Goal: Transaction & Acquisition: Book appointment/travel/reservation

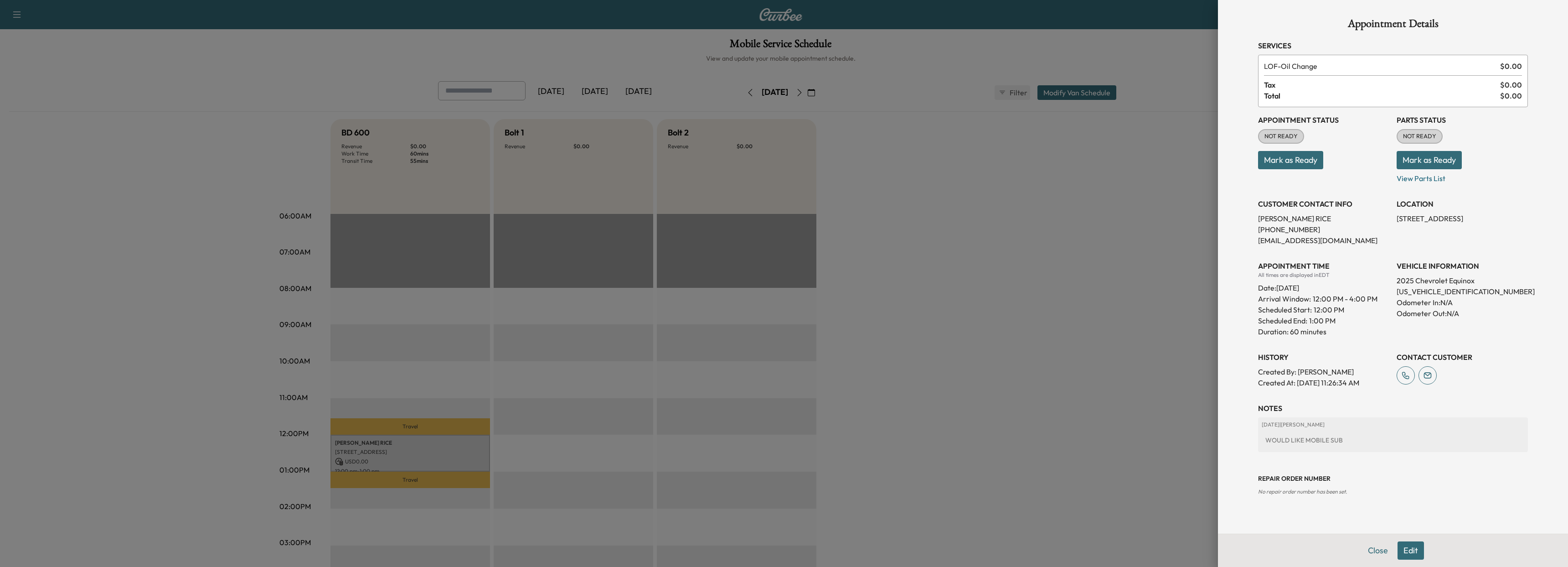
click at [1098, 213] on div at bounding box center [784, 283] width 1568 height 567
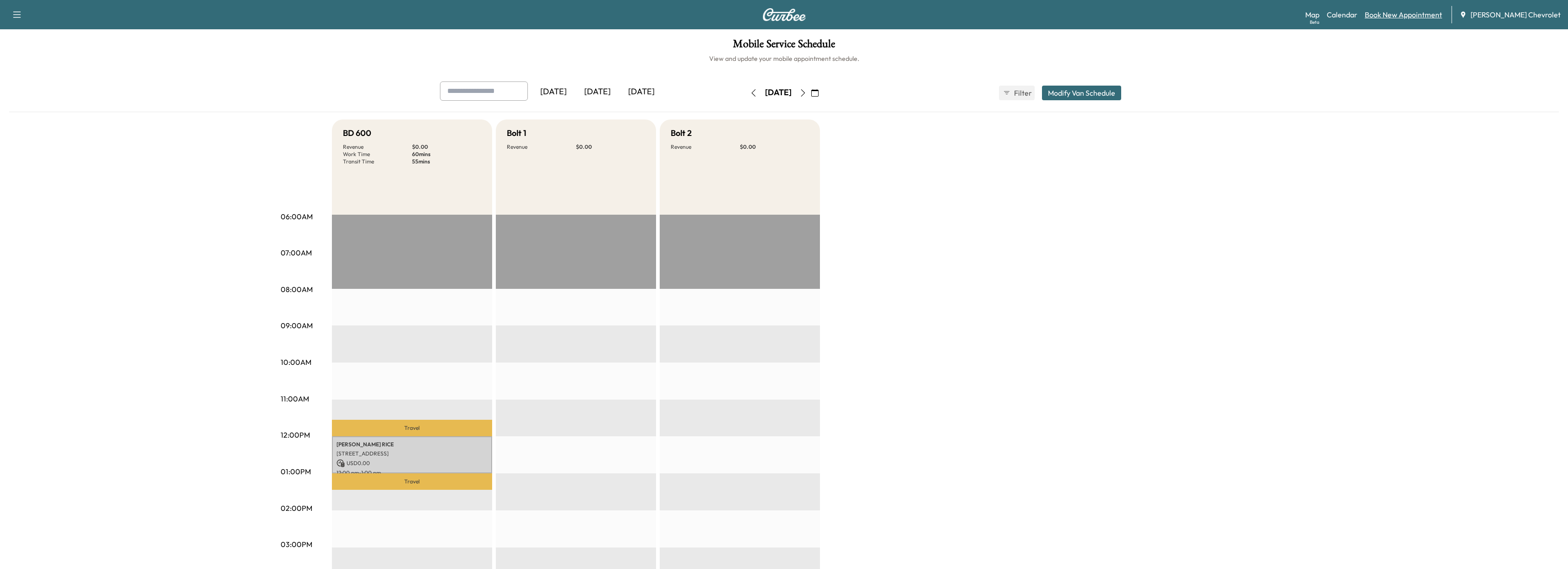
click at [1418, 12] on link "Book New Appointment" at bounding box center [1403, 14] width 78 height 11
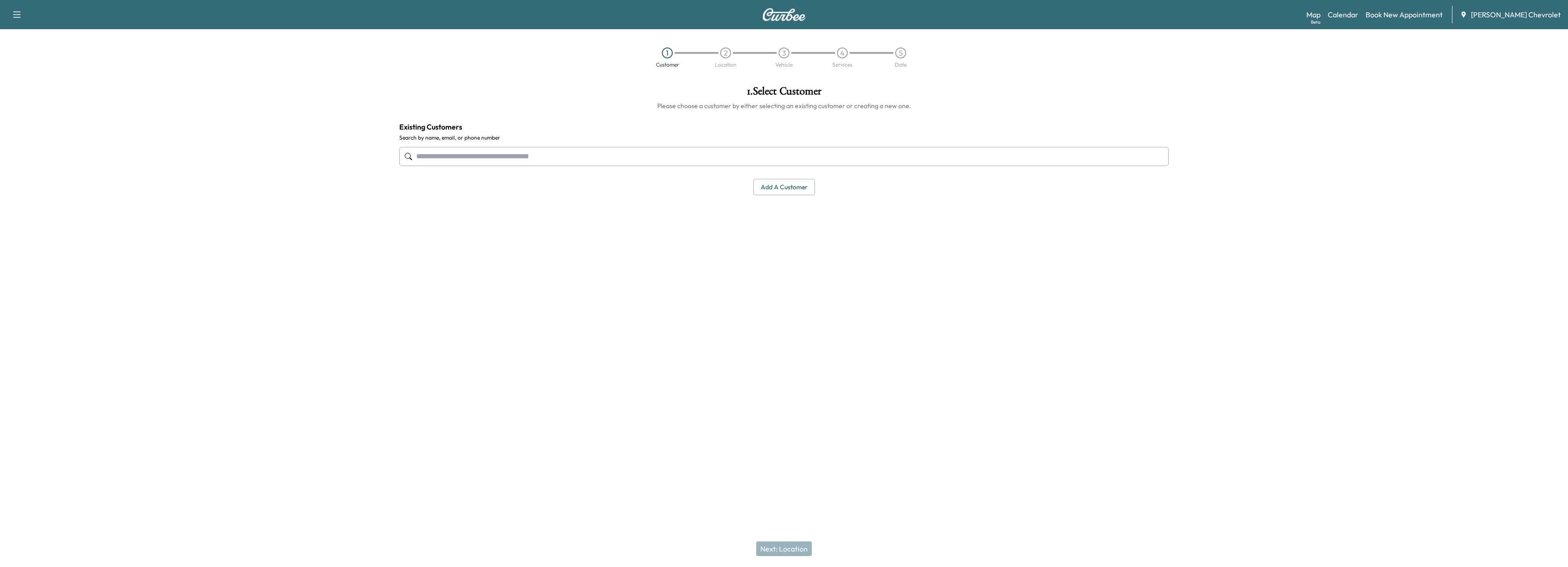
click at [405, 145] on div at bounding box center [784, 156] width 769 height 30
click at [456, 160] on input "text" at bounding box center [784, 156] width 769 height 19
type input "*"
click at [465, 232] on div "JOHN SCHAIPER (513) 706-6432 JOHNSCHAIPER@YAHOO.COM Edit" at bounding box center [475, 219] width 120 height 56
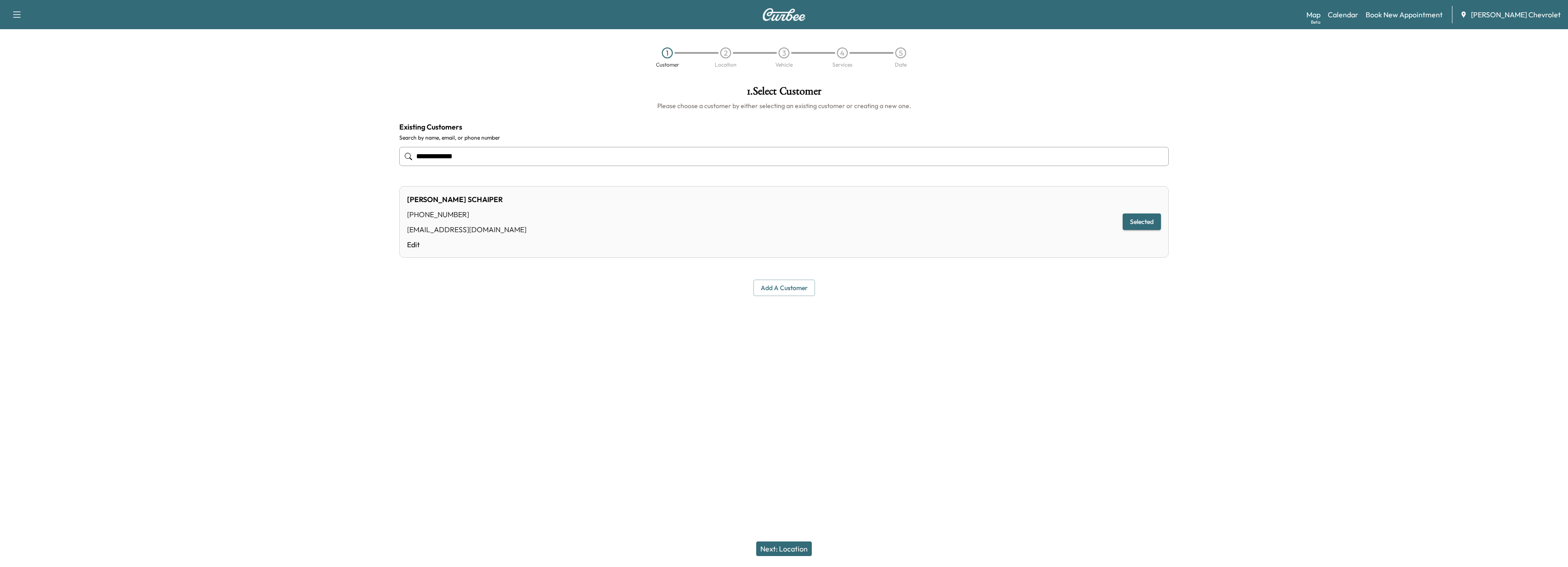
type input "**********"
click at [1149, 231] on div "JOHN SCHAIPER (513) 706-6432 JOHNSCHAIPER@YAHOO.COM Edit Selected" at bounding box center [784, 222] width 769 height 71
click at [1146, 223] on button "Selected" at bounding box center [1141, 222] width 38 height 17
click at [1135, 225] on button "Selected" at bounding box center [1141, 222] width 38 height 17
click at [777, 547] on button "Next: Location" at bounding box center [784, 549] width 56 height 15
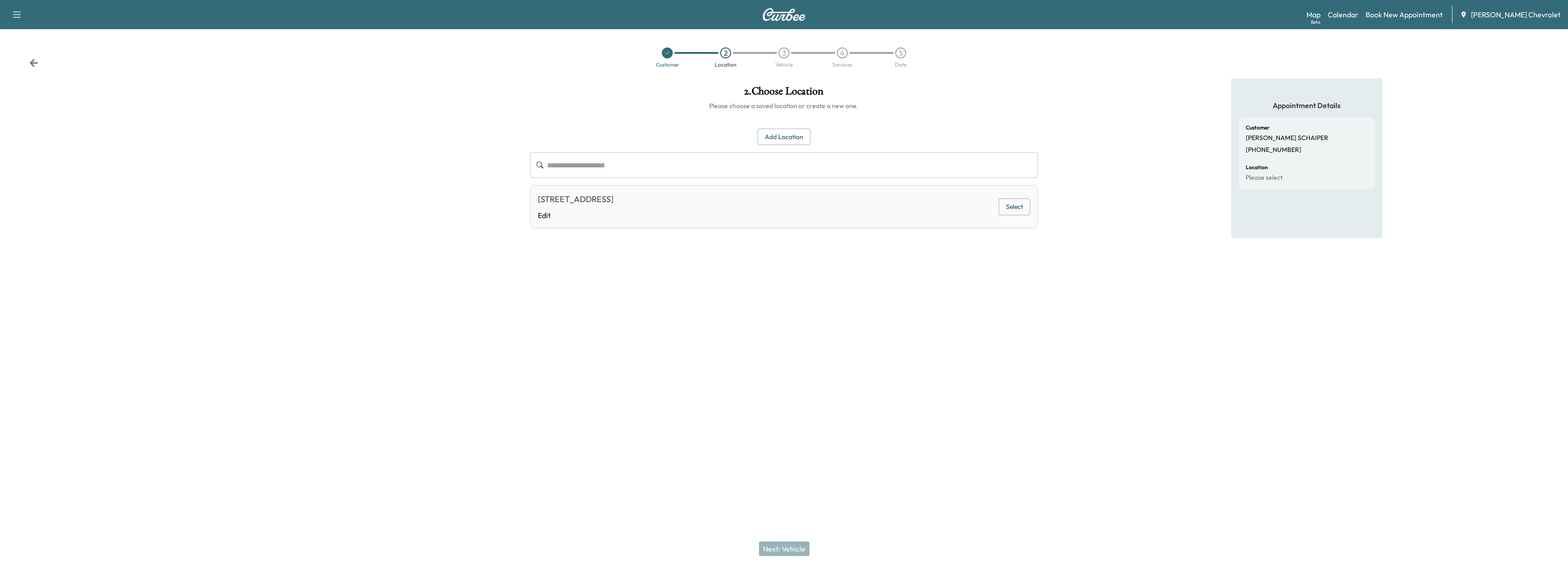
click at [570, 222] on div "6621 RIVER BIRCH CT, LIBERTY TOWNSHIP, OH, USA Edit Select" at bounding box center [784, 207] width 508 height 43
click at [999, 211] on button "Select" at bounding box center [1014, 207] width 32 height 17
click at [770, 544] on button "Next: Vehicle" at bounding box center [784, 549] width 51 height 15
click at [785, 543] on div "Next: Services" at bounding box center [784, 549] width 1568 height 37
click at [1019, 209] on button "Select" at bounding box center [1014, 209] width 32 height 17
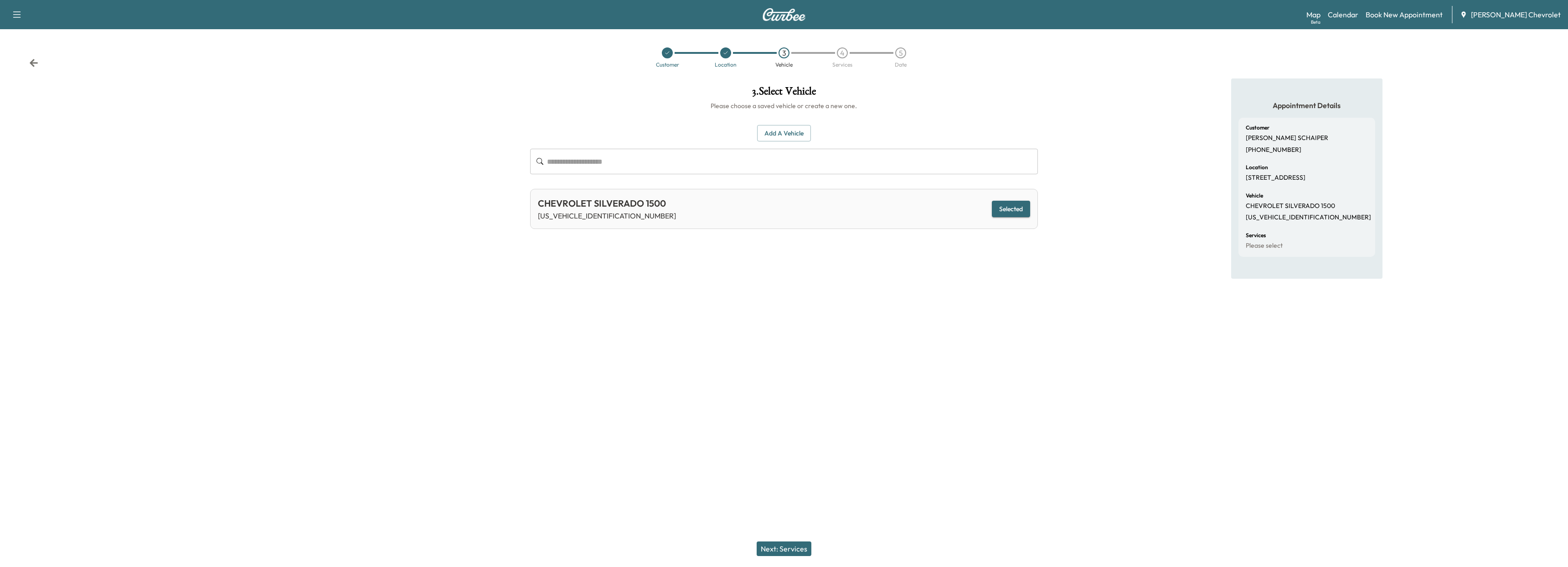
click at [789, 555] on button "Next: Services" at bounding box center [784, 549] width 55 height 15
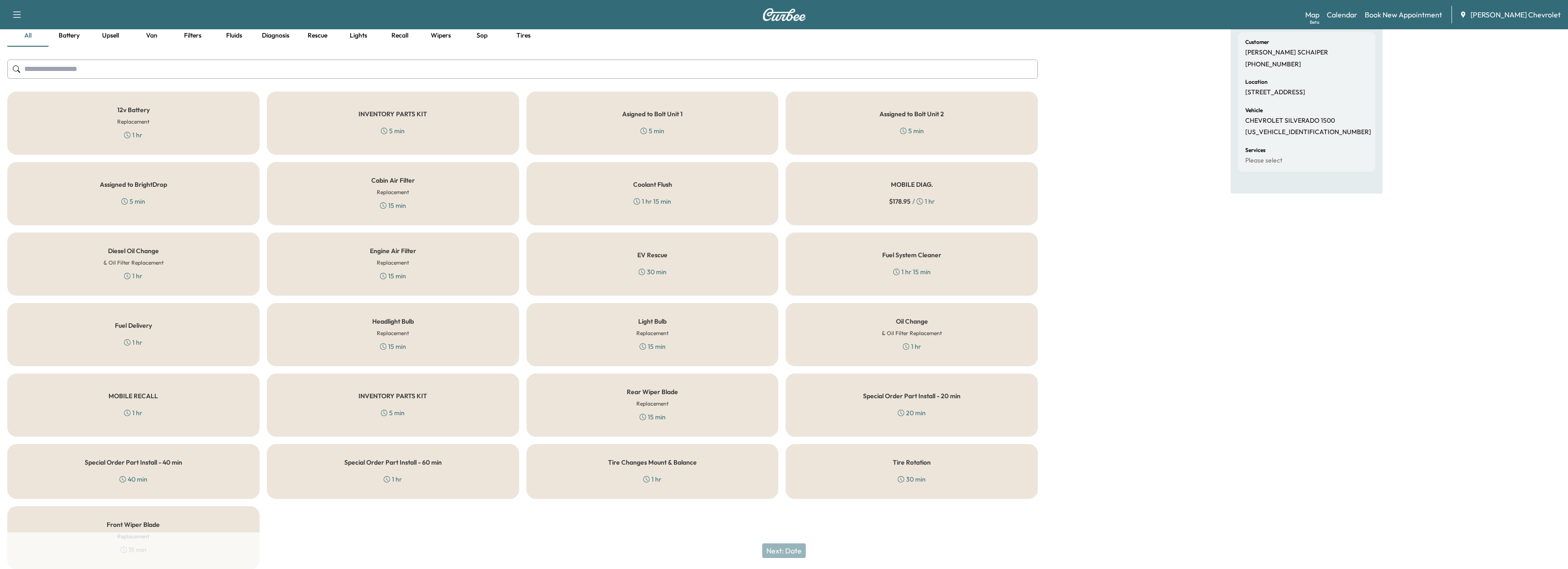
scroll to position [123, 0]
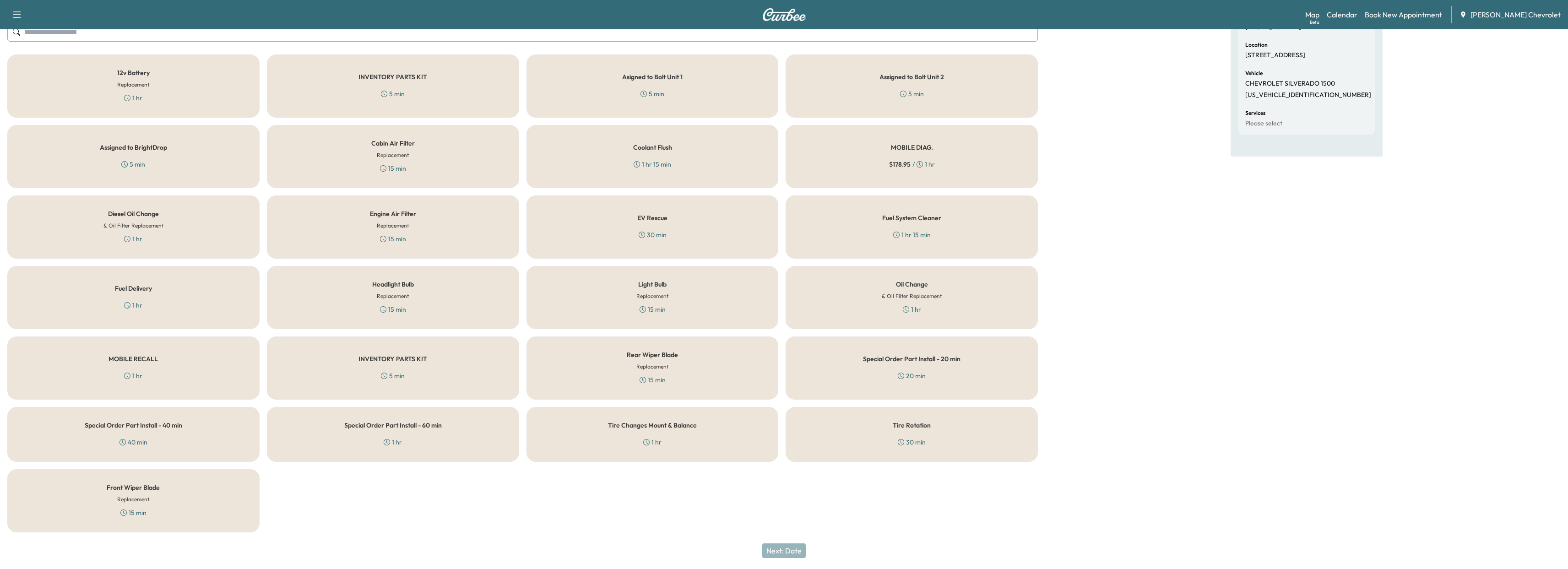
click at [862, 278] on div "Oil Change & Oil Filter Replacement 1 hr" at bounding box center [911, 297] width 253 height 63
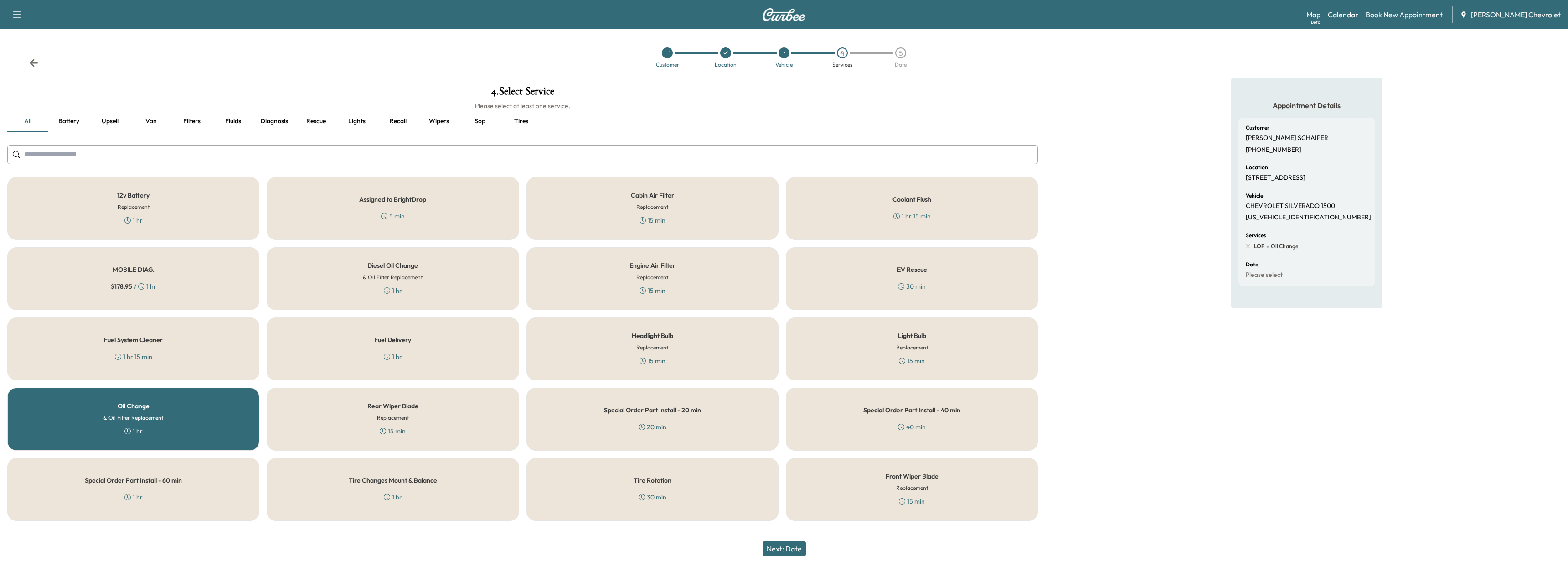
click at [637, 472] on div "Tire Rotation 30 min" at bounding box center [652, 489] width 252 height 63
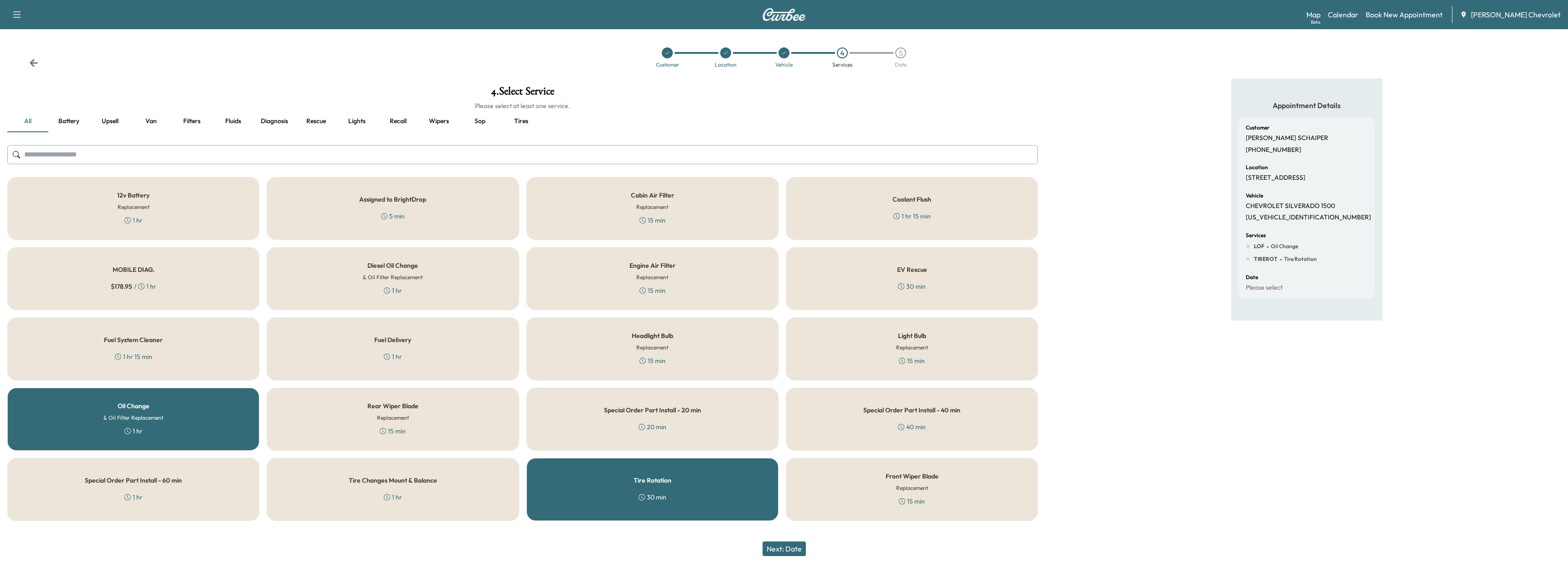
click at [779, 546] on button "Next: Date" at bounding box center [784, 549] width 43 height 15
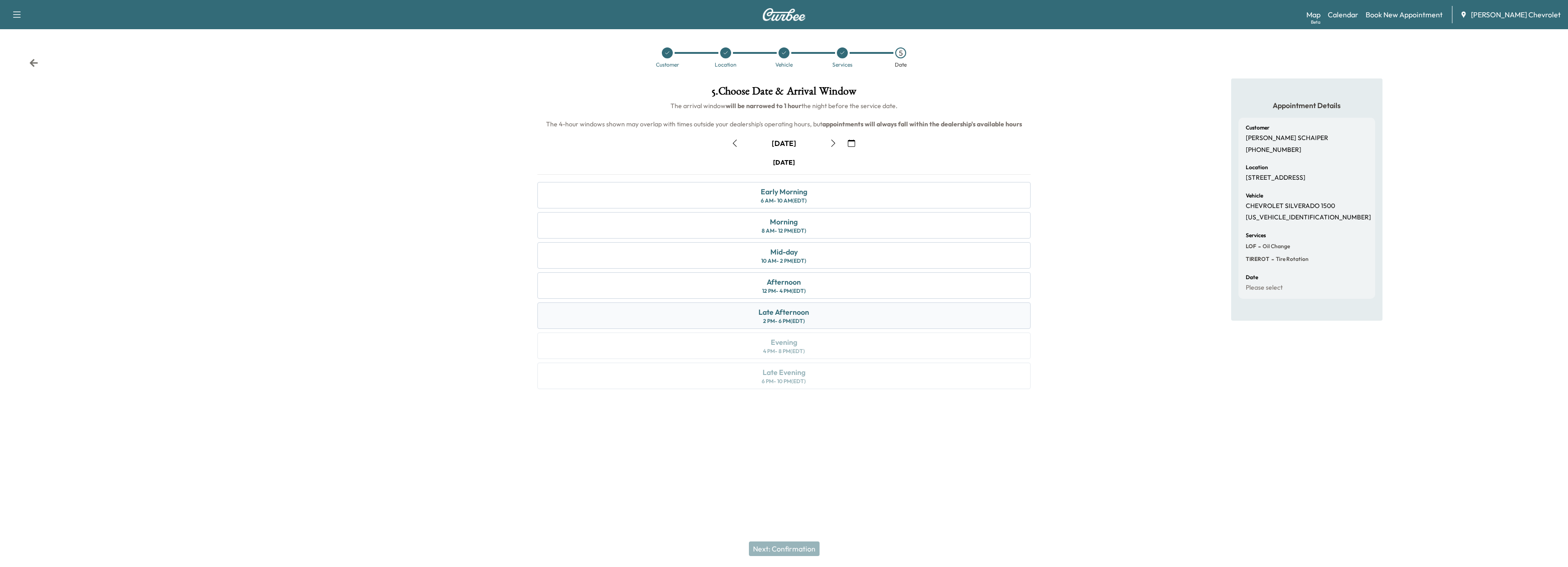
click at [803, 314] on div "Late Afternoon" at bounding box center [784, 311] width 51 height 11
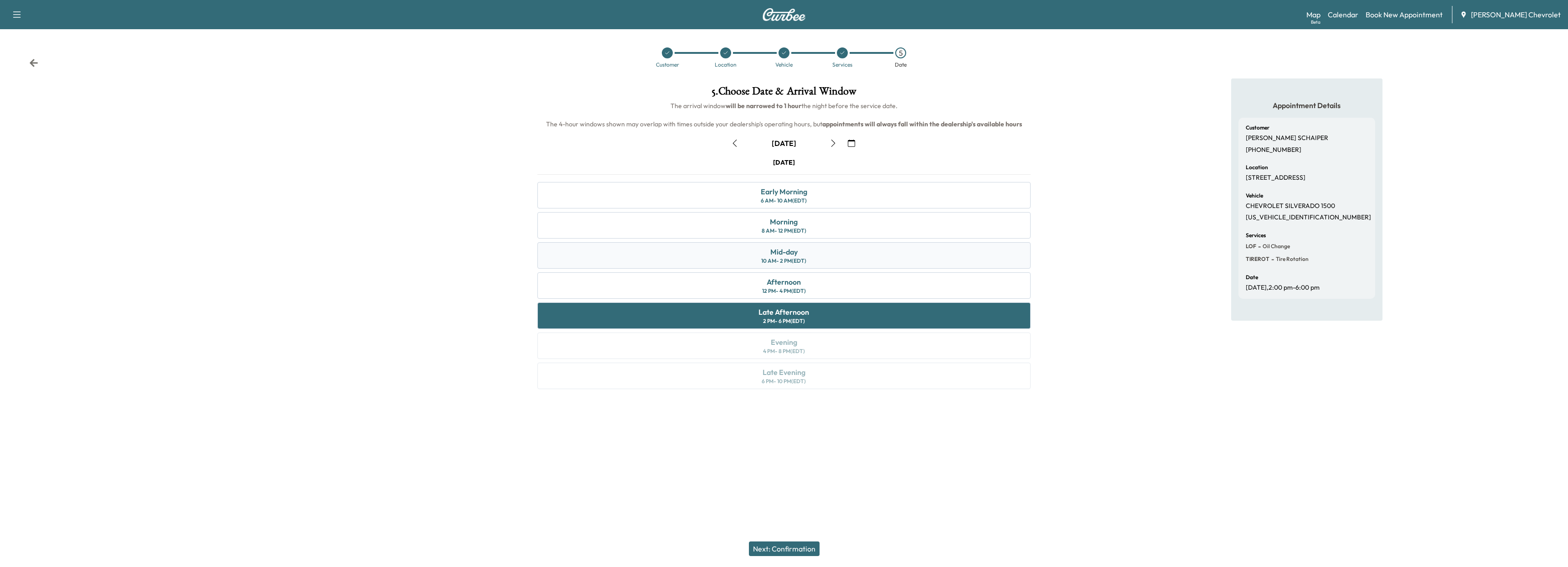
click at [871, 268] on div "Mid-day 10 AM - 2 PM (EDT)" at bounding box center [784, 256] width 494 height 27
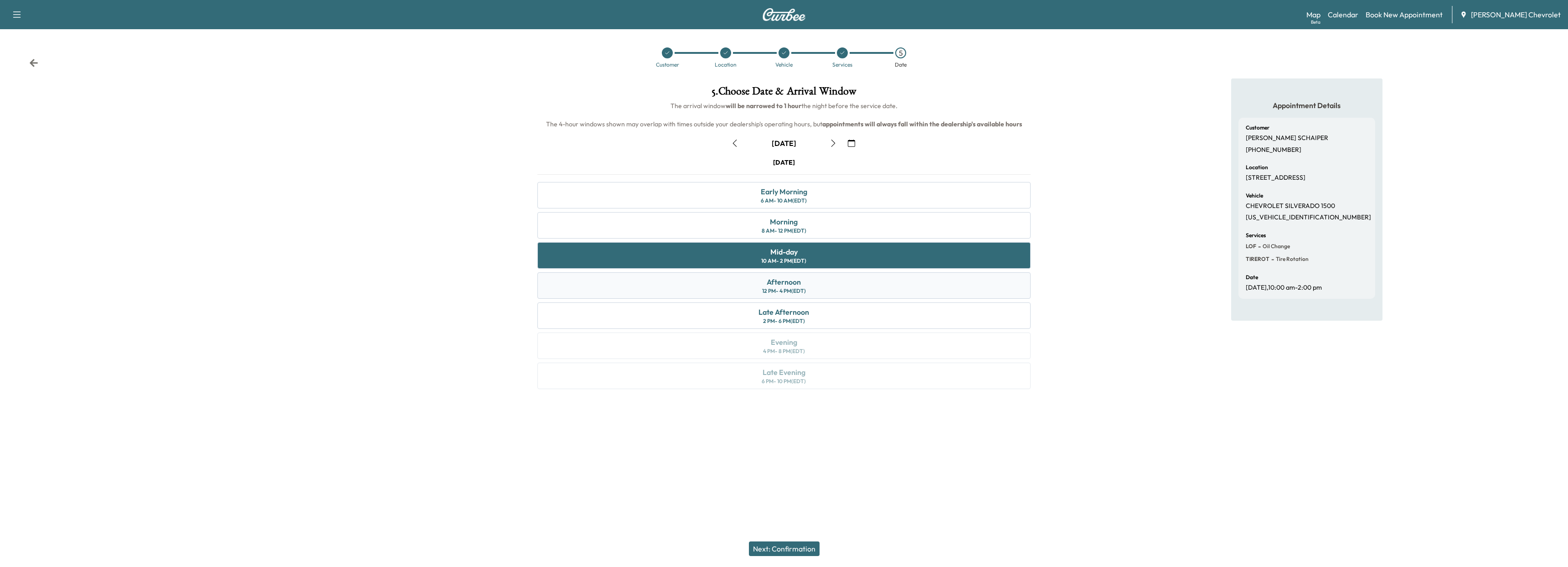
click at [857, 286] on div "Afternoon 12 PM - 4 PM (EDT)" at bounding box center [784, 286] width 494 height 27
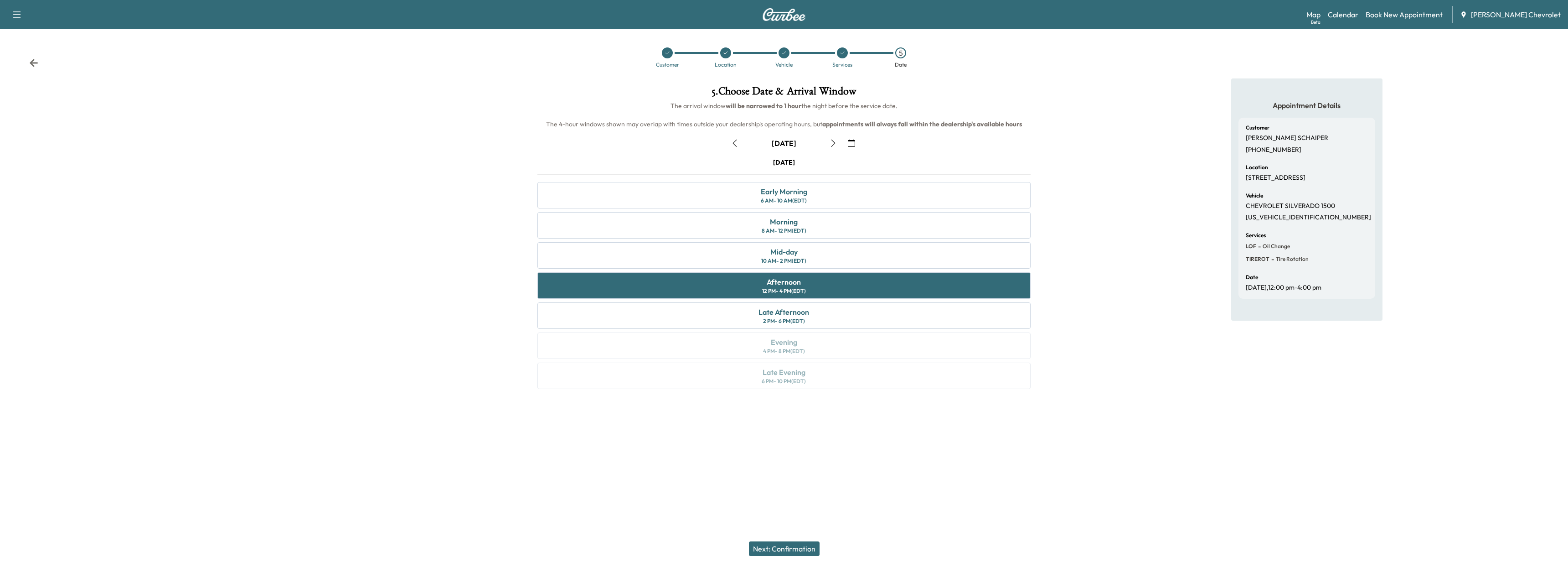
click at [798, 551] on button "Next: Confirmation" at bounding box center [784, 549] width 71 height 15
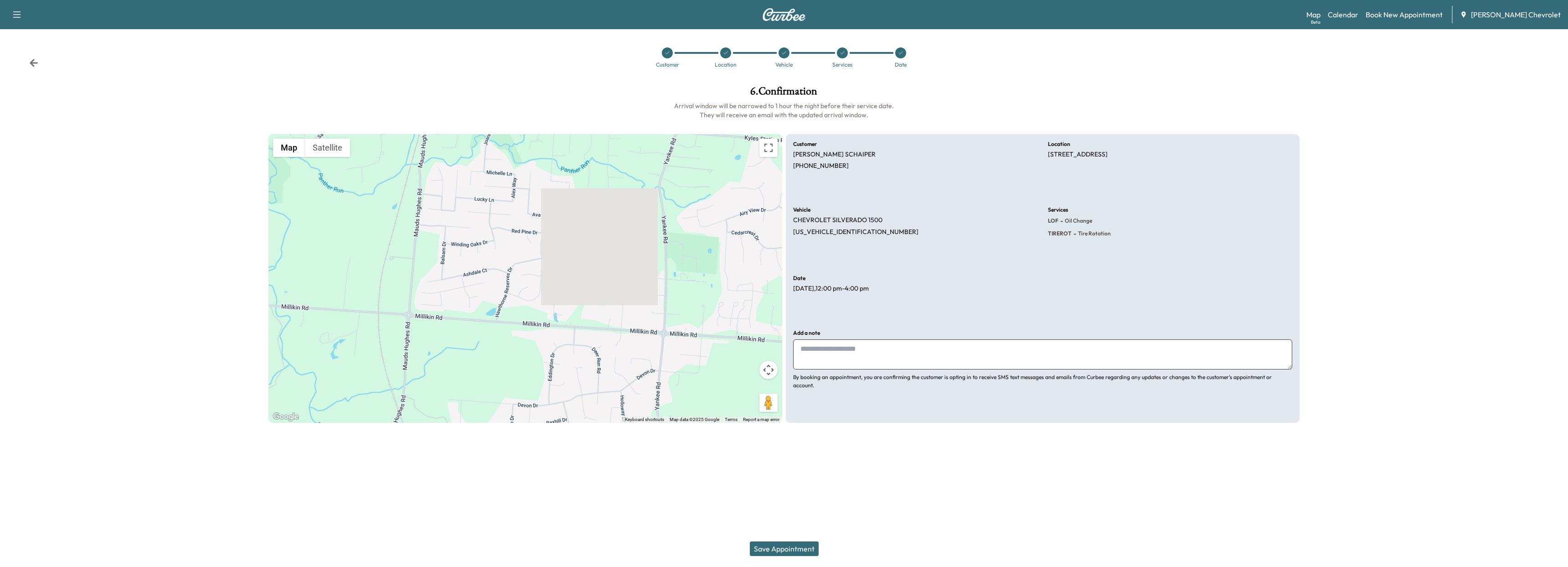
click at [900, 359] on textarea at bounding box center [1042, 354] width 499 height 30
type textarea "*"
type textarea "**********"
click at [776, 550] on button "Save Appointment" at bounding box center [784, 549] width 69 height 15
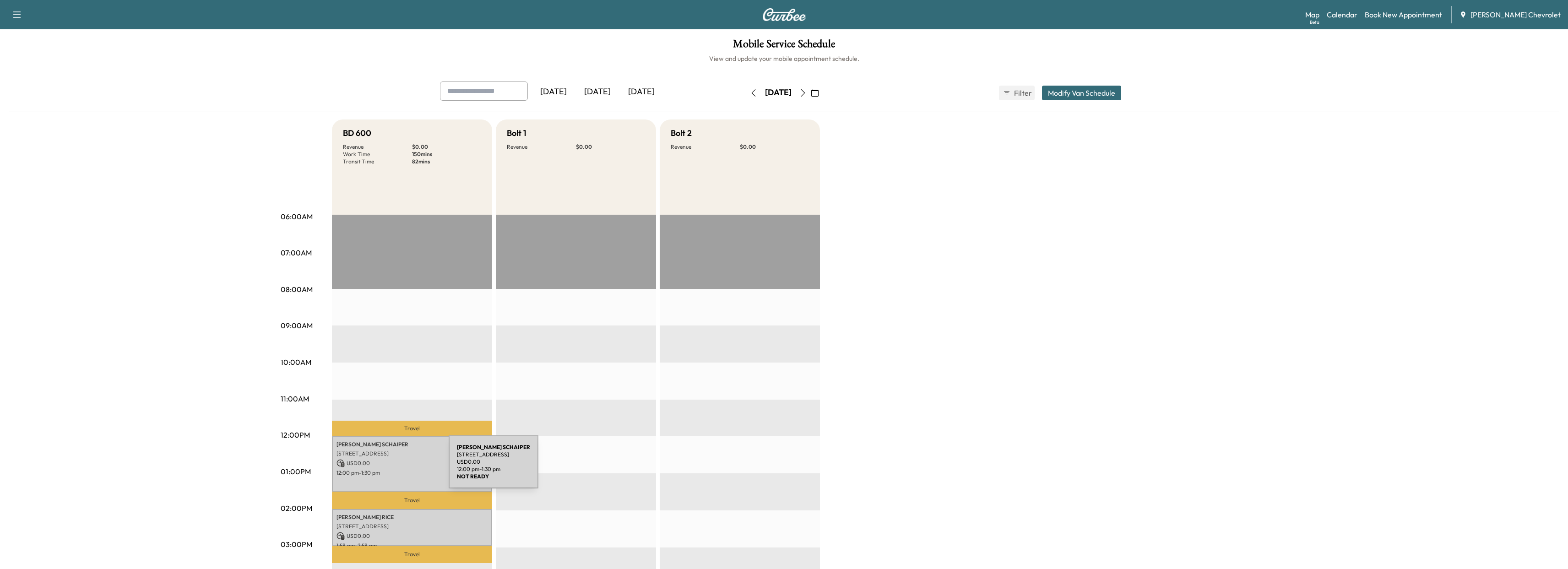
click at [380, 469] on p "12:00 pm - 1:30 pm" at bounding box center [412, 472] width 151 height 7
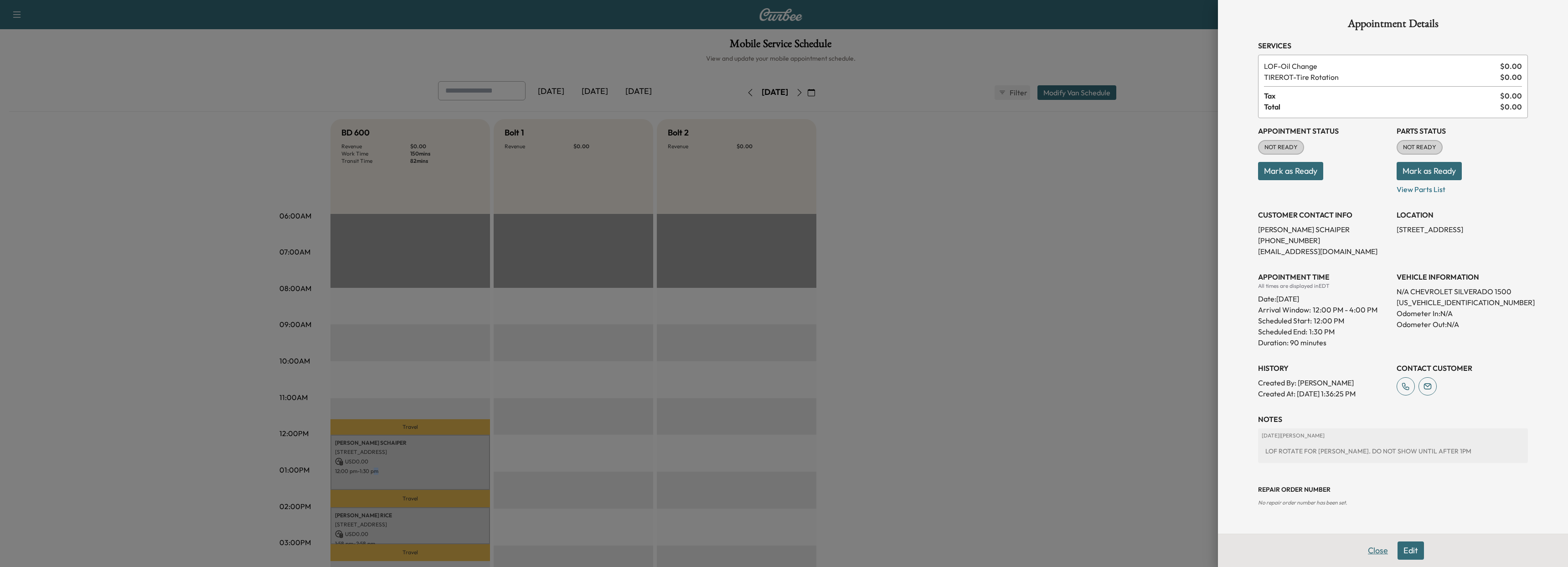
click at [1380, 554] on button "Close" at bounding box center [1378, 550] width 32 height 18
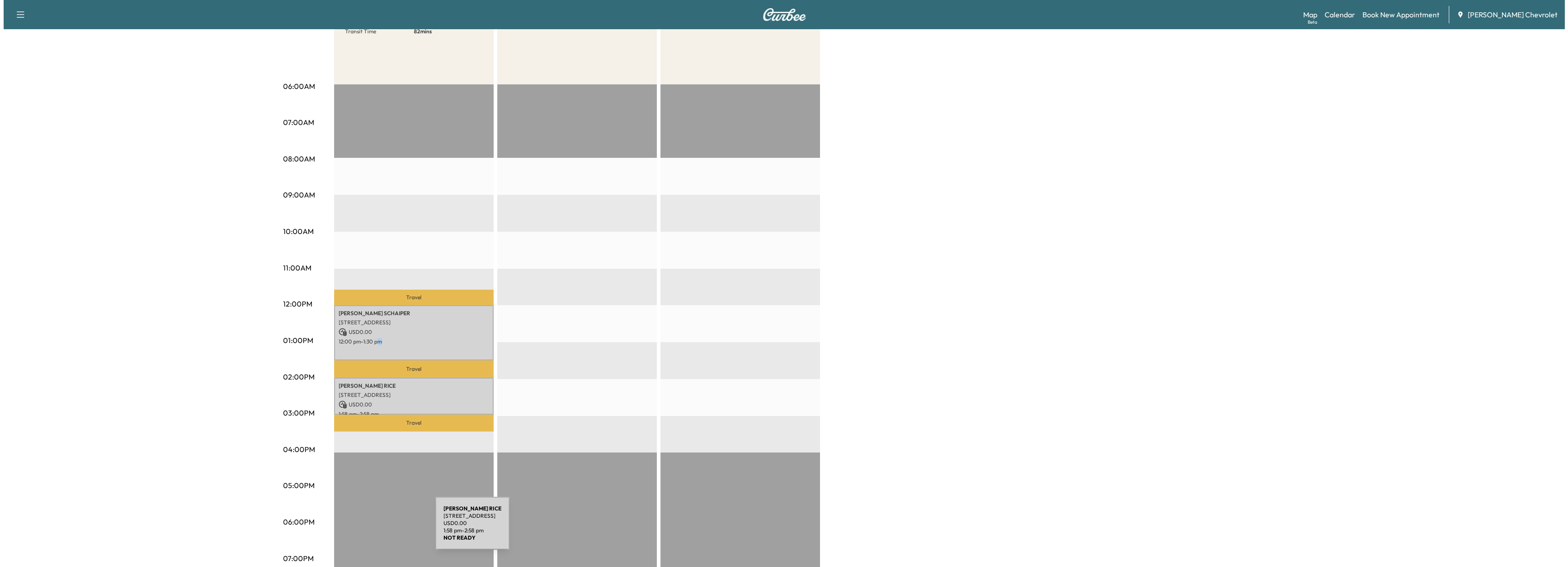
scroll to position [137, 0]
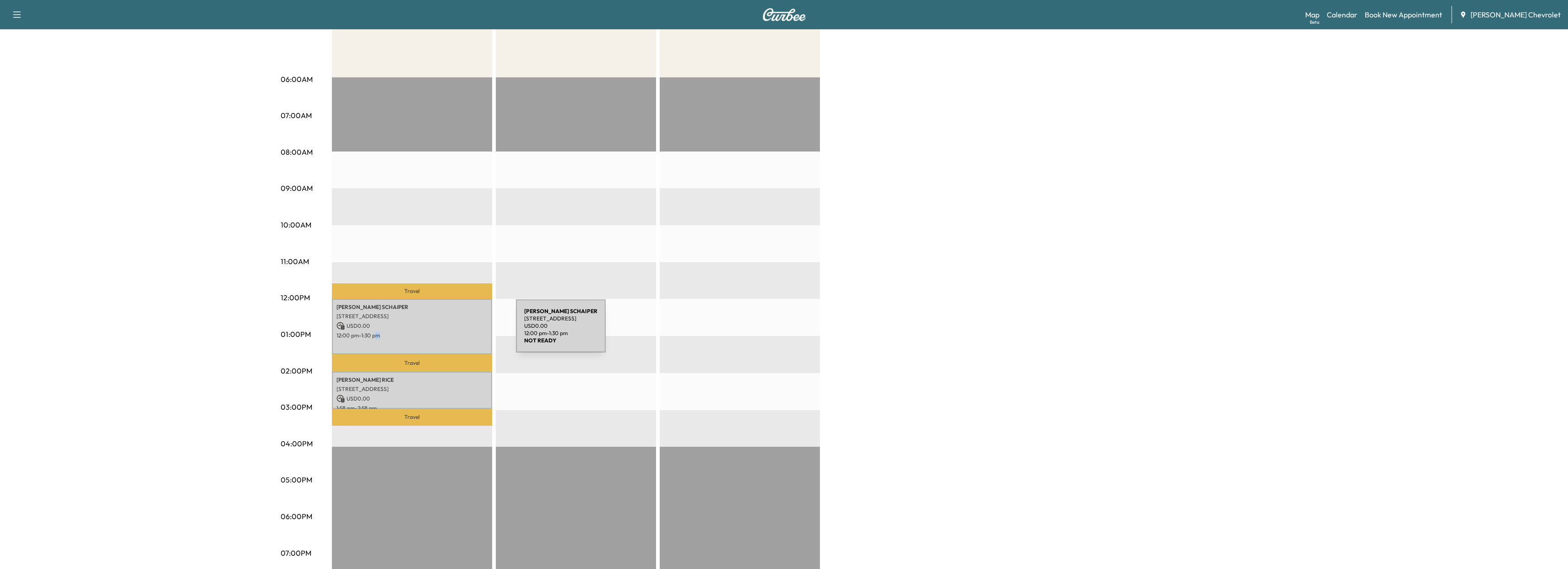
click at [447, 332] on p "12:00 pm - 1:30 pm" at bounding box center [412, 335] width 151 height 7
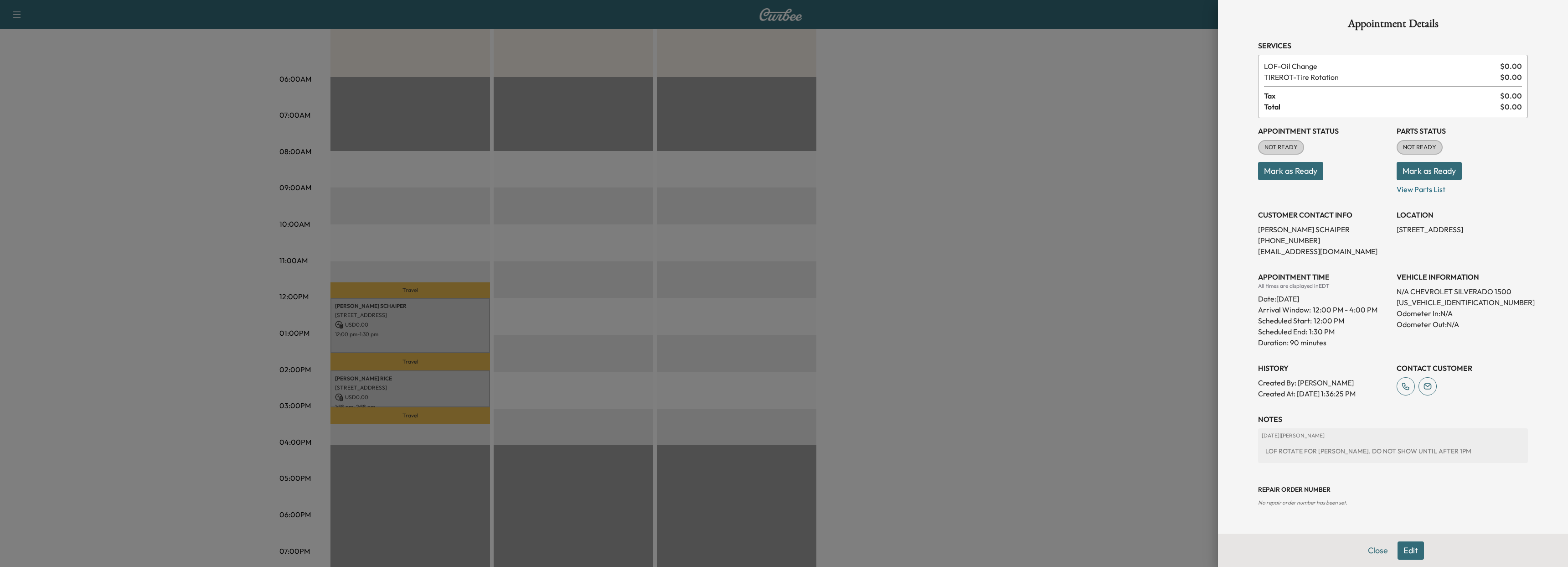
click at [1422, 304] on p "3GCUDFED9PG353038" at bounding box center [1462, 301] width 131 height 11
copy p "3GCUDFED9PG353038"
click at [1423, 549] on button "Edit" at bounding box center [1410, 550] width 27 height 18
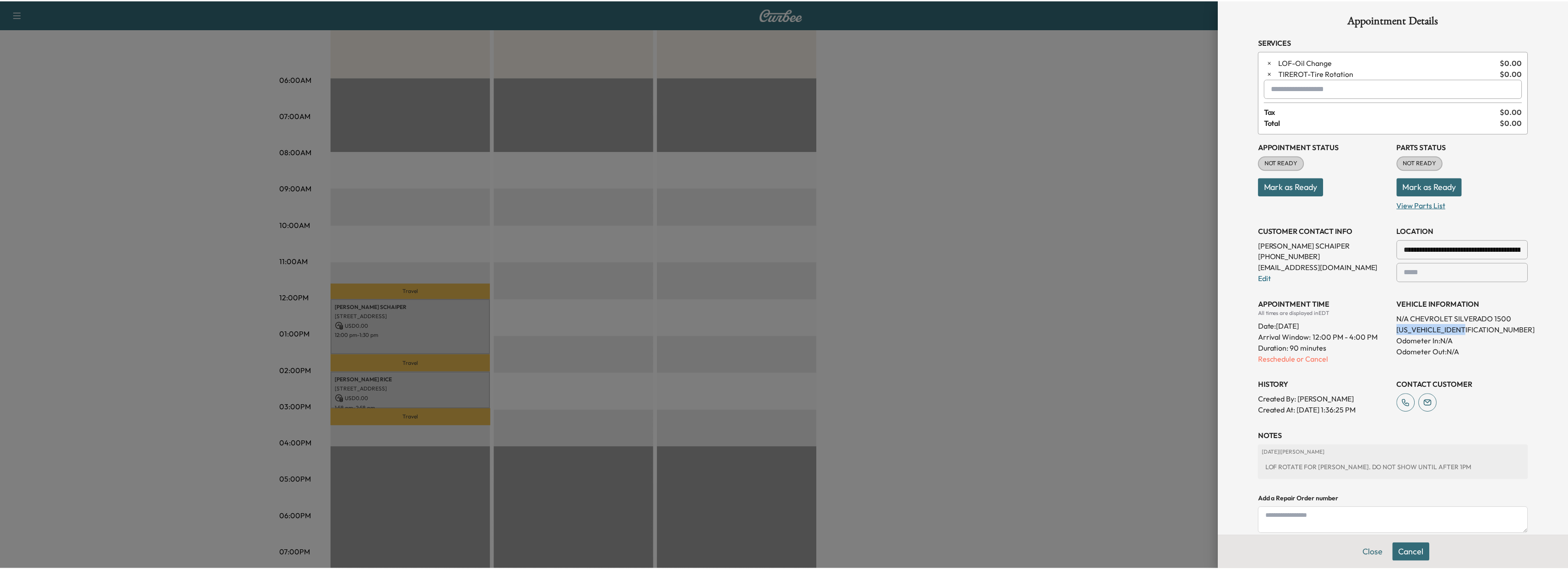
scroll to position [0, 0]
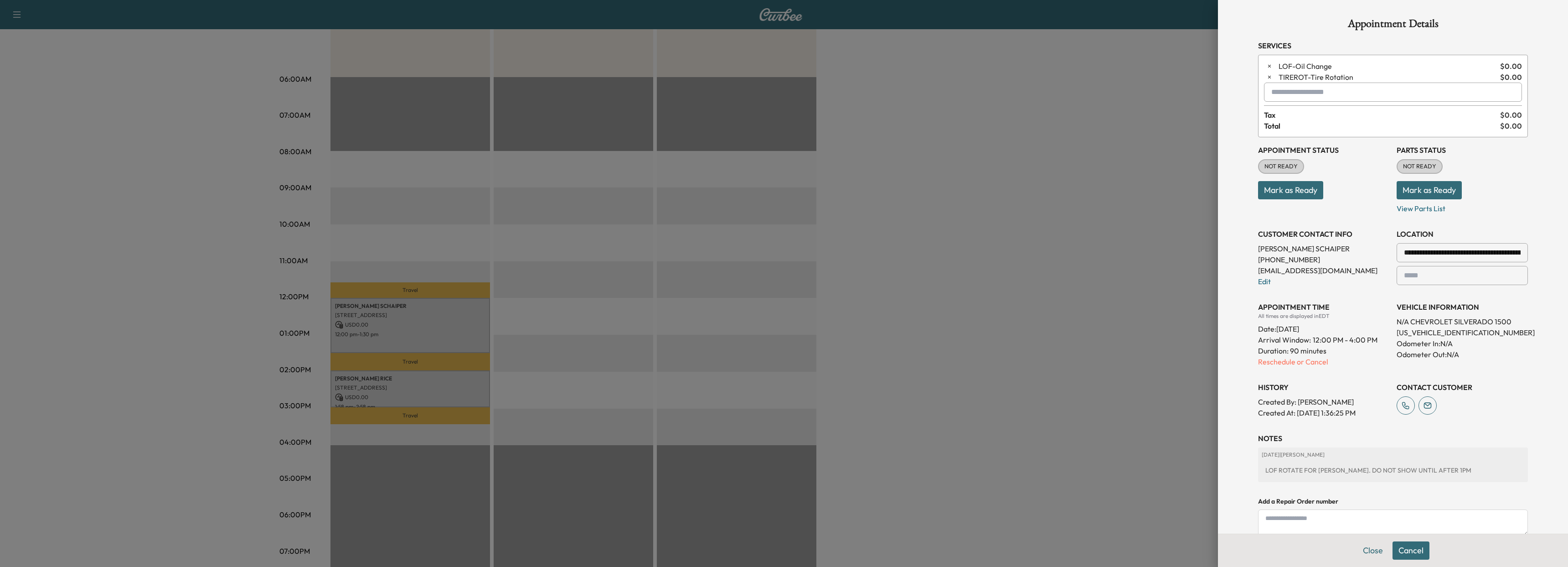
click at [1282, 358] on p "Reschedule or Cancel" at bounding box center [1323, 361] width 131 height 11
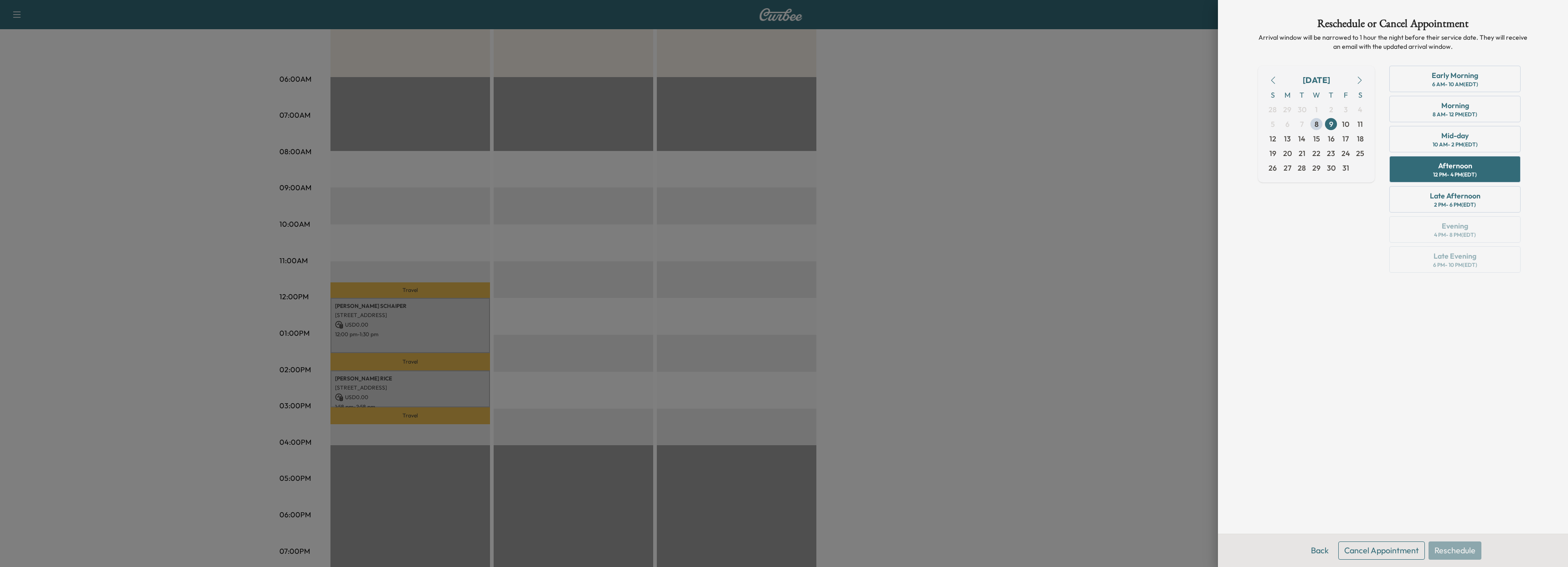
click at [1390, 551] on button "Cancel Appointment" at bounding box center [1381, 550] width 86 height 18
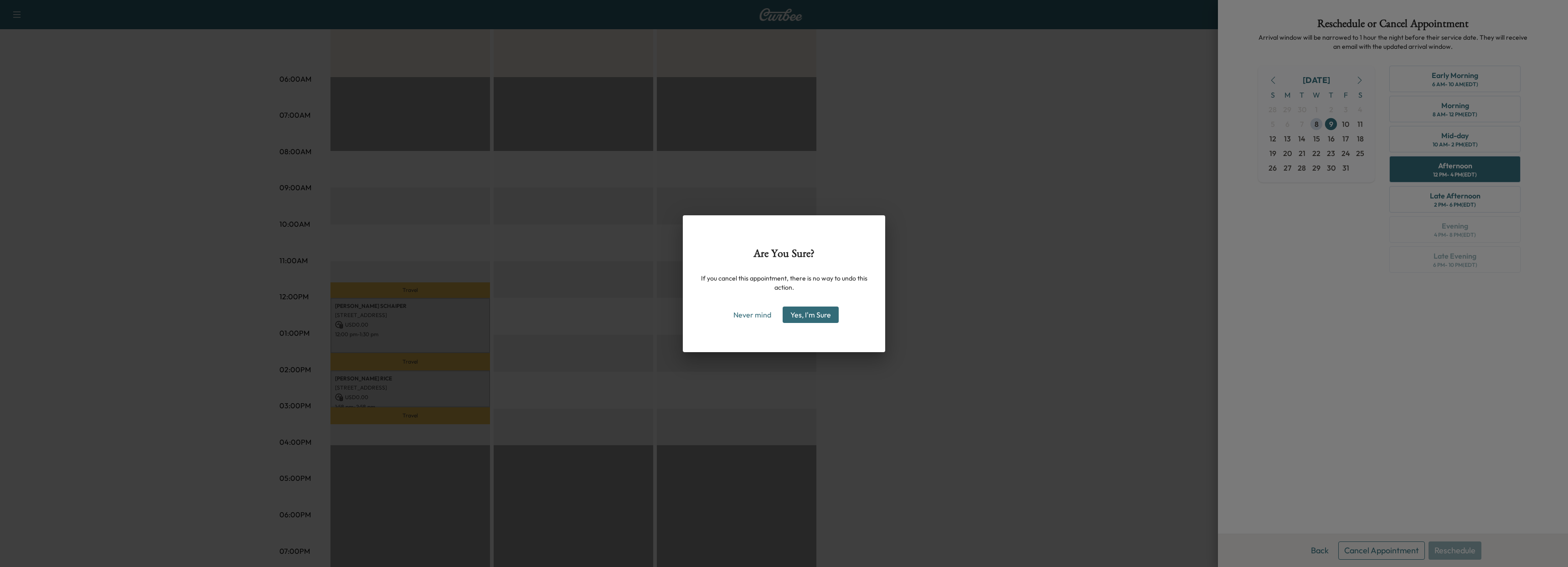
click at [813, 317] on button "Yes, I'm Sure" at bounding box center [811, 315] width 56 height 17
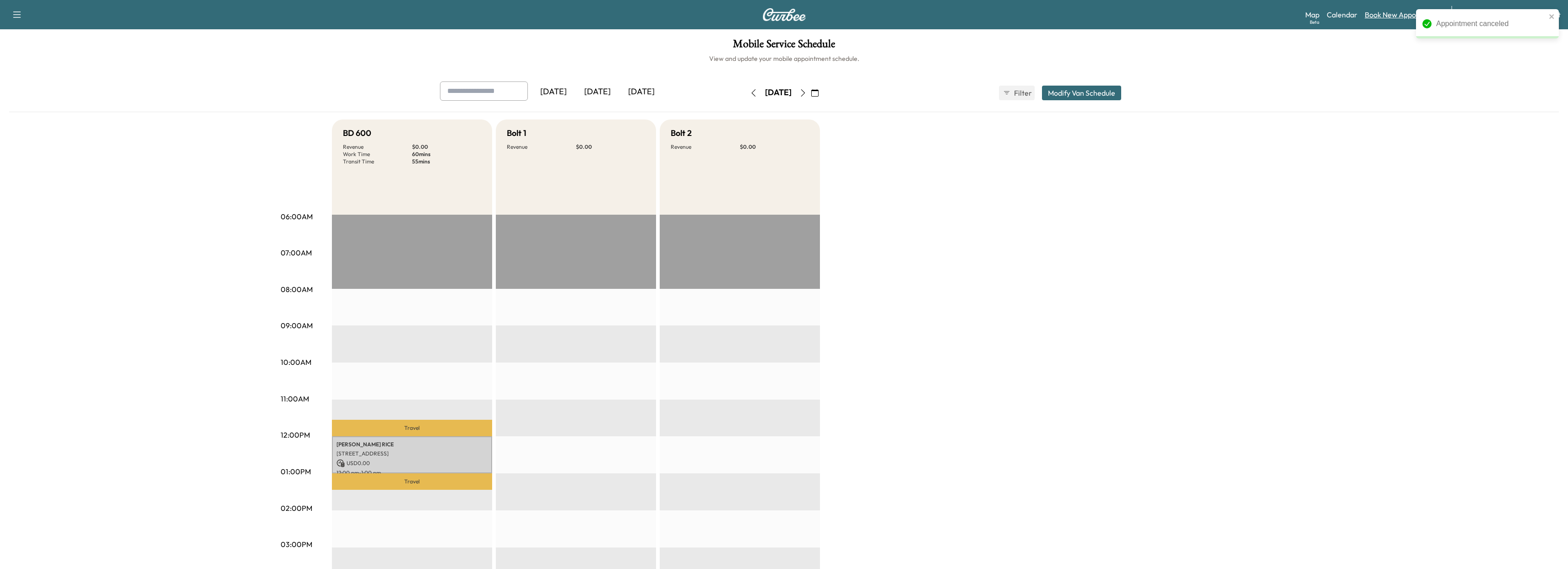
click at [1398, 12] on link "Book New Appointment" at bounding box center [1403, 14] width 78 height 11
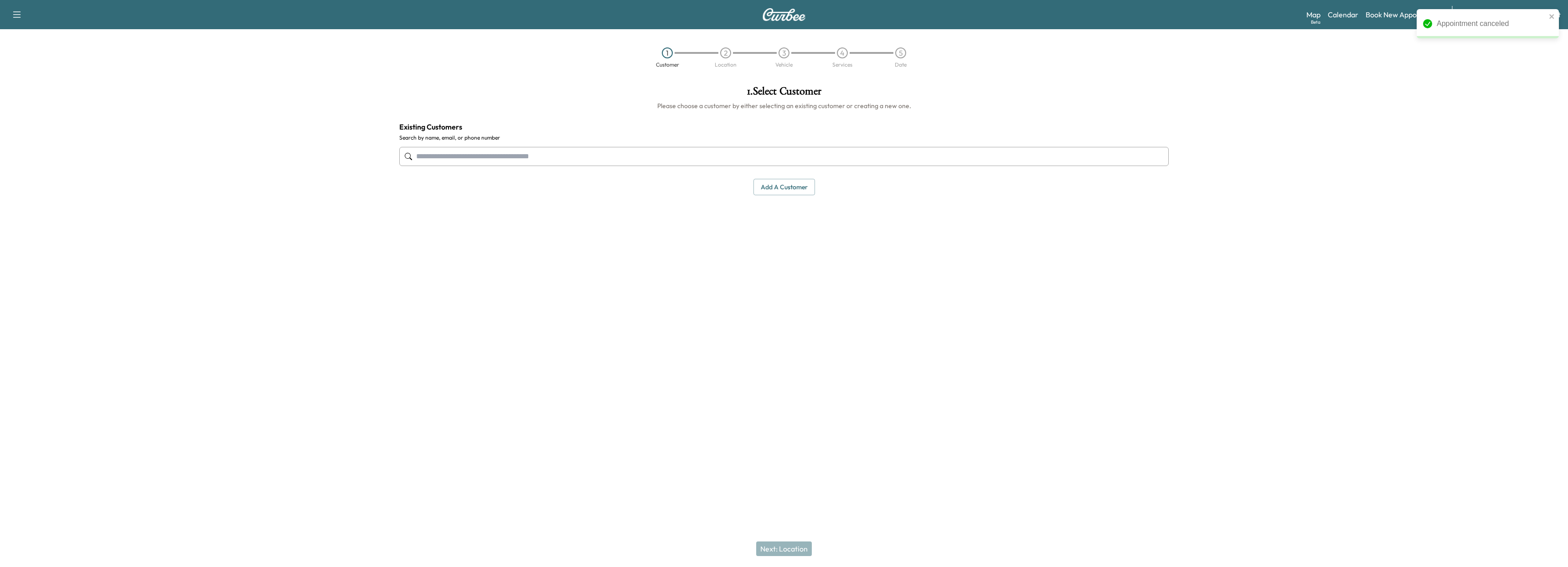
click at [576, 156] on input "text" at bounding box center [784, 156] width 769 height 19
type input "**********"
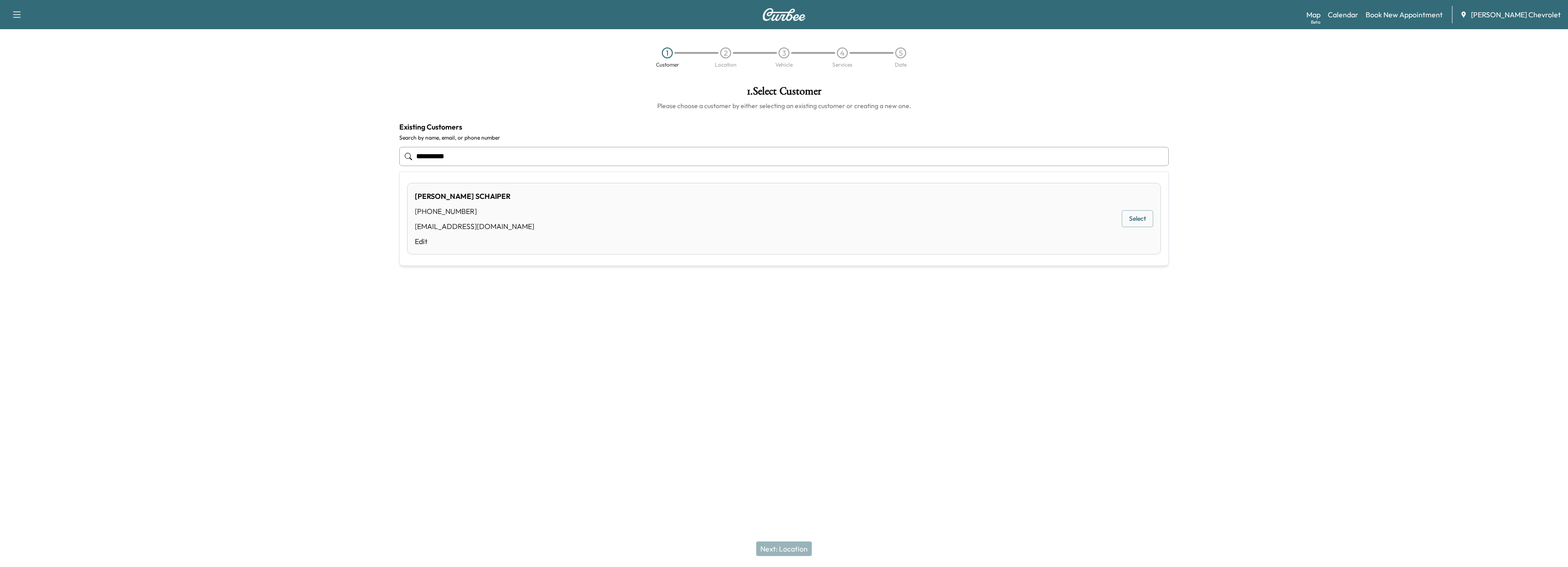
click at [312, 150] on div "**********" at bounding box center [784, 220] width 1568 height 284
type input "**********"
click at [172, 109] on div at bounding box center [196, 220] width 392 height 284
click at [600, 156] on input "text" at bounding box center [784, 156] width 769 height 19
click at [507, 301] on div "GREGORY HICKEY (937) 572-1341 GREGORYH690@AOL.COM Edit Select" at bounding box center [784, 297] width 754 height 71
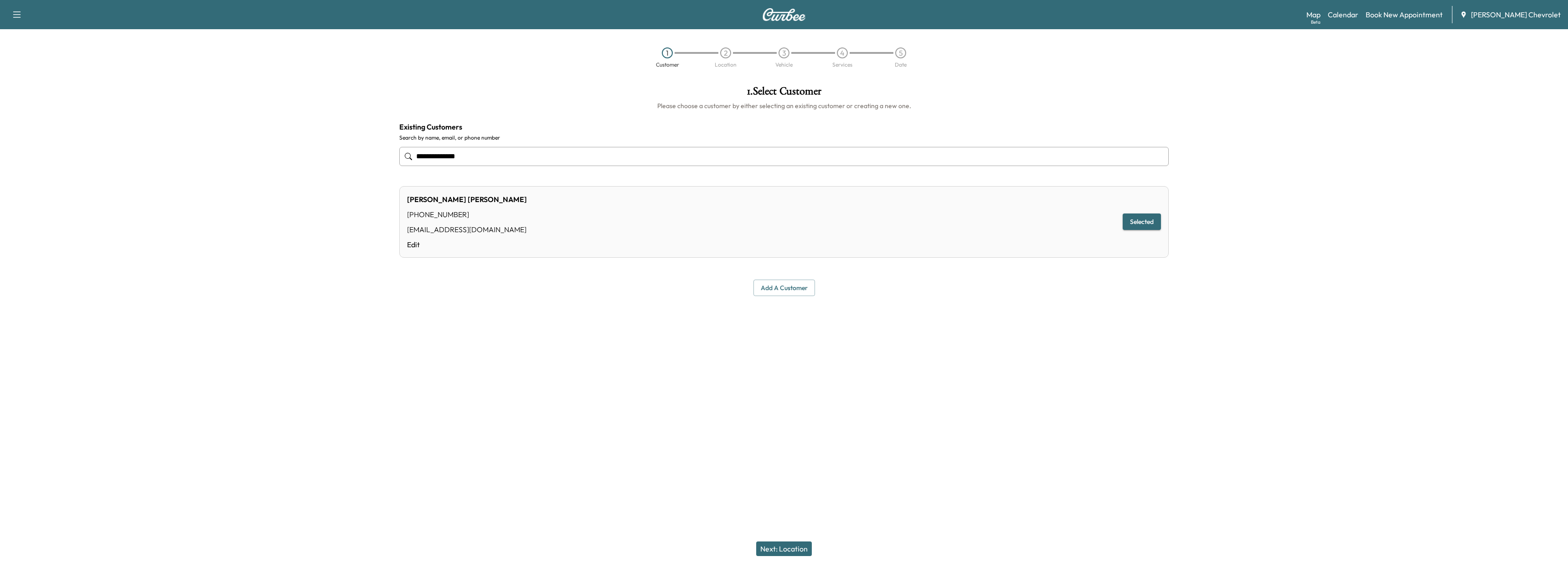
type input "**********"
click at [1139, 222] on button "Selected" at bounding box center [1141, 222] width 38 height 17
click at [792, 541] on button "Next: Location" at bounding box center [784, 549] width 56 height 15
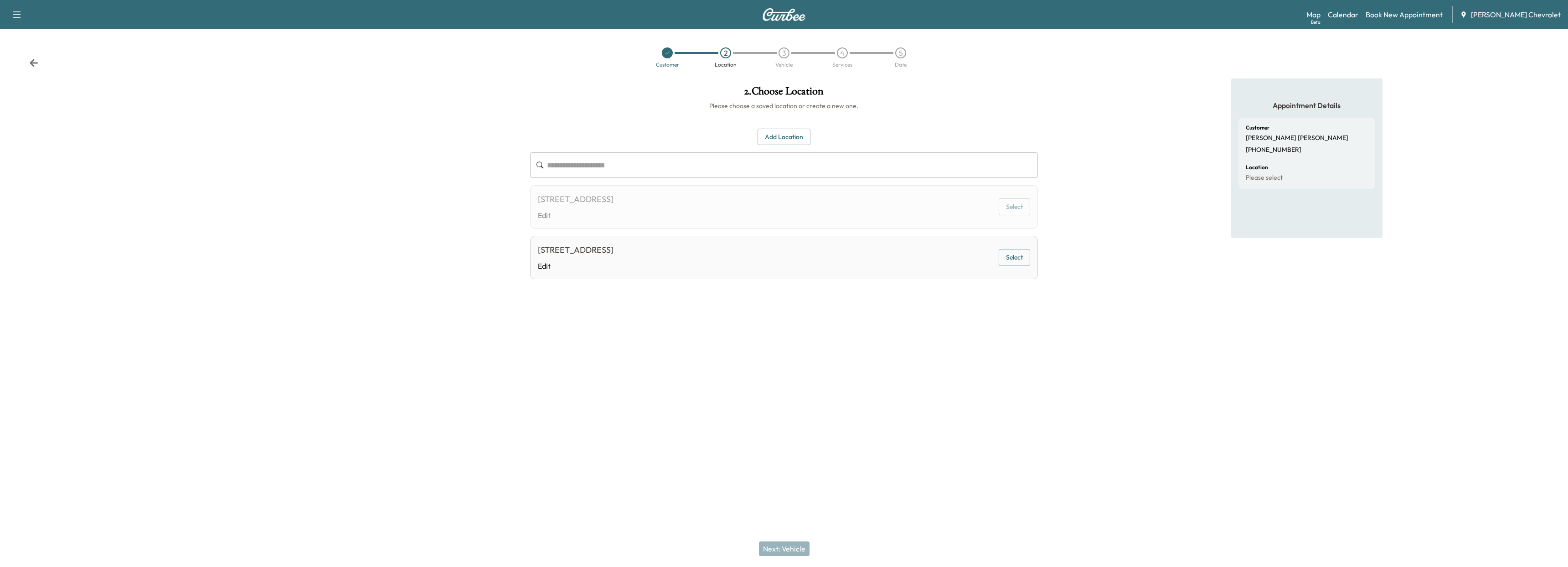
click at [706, 254] on div "3589 Cornell Rd, Cincinnati, OH 45241, USA Edit Select" at bounding box center [784, 257] width 508 height 43
click at [1006, 253] on button "Select" at bounding box center [1014, 257] width 32 height 17
click at [777, 545] on button "Next: Vehicle" at bounding box center [784, 549] width 51 height 15
drag, startPoint x: 37, startPoint y: 54, endPoint x: 34, endPoint y: 62, distance: 8.5
click at [37, 56] on div "Customer Location 3 Vehicle 4 Services 5 Date" at bounding box center [784, 57] width 1568 height 42
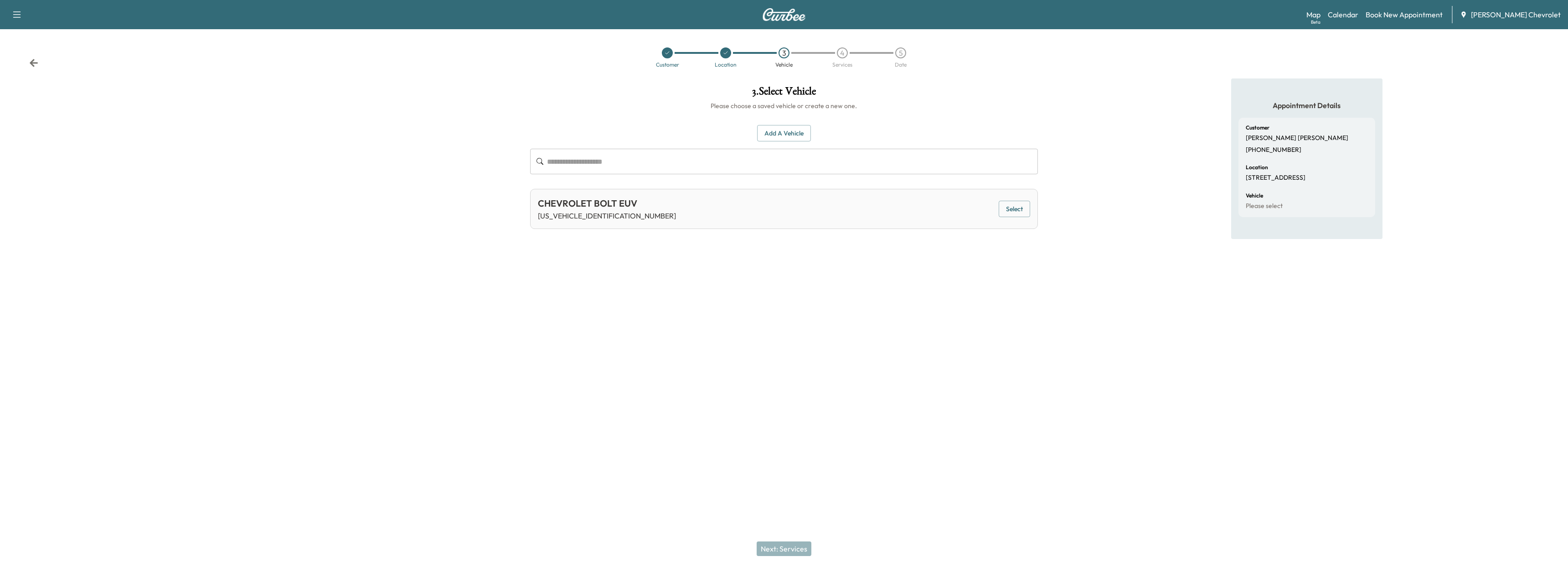
click at [34, 62] on icon at bounding box center [34, 62] width 8 height 7
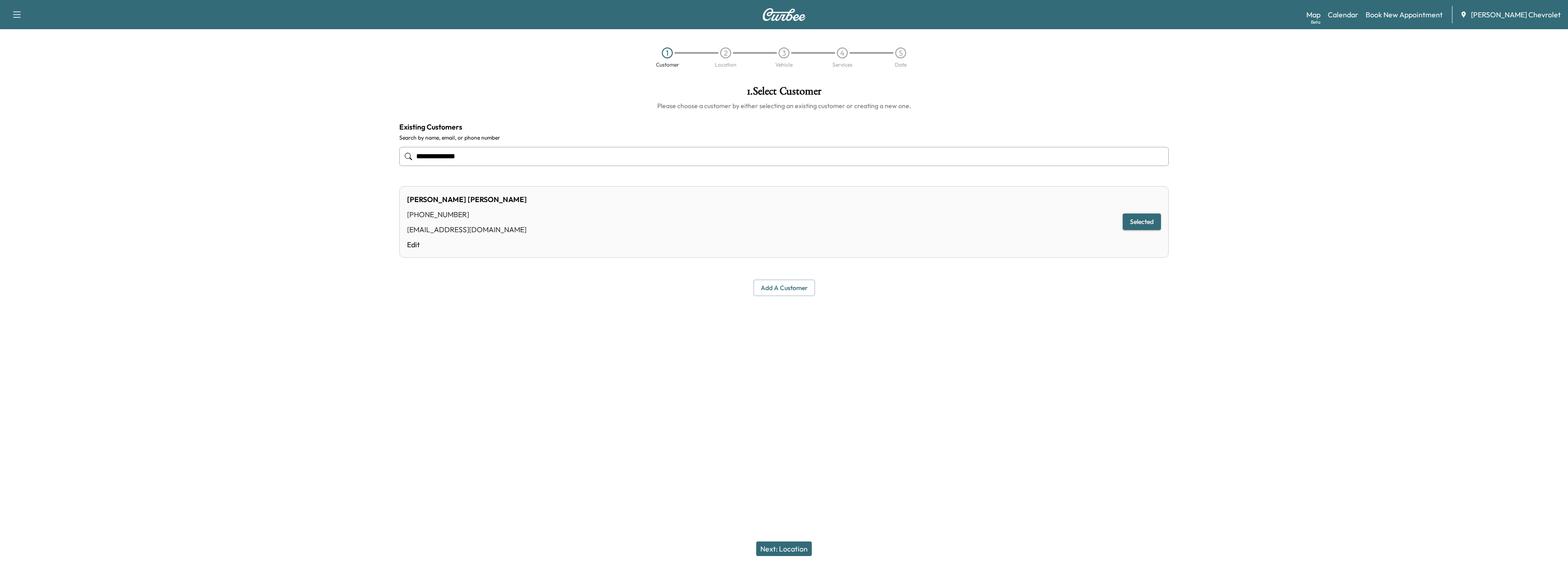
click at [540, 153] on input "**********" at bounding box center [784, 156] width 769 height 19
click at [223, 193] on div at bounding box center [196, 220] width 392 height 284
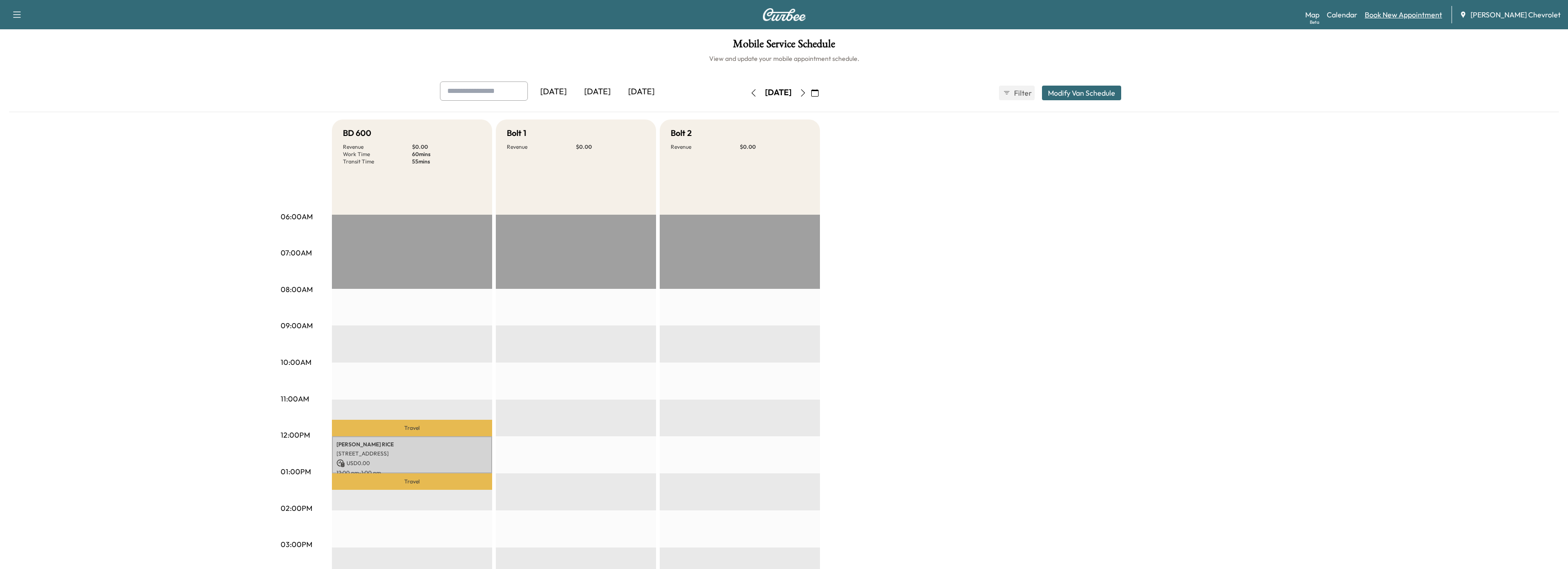
click at [1418, 16] on link "Book New Appointment" at bounding box center [1403, 14] width 78 height 11
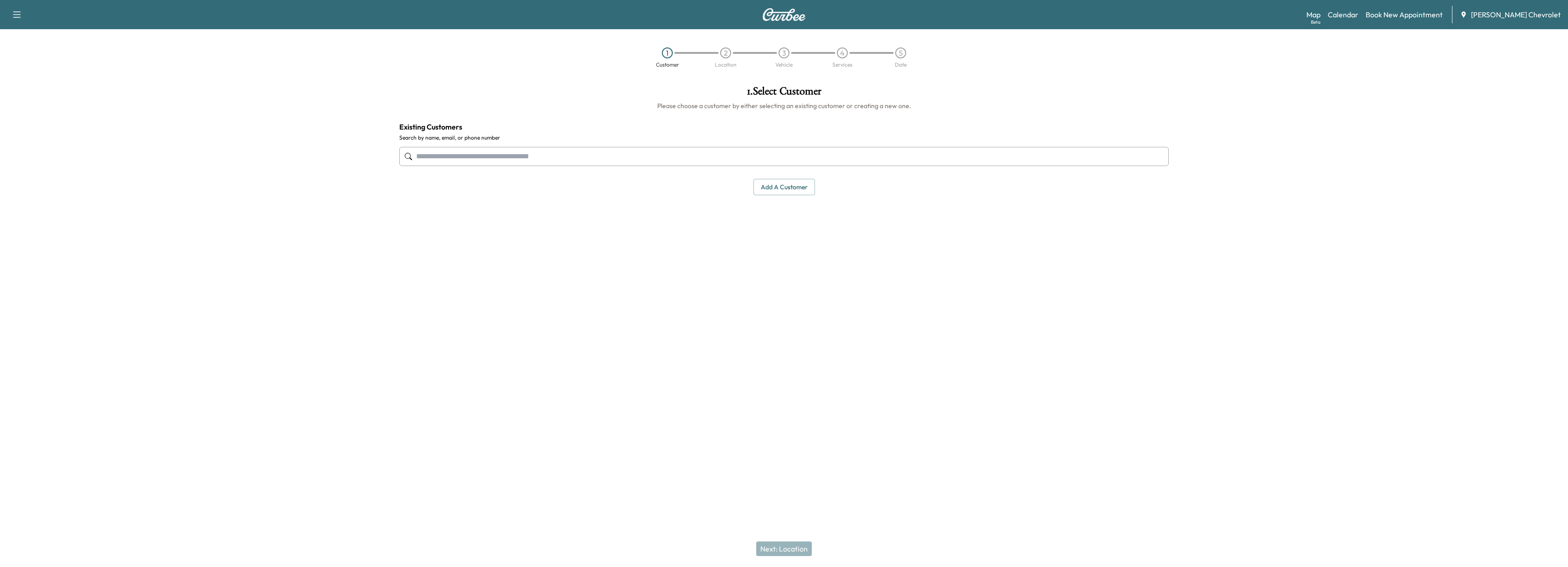
click at [522, 165] on input "text" at bounding box center [784, 156] width 769 height 19
type input "*"
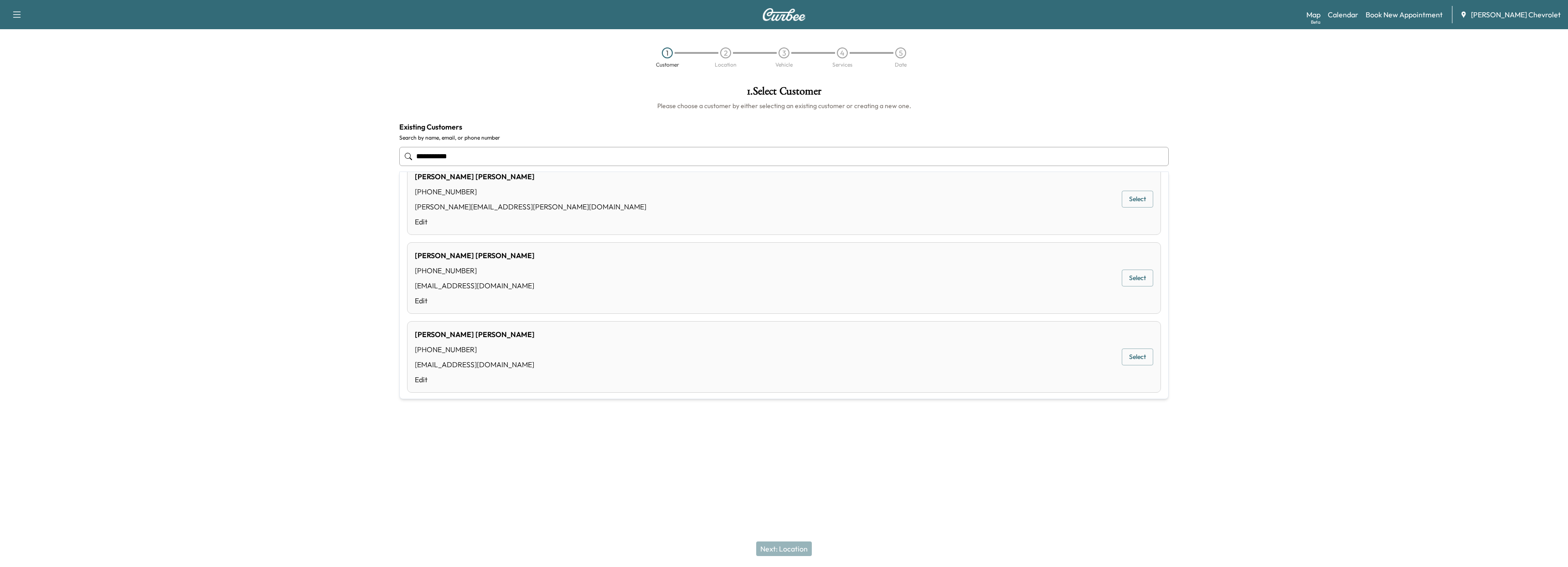
scroll to position [544, 0]
click at [437, 157] on input "**********" at bounding box center [784, 156] width 769 height 19
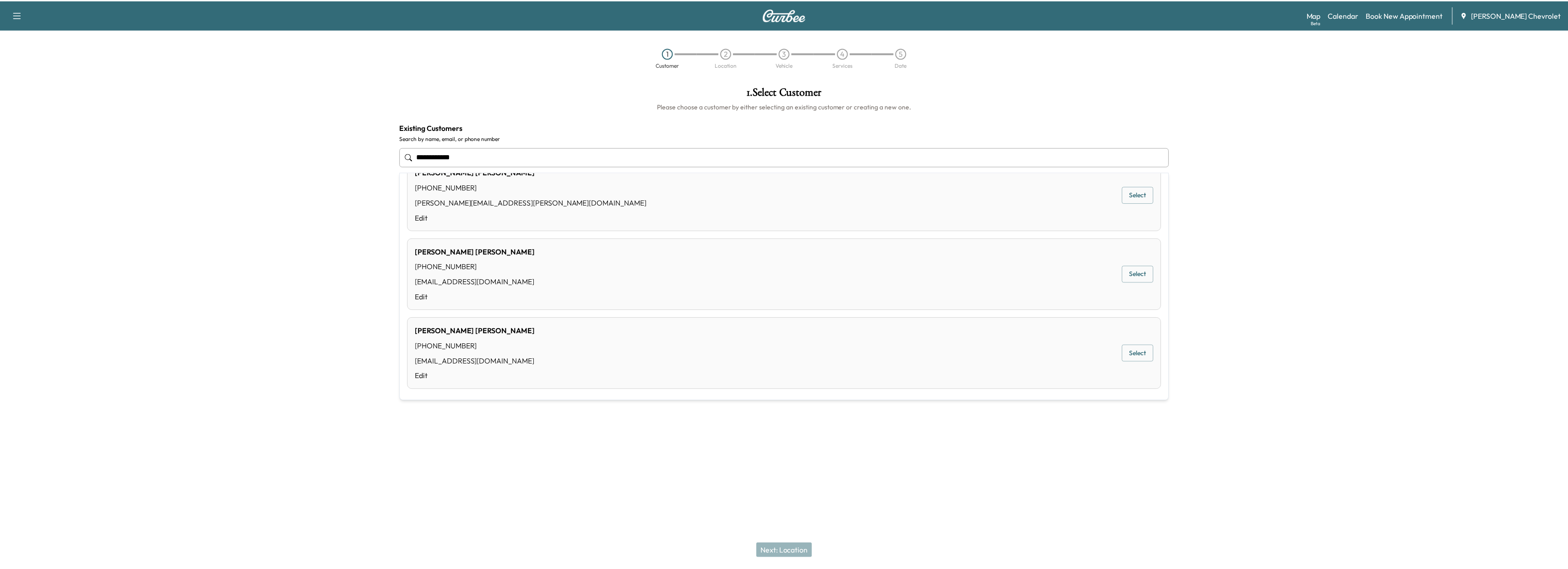
scroll to position [0, 0]
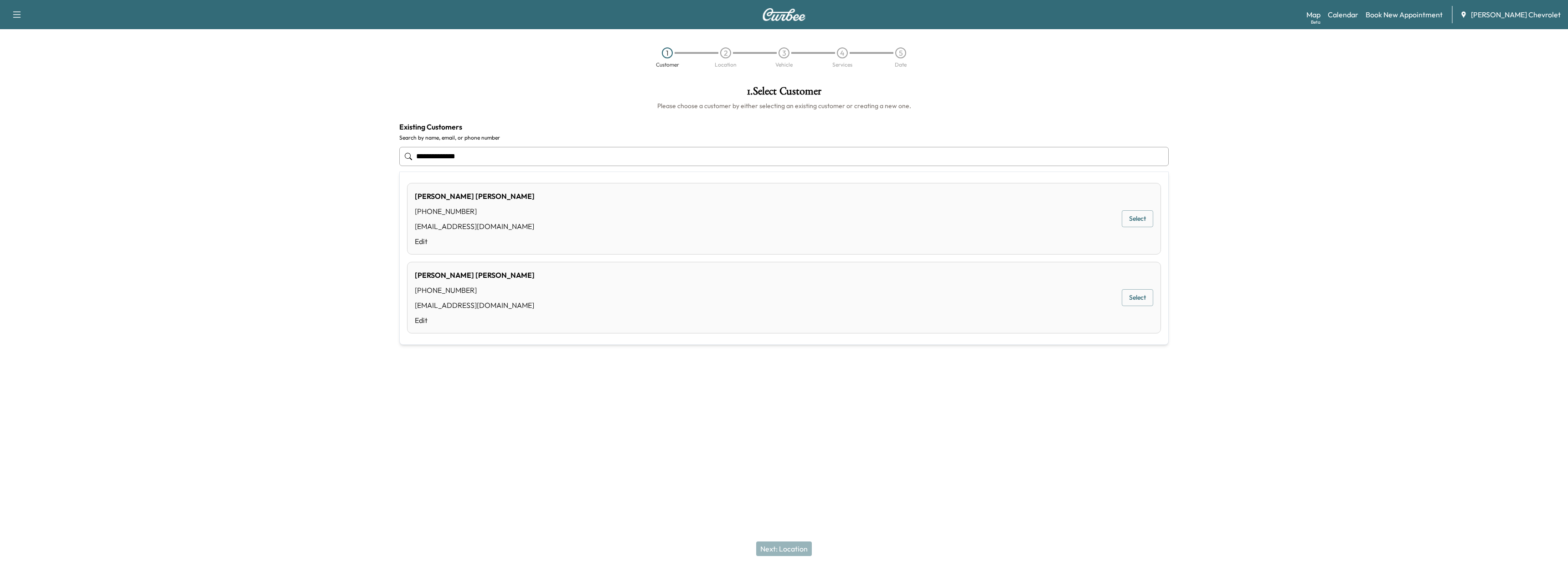
click at [482, 208] on div "(513) 324-5224" at bounding box center [475, 211] width 120 height 11
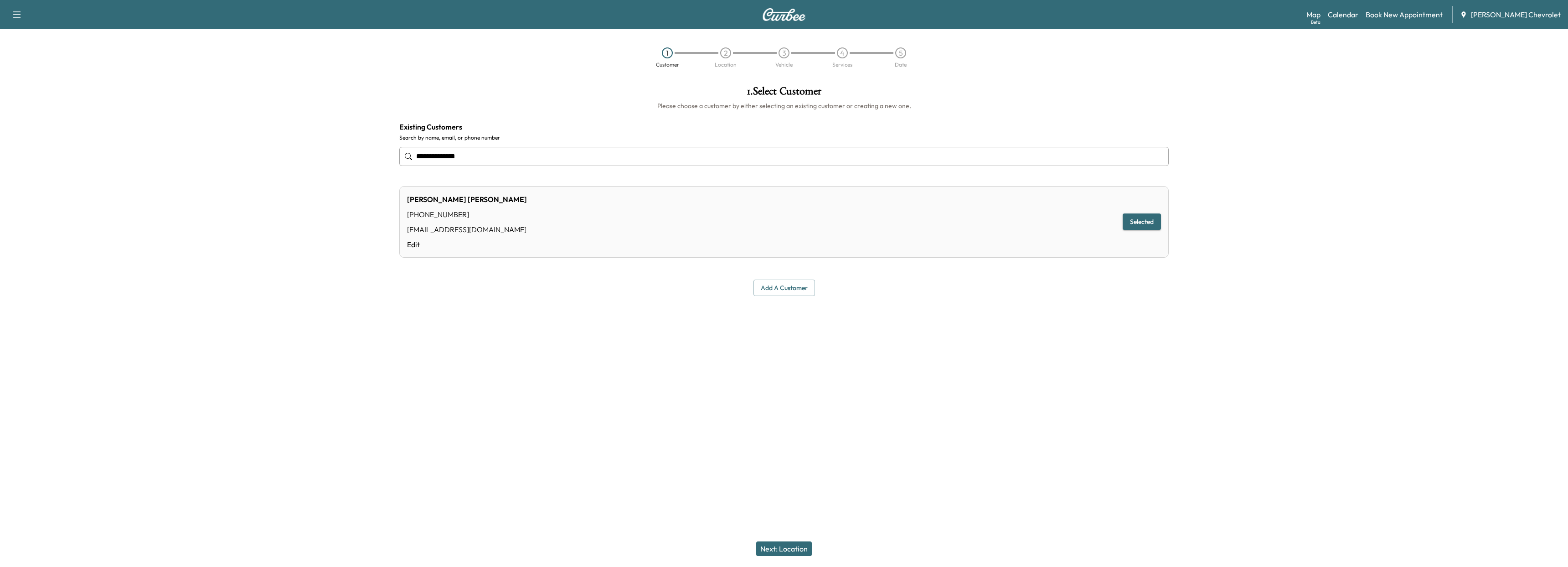
type input "**********"
click at [1140, 223] on button "Selected" at bounding box center [1141, 222] width 38 height 17
click at [800, 545] on button "Next: Location" at bounding box center [784, 549] width 56 height 15
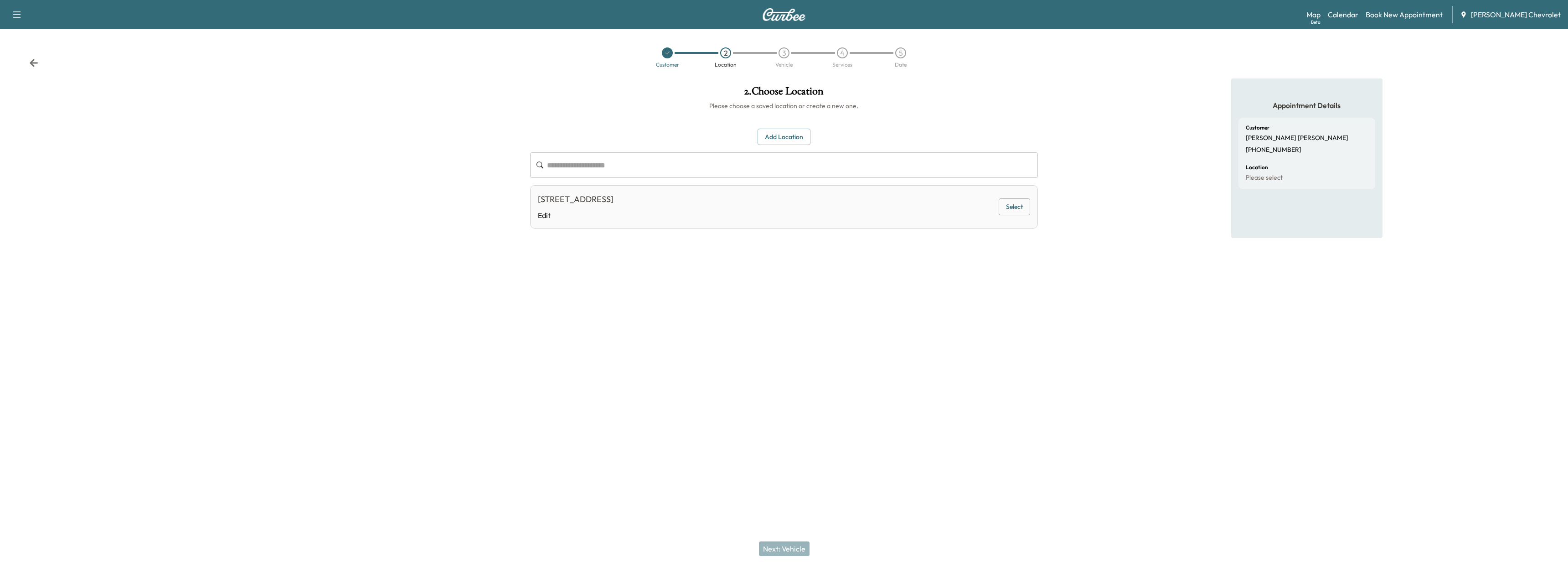
click at [1018, 208] on button "Select" at bounding box center [1014, 207] width 32 height 17
click at [791, 550] on button "Next: Vehicle" at bounding box center [784, 549] width 51 height 15
click at [1025, 211] on button "Select" at bounding box center [1014, 209] width 32 height 17
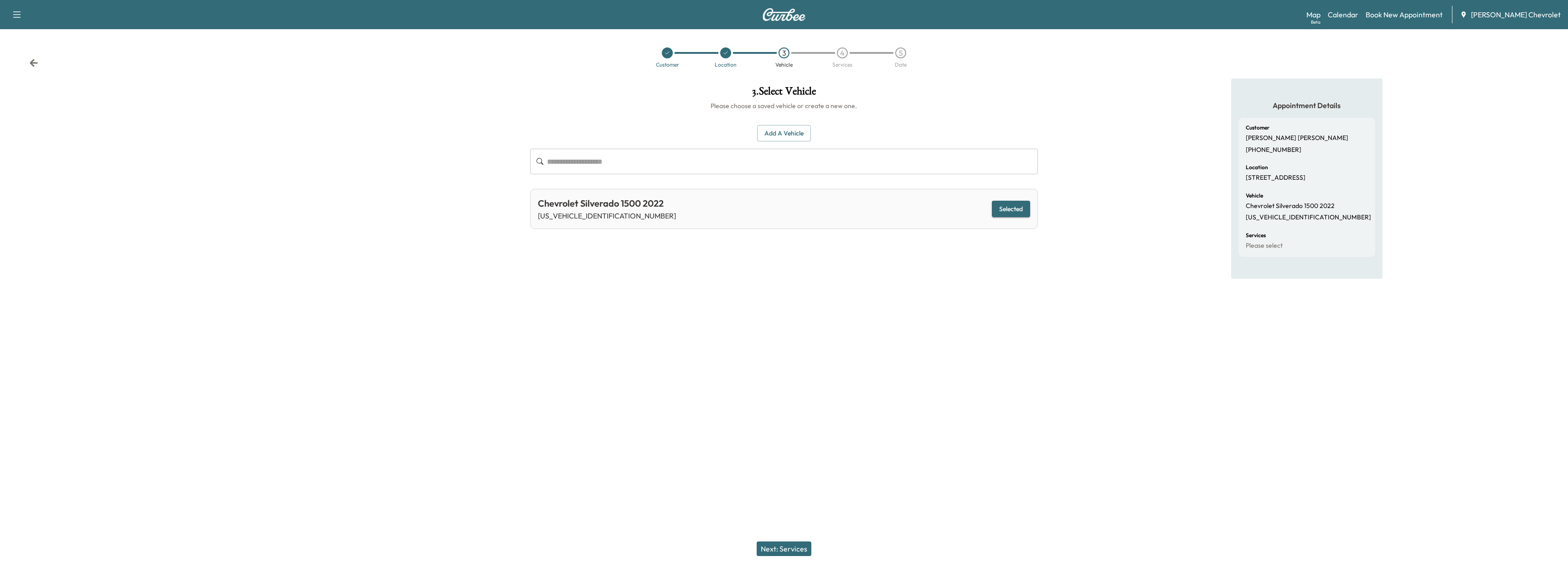
click at [794, 554] on button "Next: Services" at bounding box center [784, 549] width 55 height 15
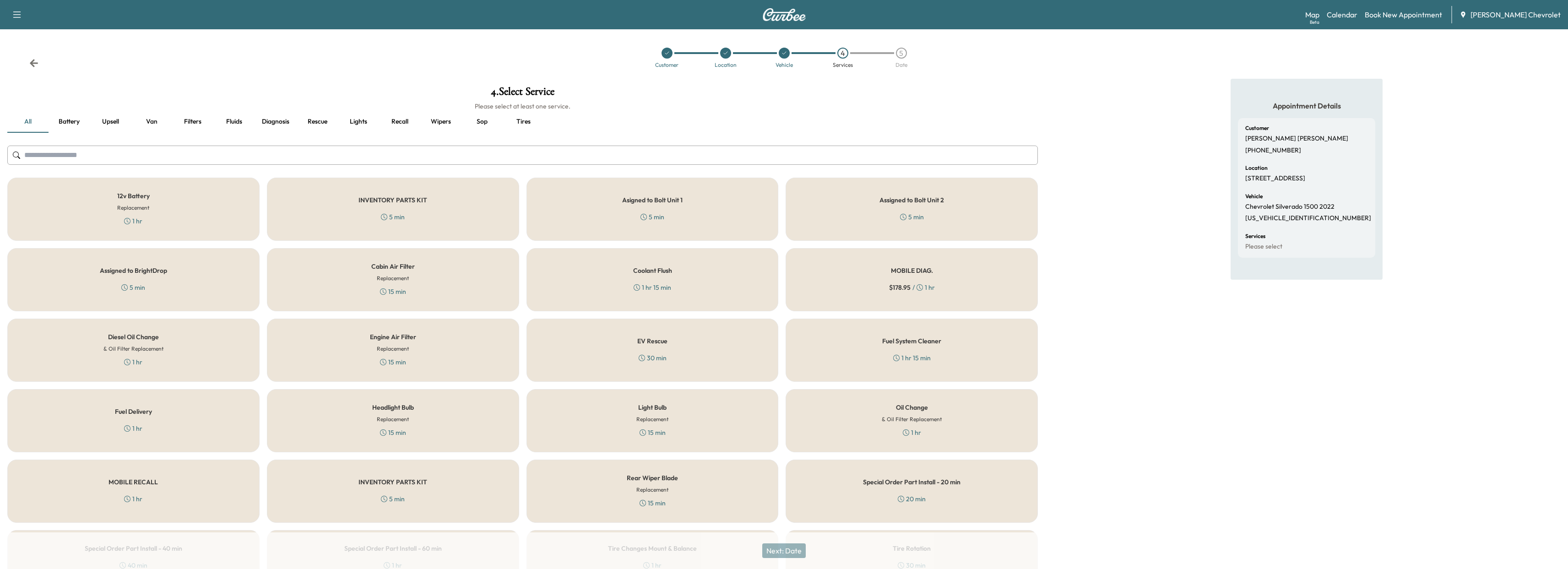
click at [23, 62] on div "Customer Location Vehicle 4 Services 5 Date" at bounding box center [784, 57] width 1568 height 42
click at [33, 63] on icon at bounding box center [34, 62] width 8 height 7
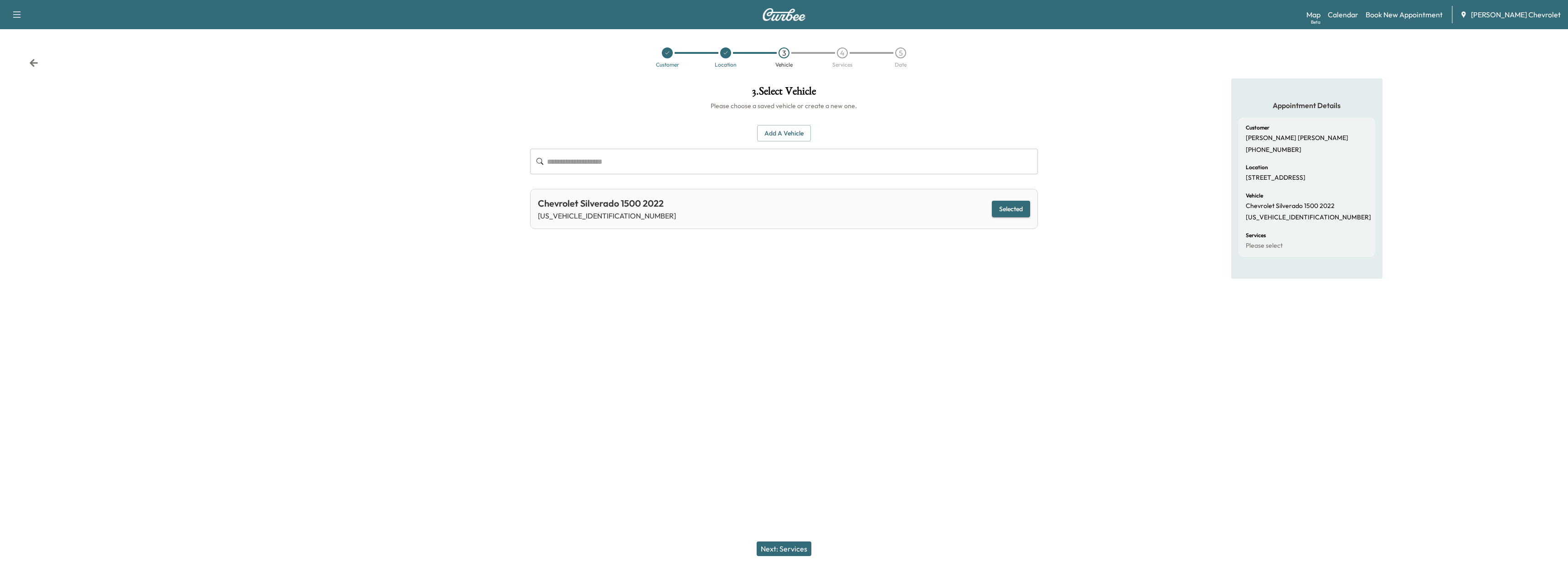
click at [33, 61] on icon at bounding box center [34, 62] width 8 height 7
click at [42, 68] on div "Customer 2 Location 3 Vehicle 4 Services 5 Date" at bounding box center [784, 57] width 1568 height 42
click at [34, 65] on icon at bounding box center [33, 62] width 9 height 9
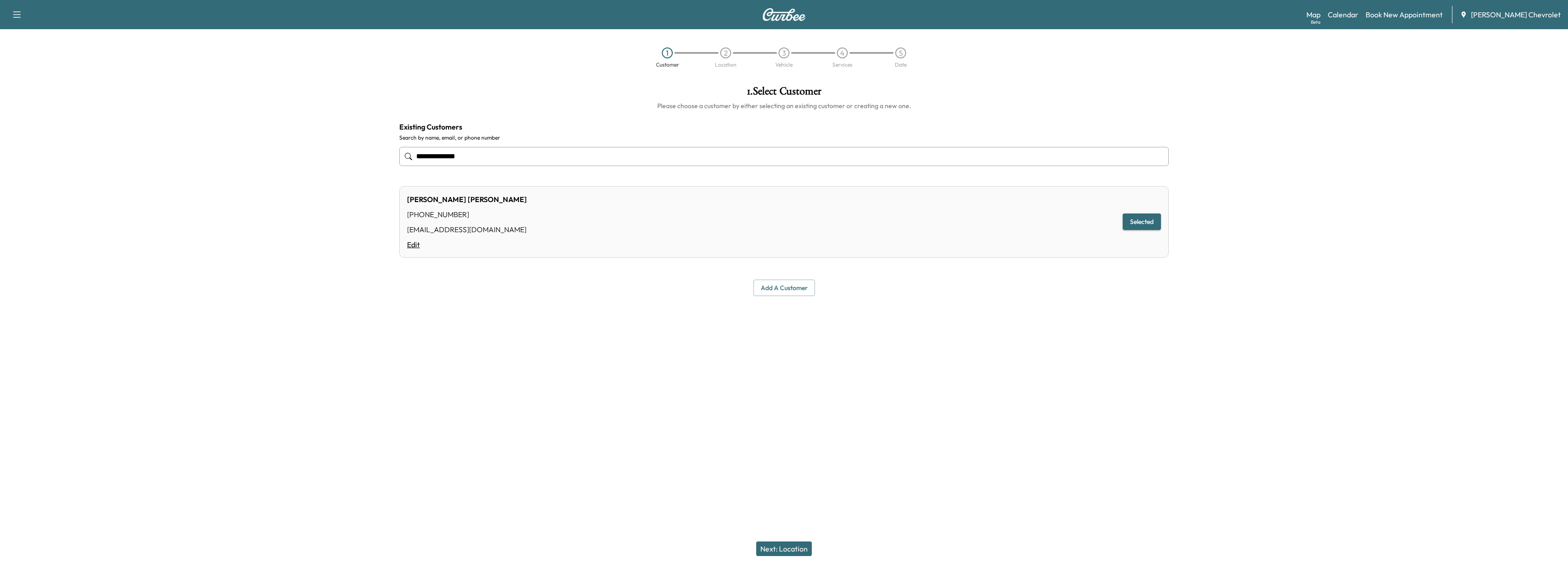
click at [413, 242] on link "Edit" at bounding box center [466, 244] width 120 height 11
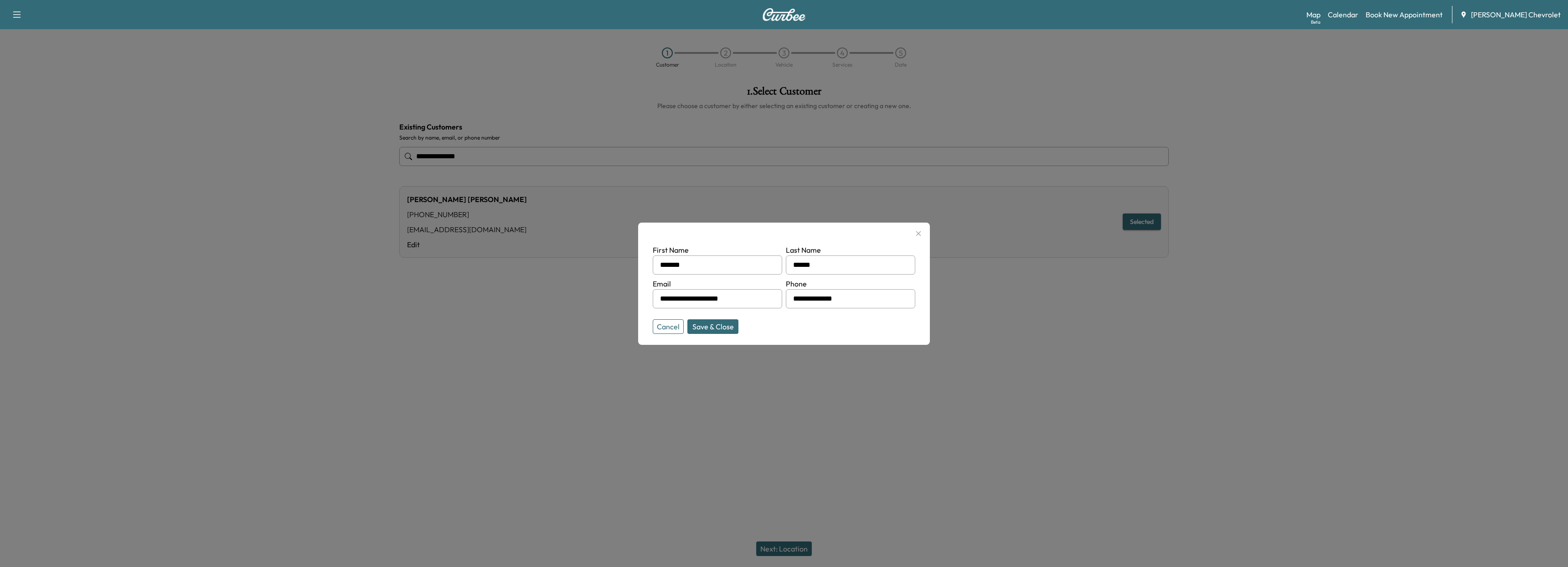
click at [716, 270] on input "*******" at bounding box center [717, 264] width 129 height 19
type input "*****"
type input "**********"
click at [708, 323] on button "Save & Close" at bounding box center [712, 326] width 51 height 15
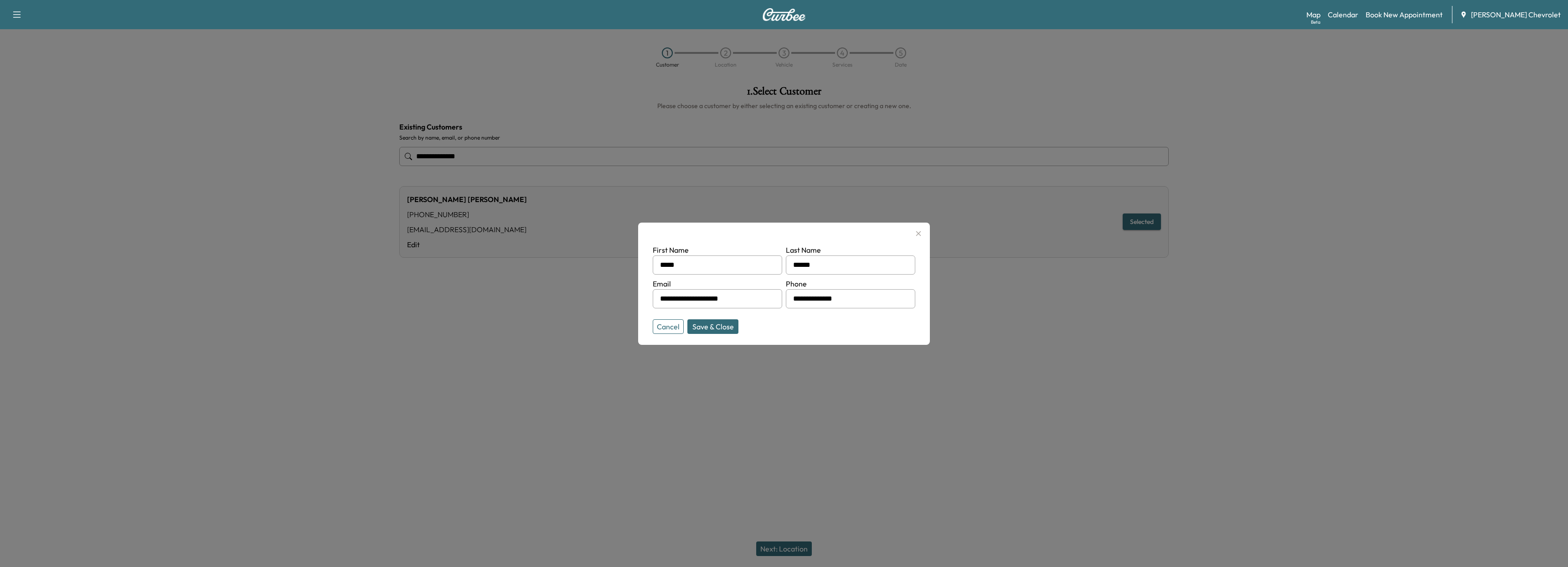
type input "*******"
type input "**********"
type input "*****"
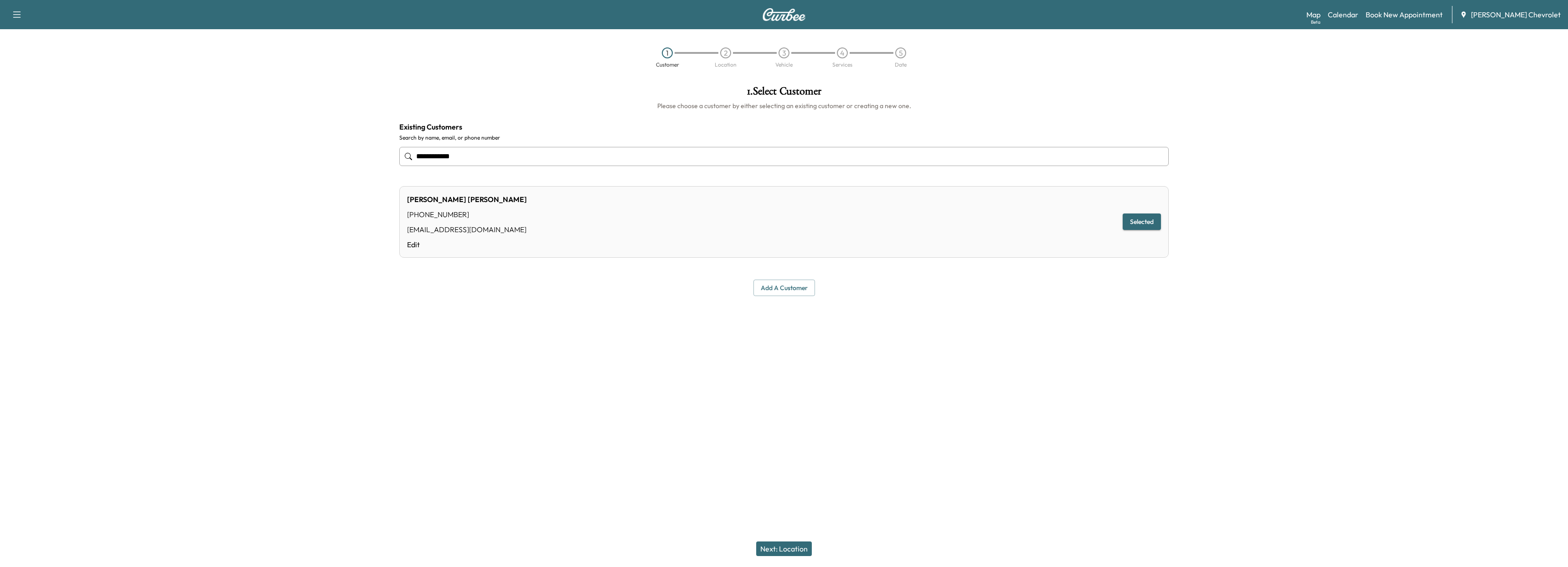
click at [770, 540] on div "Next: Location" at bounding box center [784, 549] width 1568 height 37
click at [769, 546] on button "Next: Location" at bounding box center [784, 549] width 56 height 15
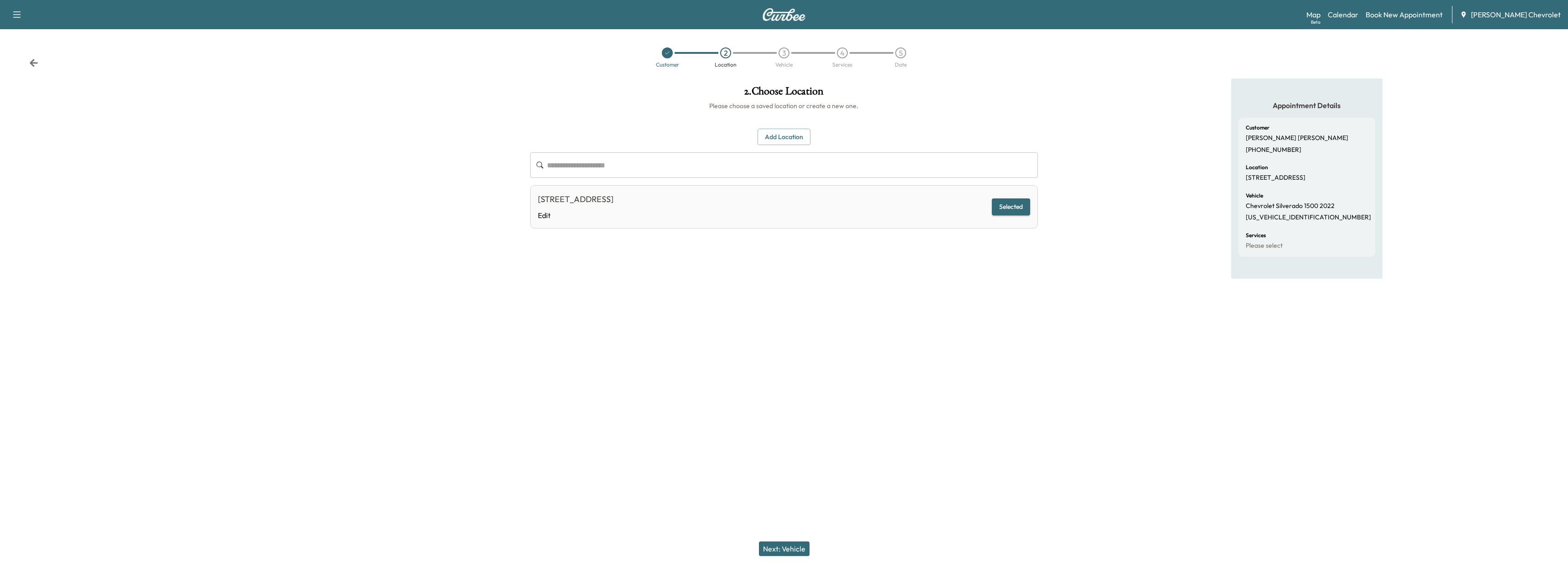
click at [595, 203] on div "[STREET_ADDRESS]" at bounding box center [575, 198] width 76 height 12
click at [1017, 216] on div "3589 Cornell Rd, Cincinnati, OH 45241, USA Edit Selected" at bounding box center [784, 207] width 508 height 43
click at [1014, 208] on button "Selected" at bounding box center [1011, 207] width 38 height 17
click at [1002, 208] on button "Selected" at bounding box center [1011, 207] width 38 height 17
click at [781, 551] on button "Next: Vehicle" at bounding box center [784, 549] width 51 height 15
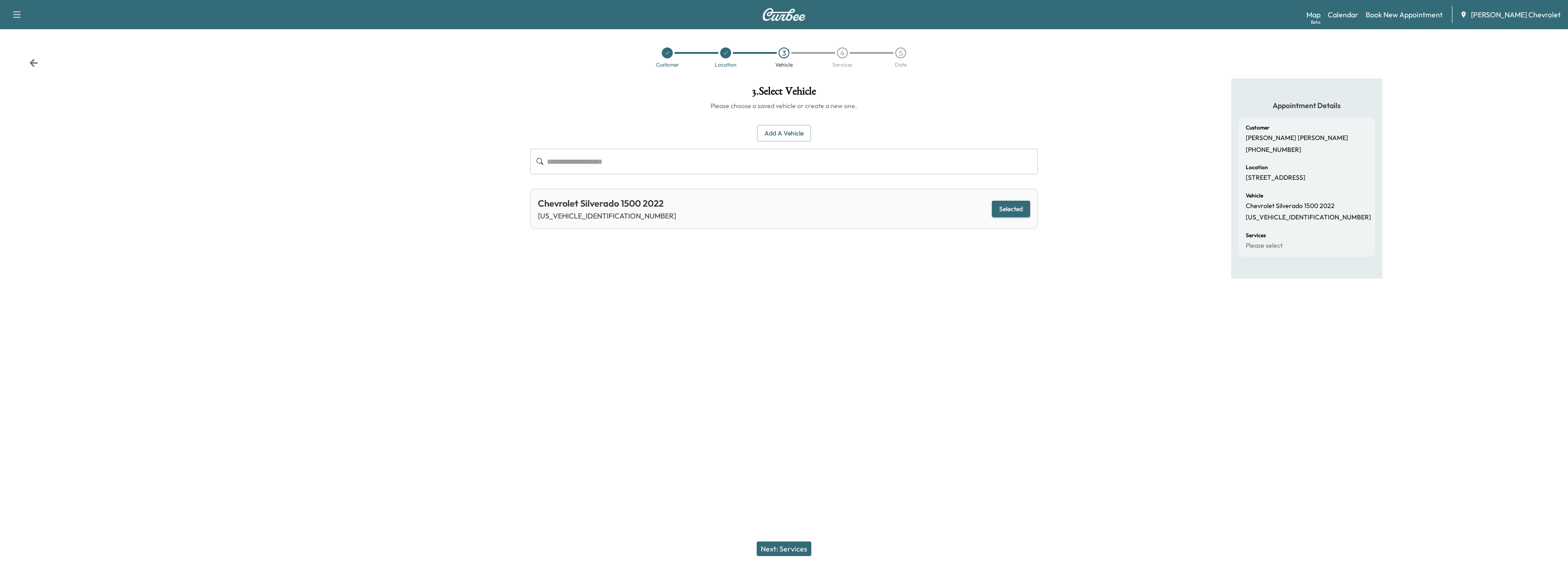
click at [1010, 208] on button "Selected" at bounding box center [1011, 209] width 38 height 17
click at [782, 550] on button "Next: Services" at bounding box center [784, 549] width 55 height 15
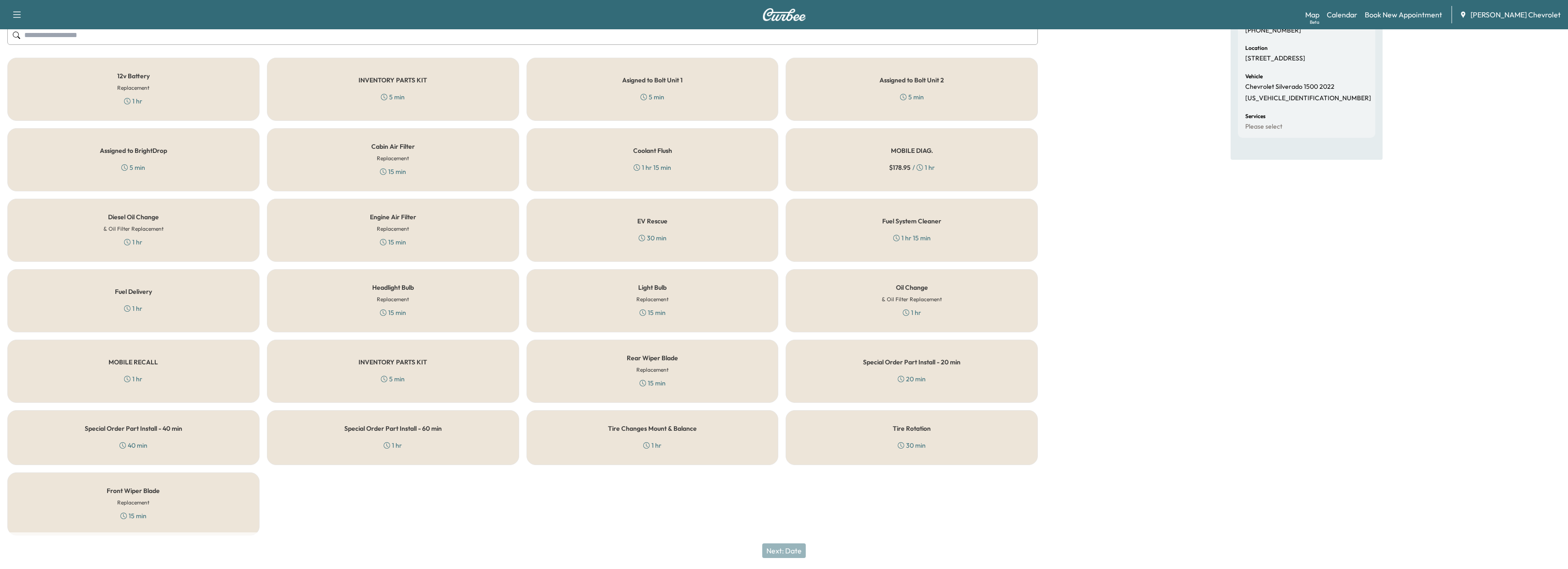
scroll to position [123, 0]
click at [855, 292] on div "Oil Change & Oil Filter Replacement 1 hr" at bounding box center [911, 297] width 253 height 63
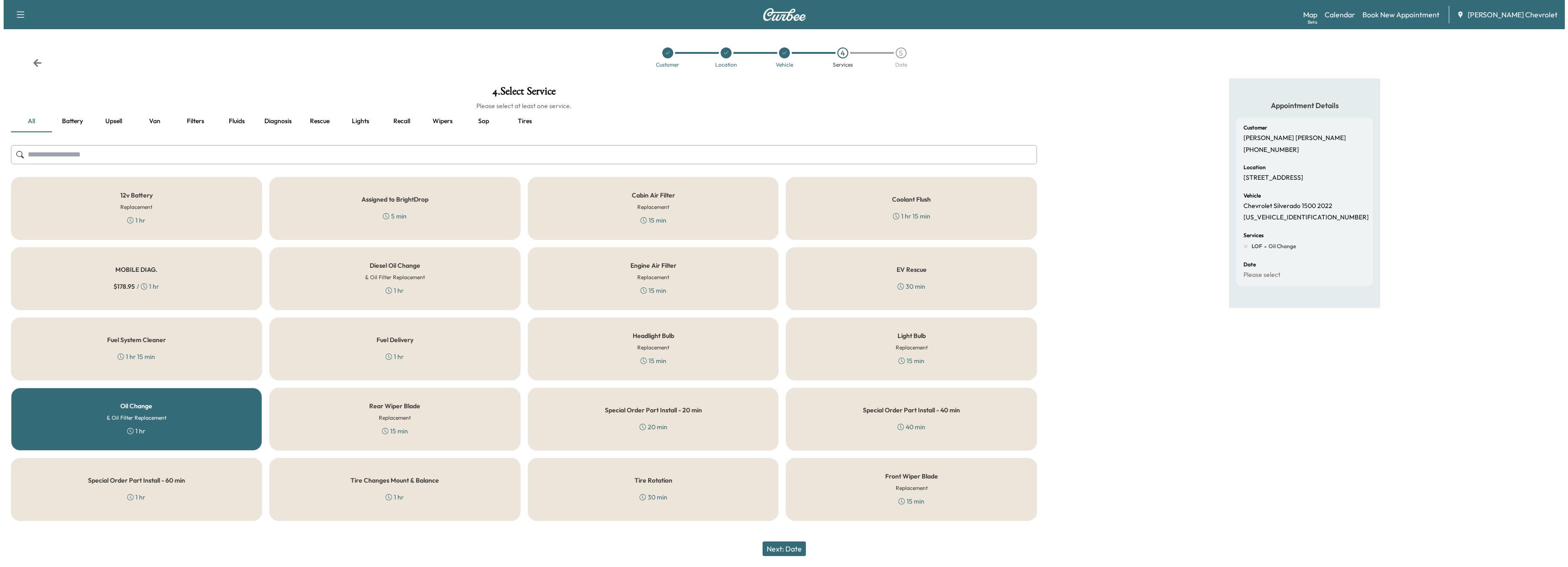
scroll to position [0, 0]
click at [572, 486] on div "Tire Rotation 30 min" at bounding box center [652, 489] width 252 height 63
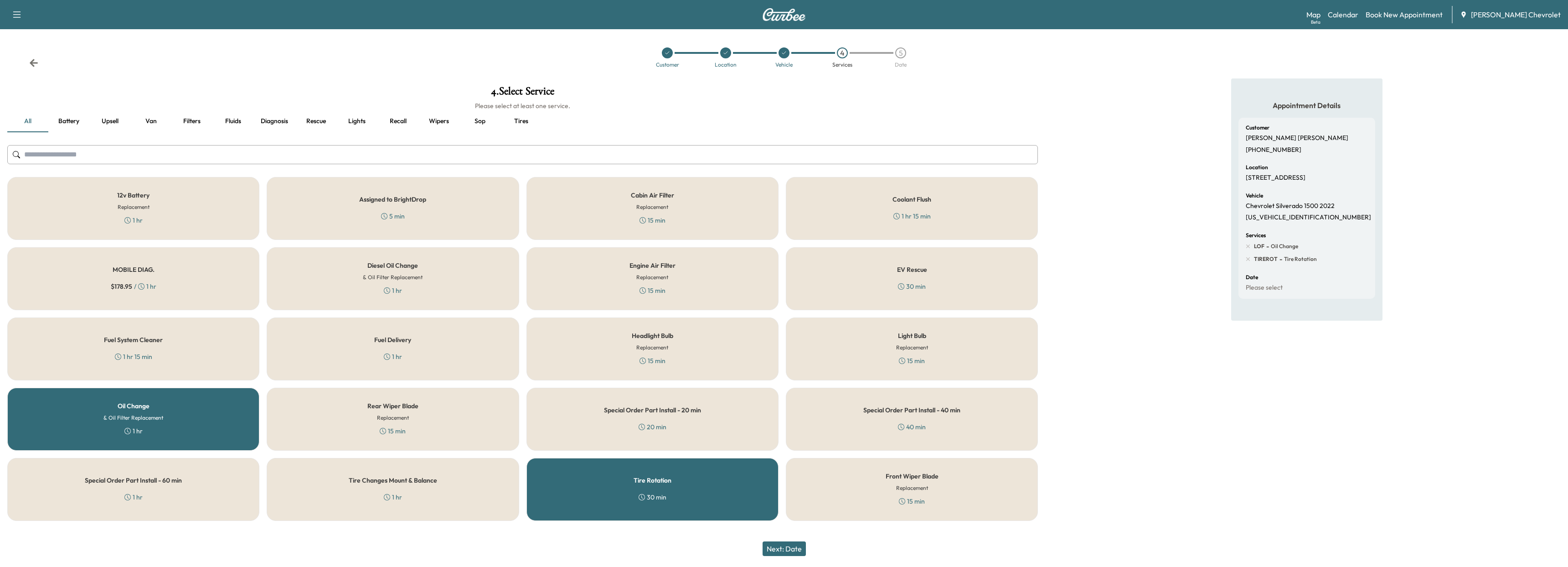
click at [793, 534] on div "Next: Date" at bounding box center [784, 549] width 1568 height 37
click at [788, 544] on button "Next: Date" at bounding box center [784, 549] width 43 height 15
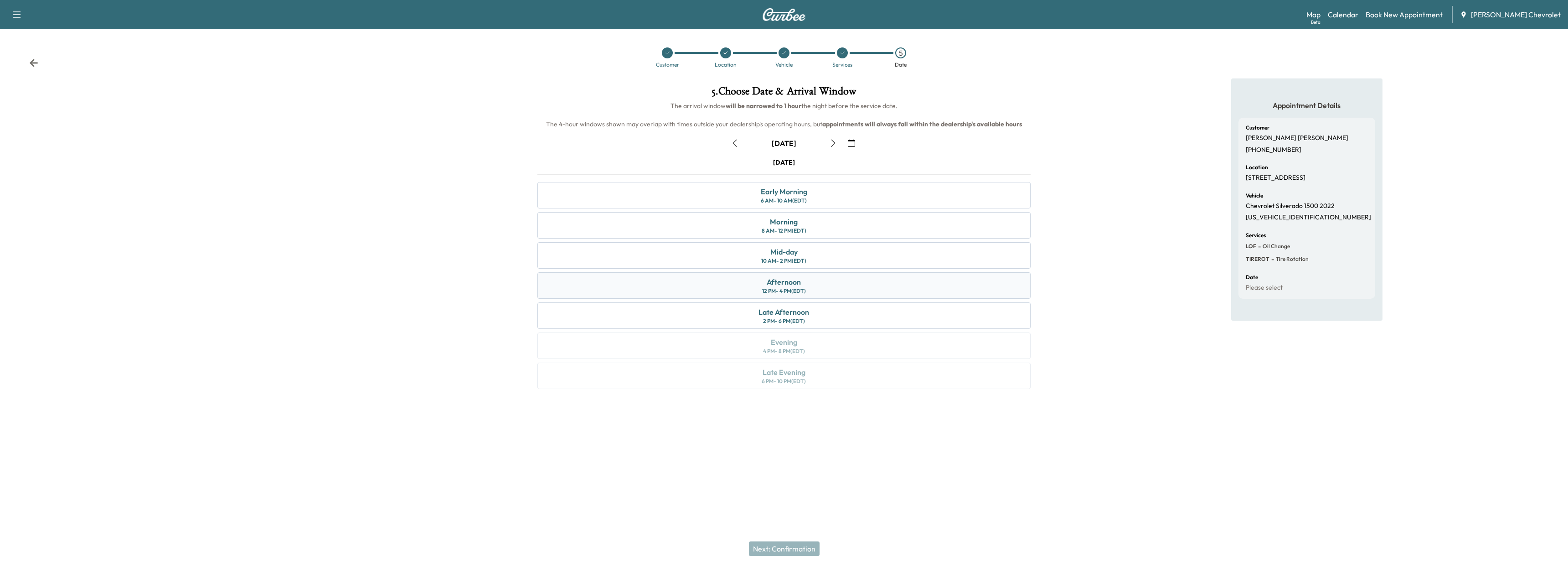
click at [726, 286] on div "Afternoon 12 PM - 4 PM (EDT)" at bounding box center [784, 286] width 494 height 27
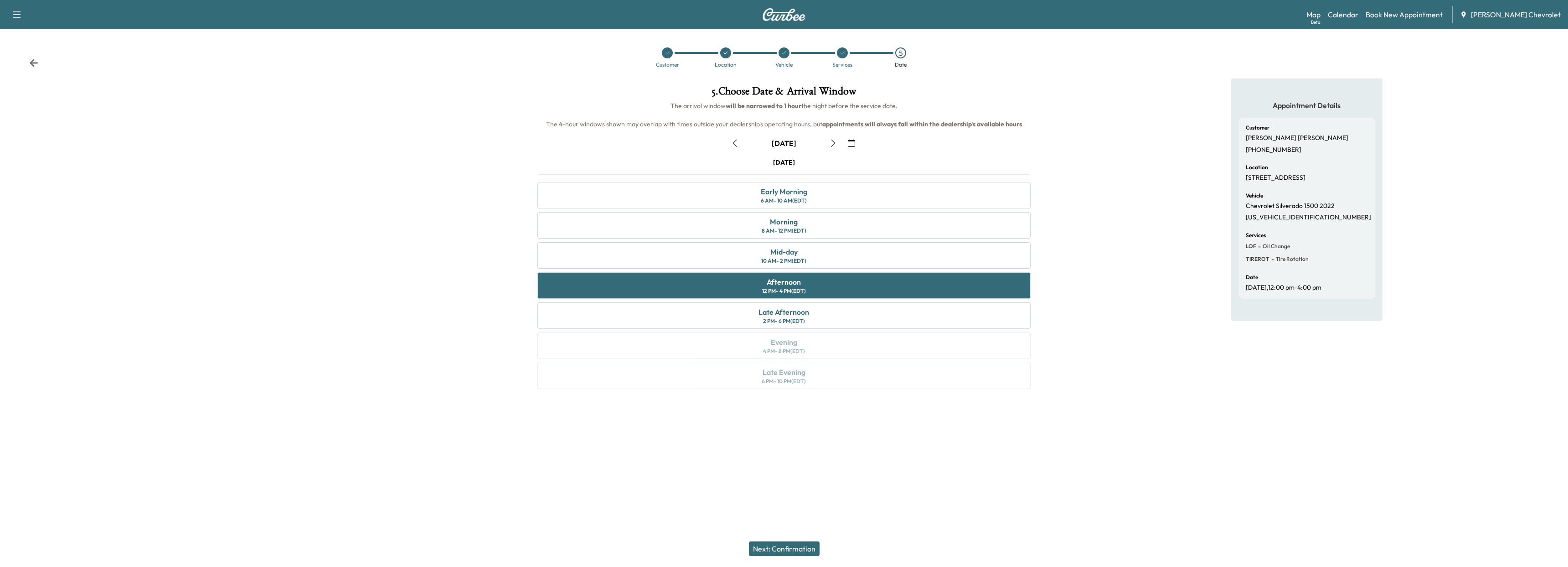
click at [779, 551] on button "Next: Confirmation" at bounding box center [784, 549] width 71 height 15
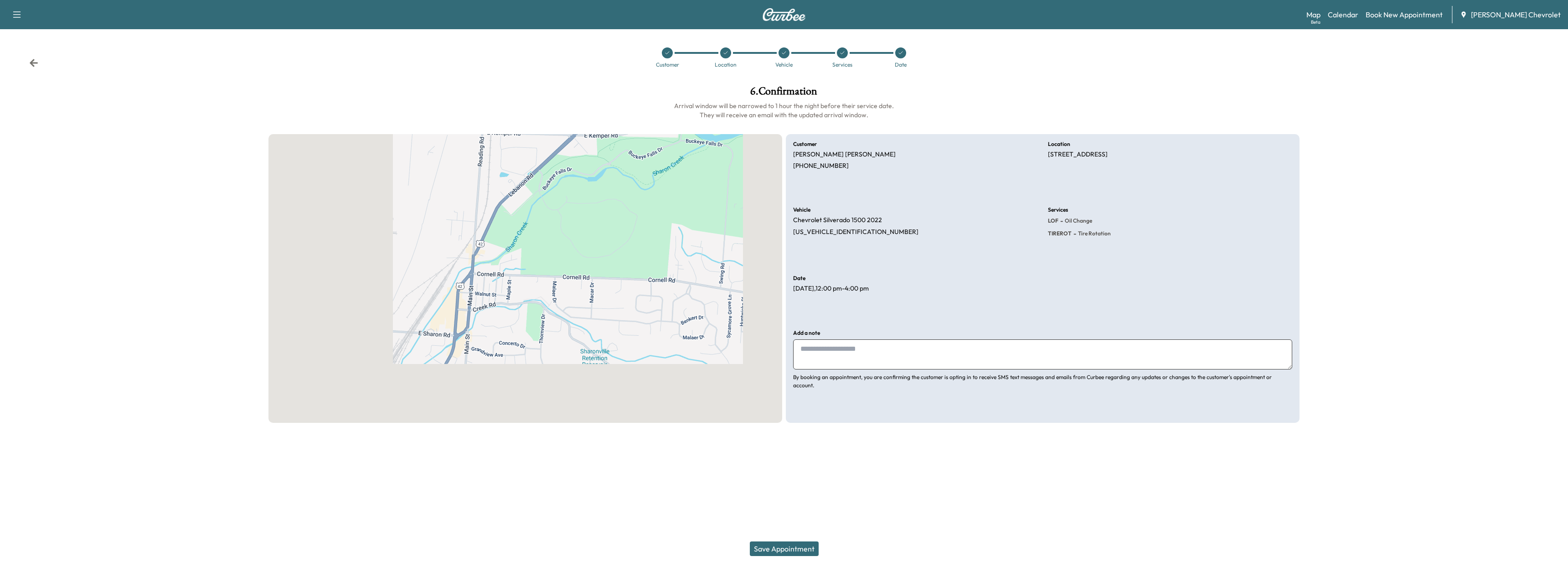
click at [862, 364] on textarea at bounding box center [1042, 354] width 499 height 30
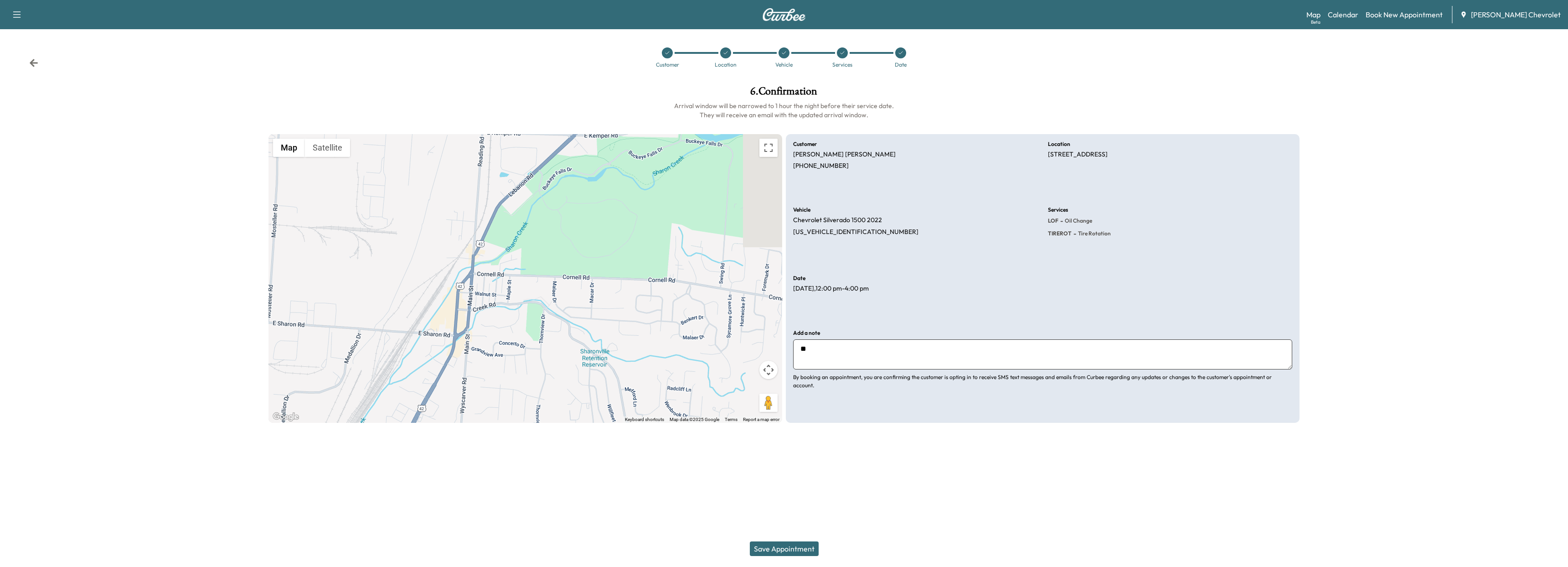
type textarea "*"
type textarea "**********"
click at [794, 550] on button "Save Appointment" at bounding box center [784, 549] width 69 height 15
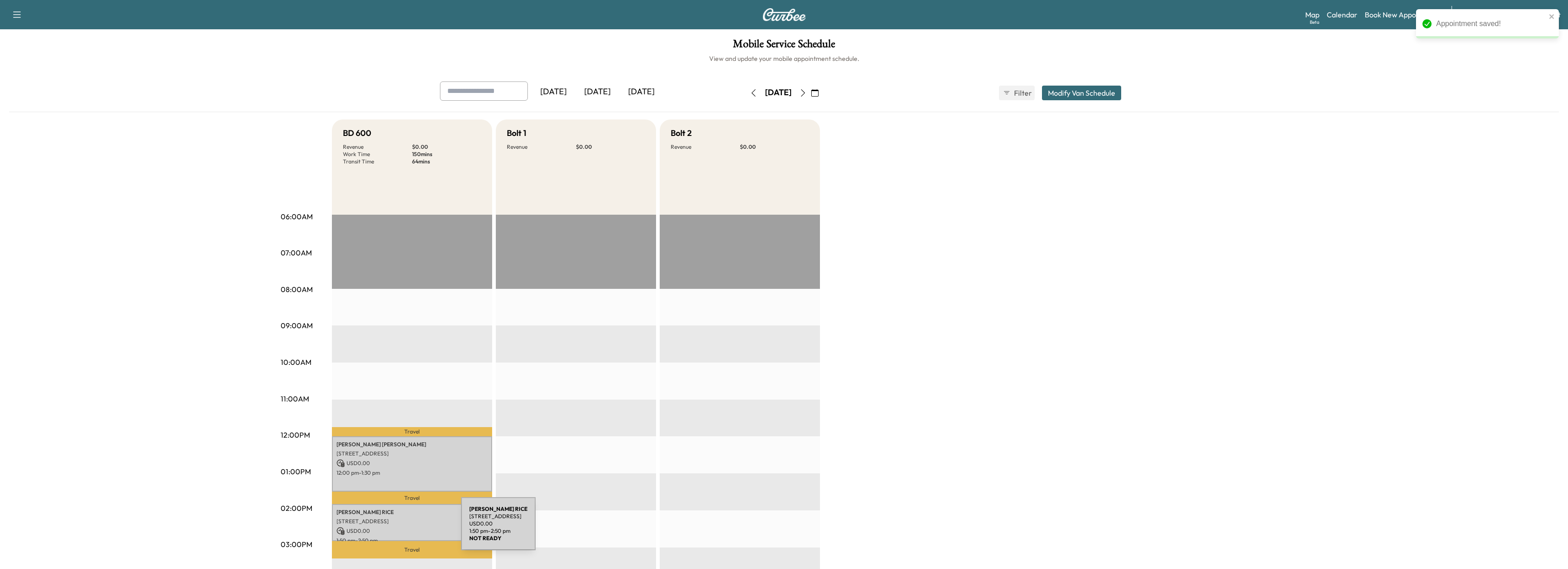
click at [393, 529] on p "USD 0.00" at bounding box center [412, 531] width 151 height 8
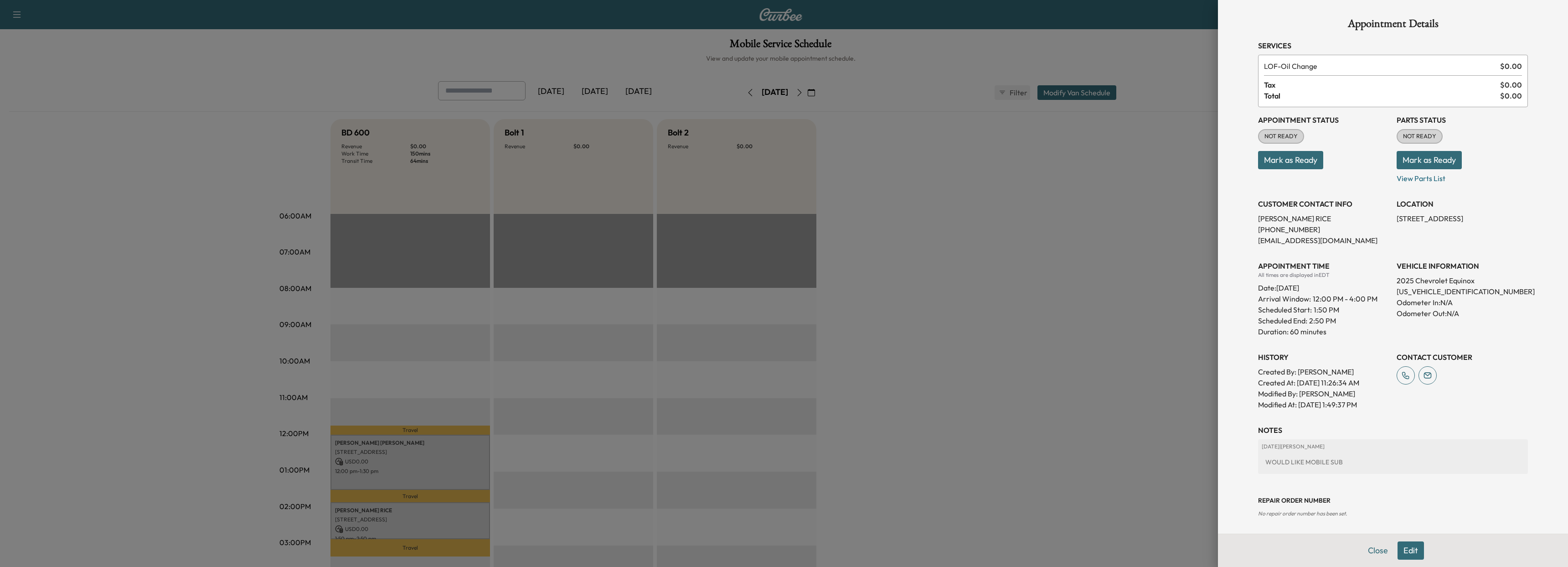
click at [393, 524] on div at bounding box center [784, 283] width 1568 height 567
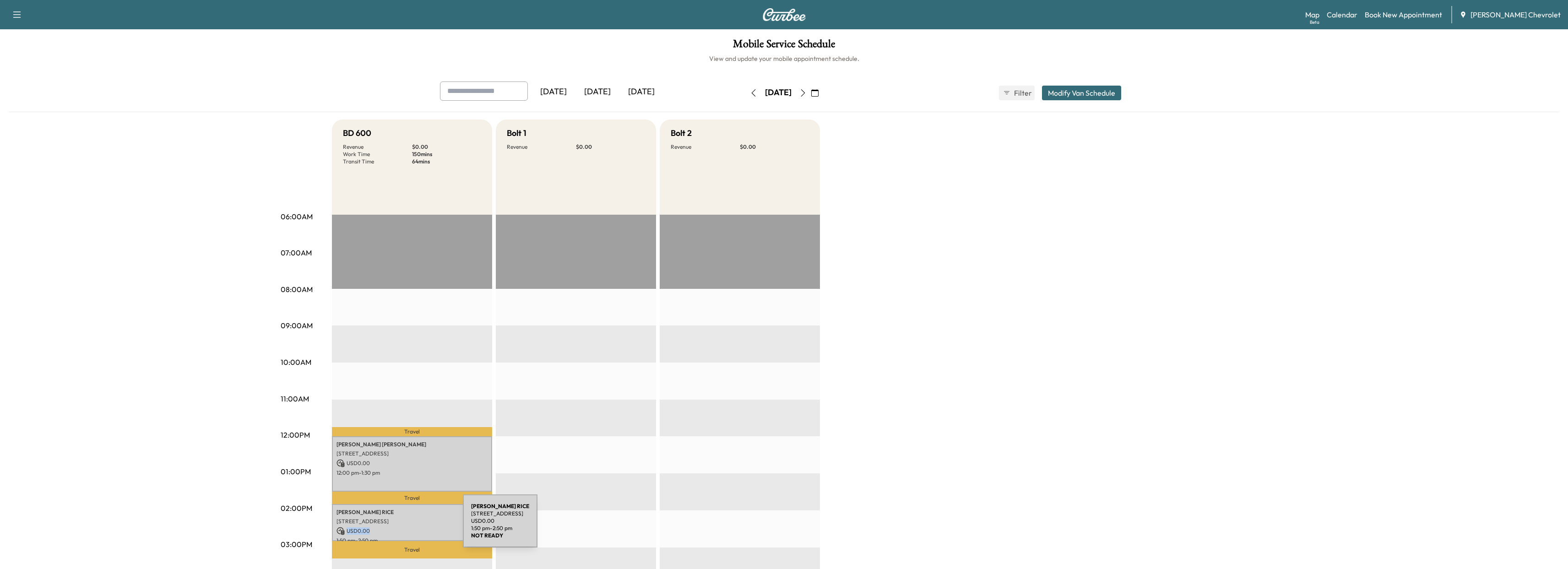
click at [394, 527] on p "USD 0.00" at bounding box center [412, 531] width 151 height 8
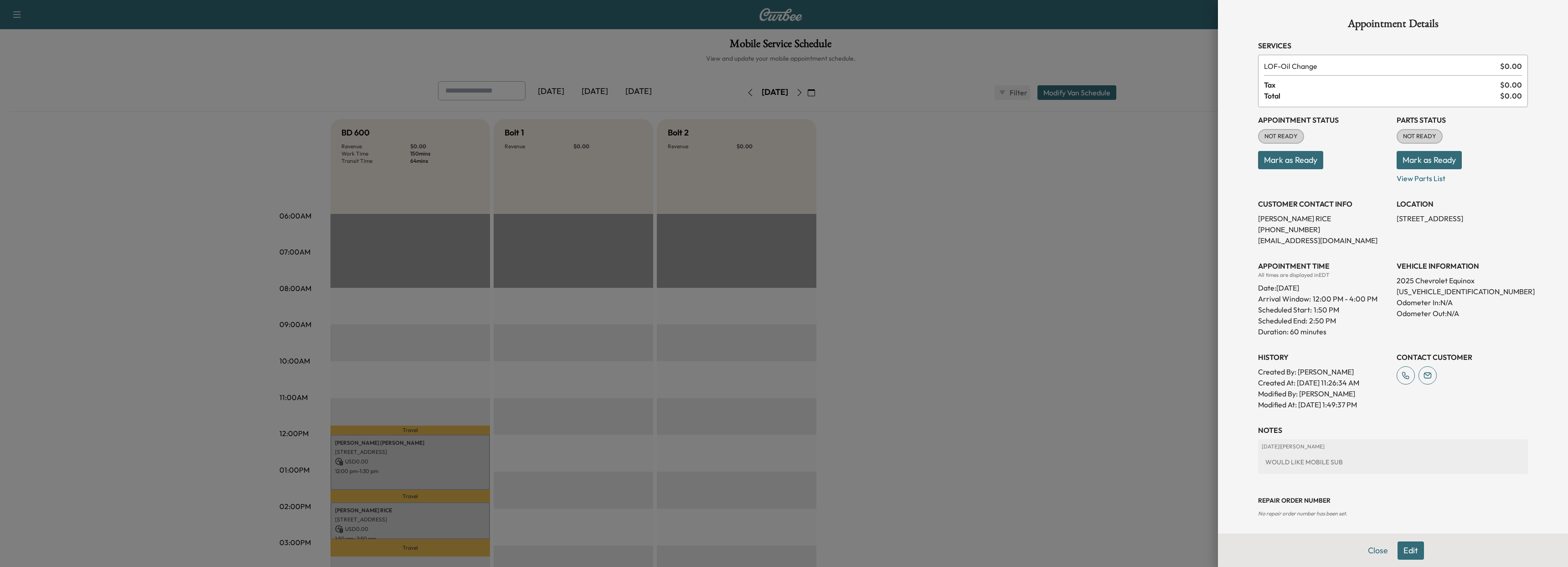
click at [393, 524] on div at bounding box center [784, 283] width 1568 height 567
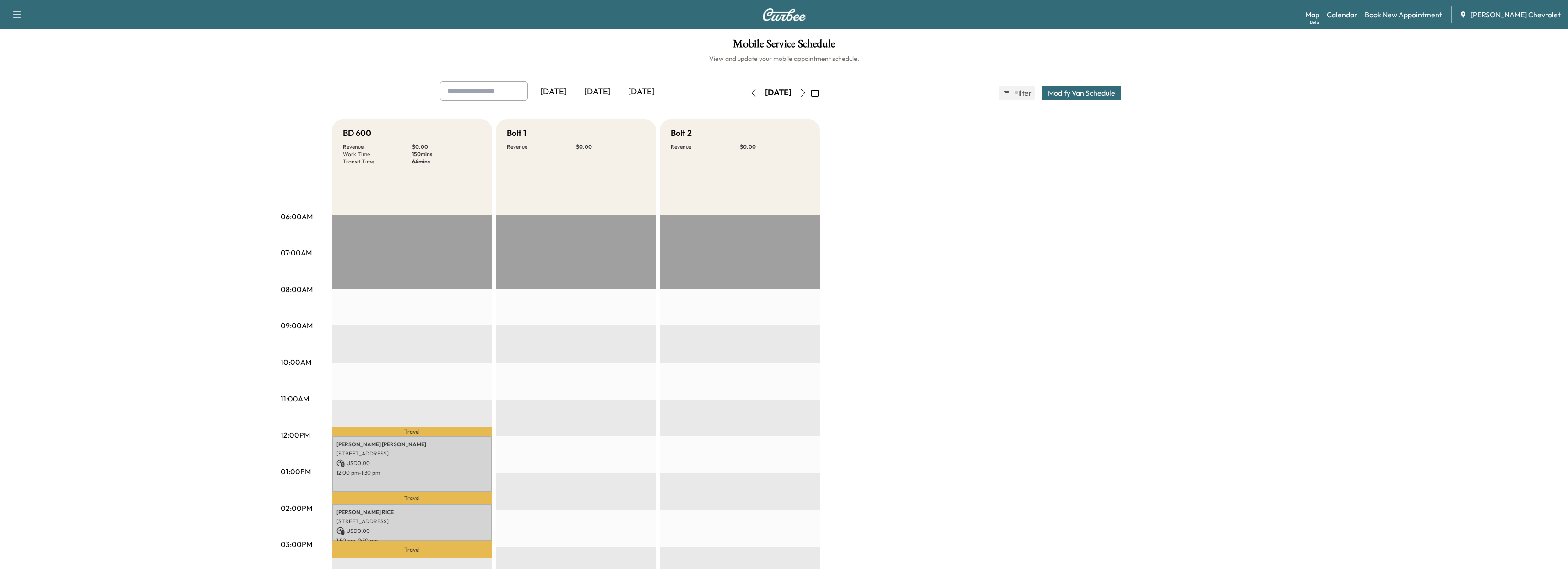
drag, startPoint x: 412, startPoint y: 456, endPoint x: 403, endPoint y: 493, distance: 38.1
drag, startPoint x: 403, startPoint y: 493, endPoint x: 356, endPoint y: 520, distance: 54.2
click at [356, 520] on p "[STREET_ADDRESS]" at bounding box center [412, 521] width 151 height 7
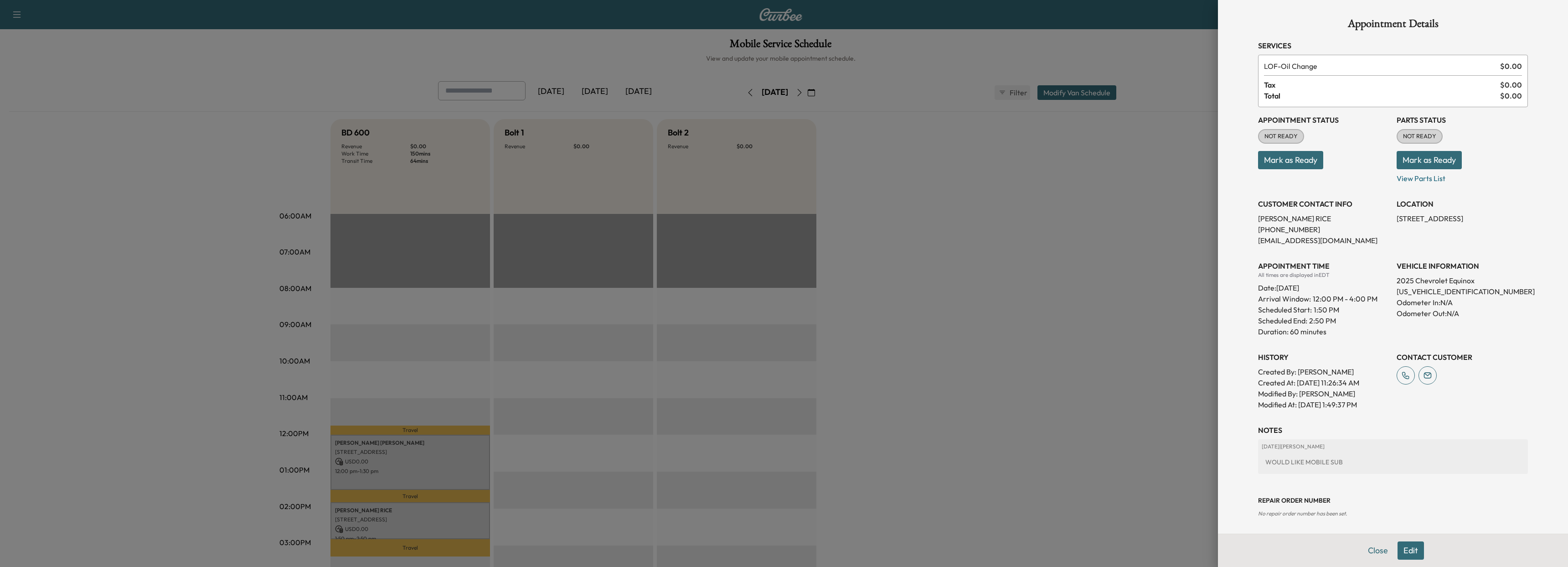
click at [1037, 197] on div at bounding box center [784, 283] width 1568 height 567
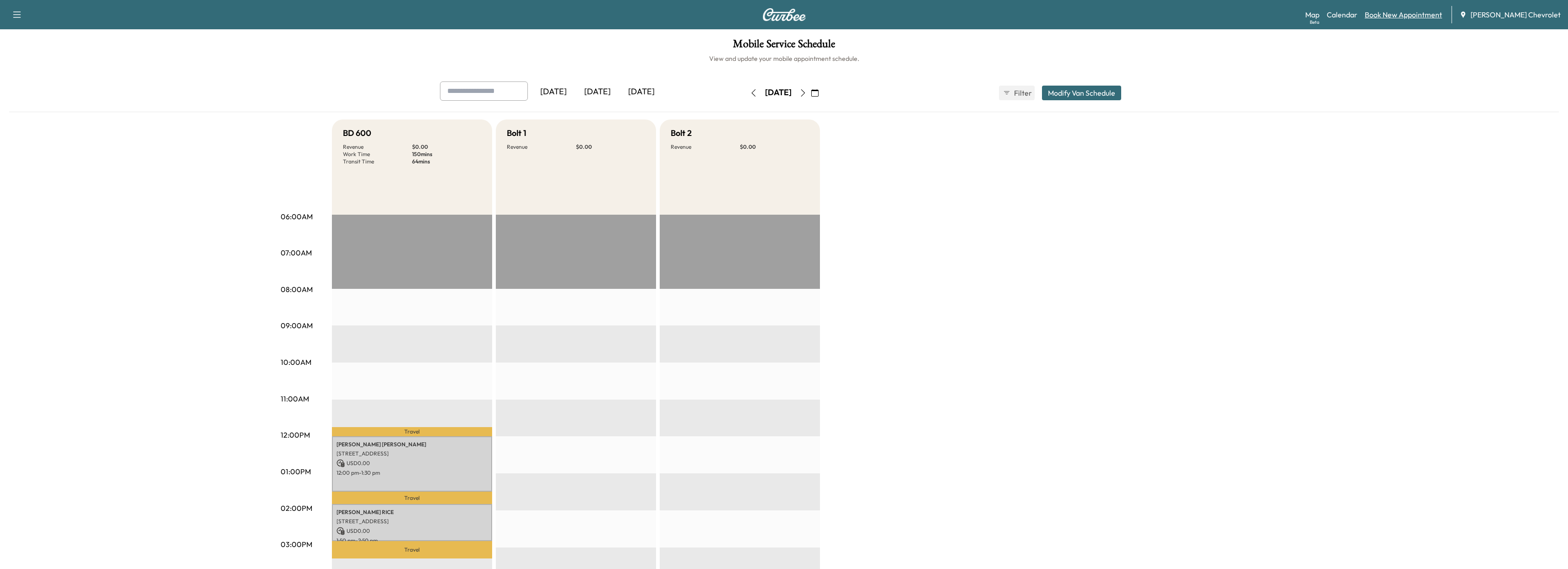
click at [1406, 12] on link "Book New Appointment" at bounding box center [1403, 14] width 78 height 11
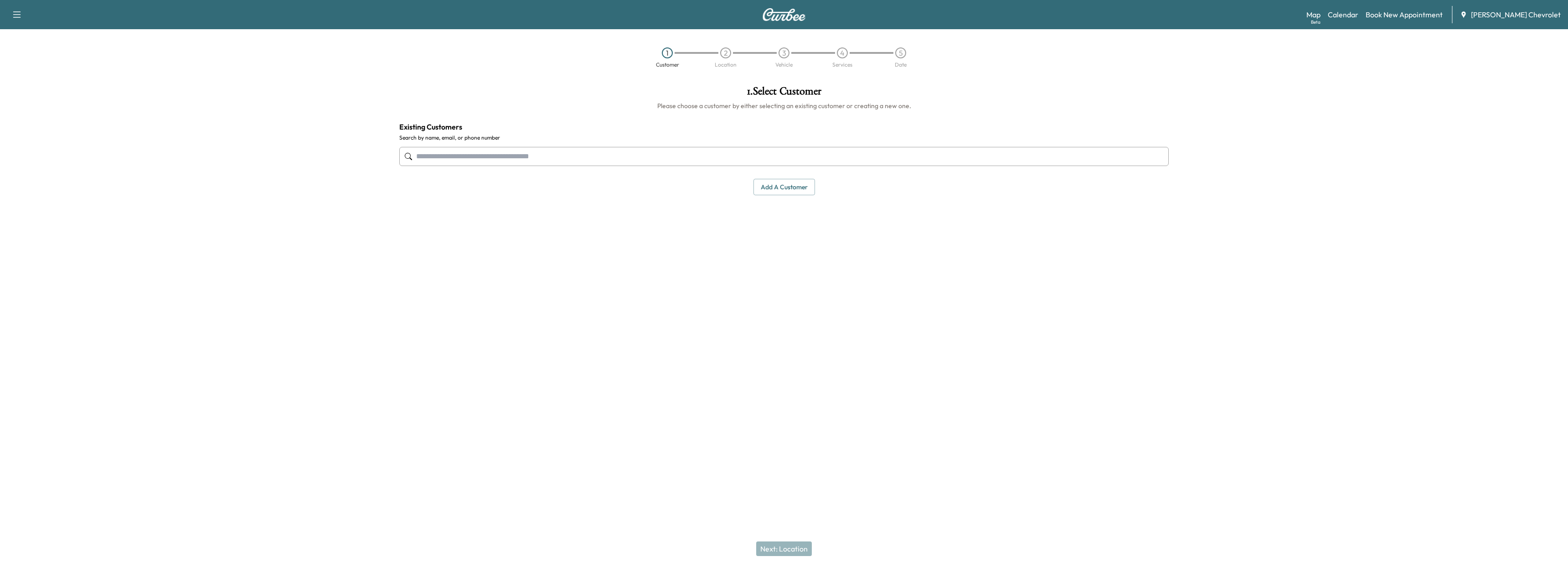
click at [572, 159] on input "text" at bounding box center [784, 156] width 769 height 19
click at [1145, 219] on button "Select" at bounding box center [1137, 218] width 32 height 17
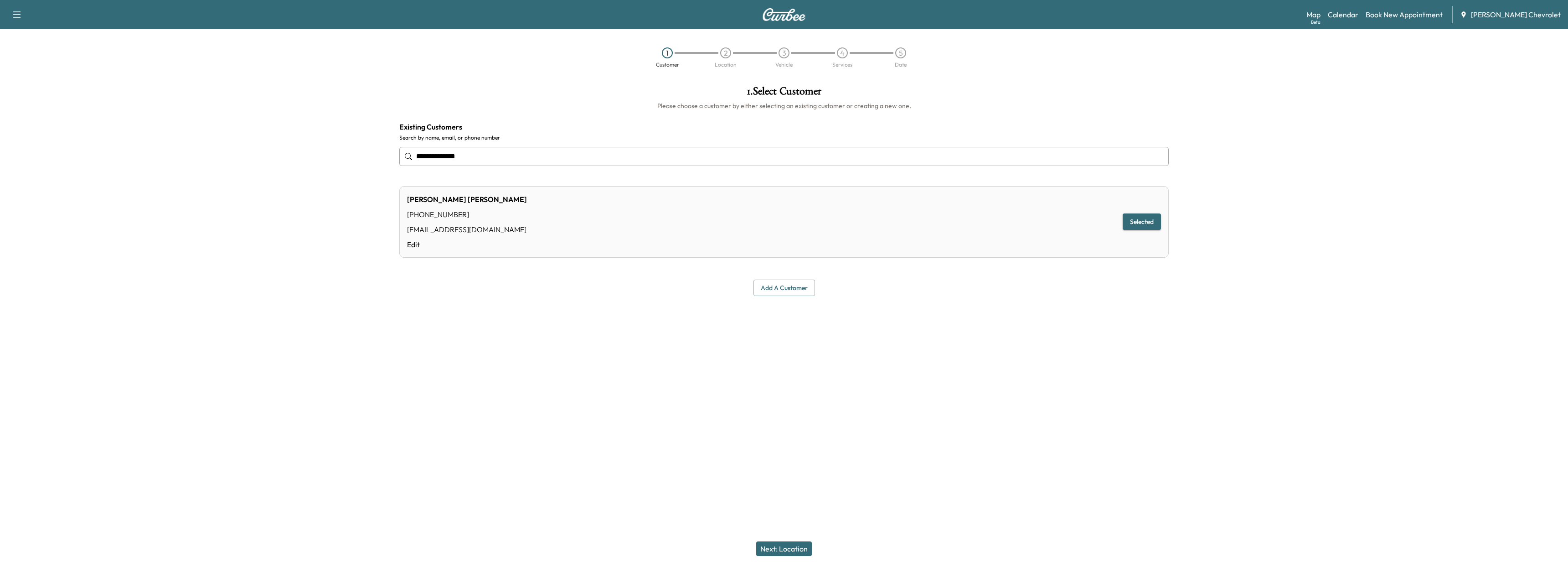
type input "**********"
click at [1145, 219] on button "Selected" at bounding box center [1141, 222] width 38 height 17
click at [784, 538] on div "Next: Location" at bounding box center [784, 549] width 1568 height 37
click at [783, 546] on button "Next: Location" at bounding box center [784, 549] width 56 height 15
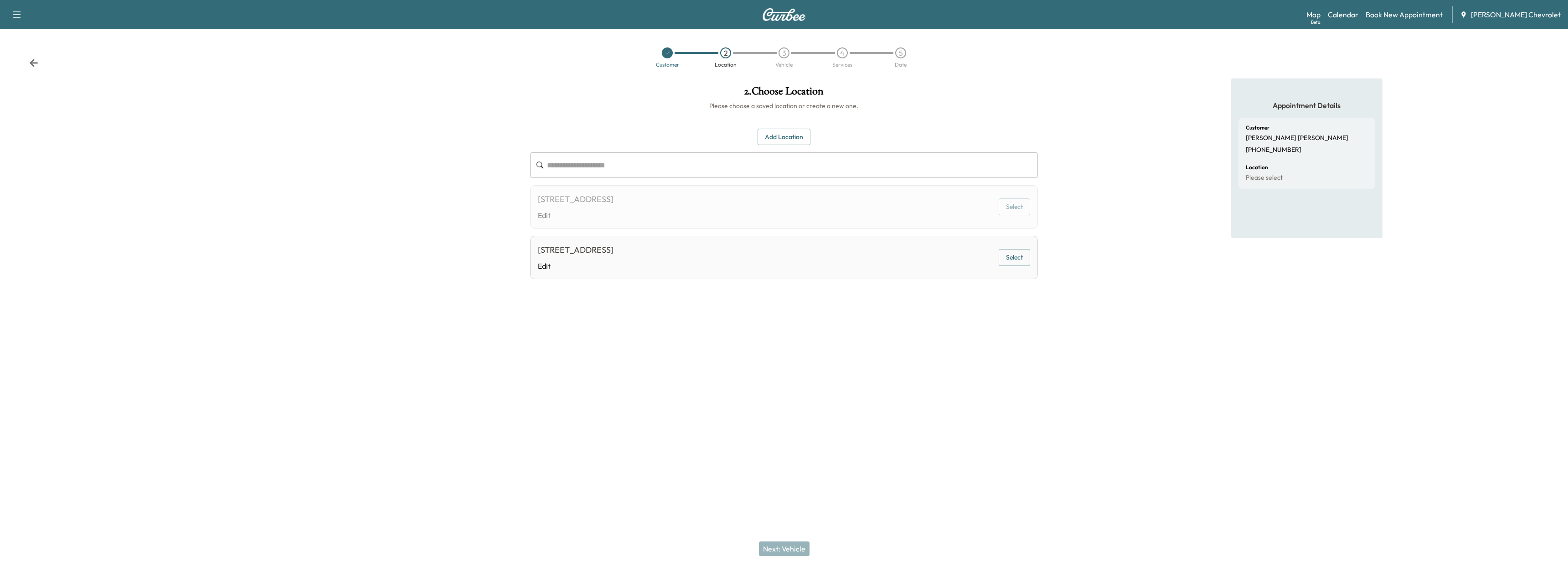
click at [782, 547] on div "Next: Vehicle" at bounding box center [784, 549] width 1568 height 37
click at [613, 255] on div "[STREET_ADDRESS]" at bounding box center [575, 249] width 76 height 12
click at [1006, 242] on div "3589 Cornell Rd, Cincinnati, OH 45241, USA Edit Select" at bounding box center [784, 257] width 508 height 43
click at [1009, 257] on button "Select" at bounding box center [1014, 257] width 32 height 17
click at [776, 547] on button "Next: Vehicle" at bounding box center [784, 549] width 51 height 15
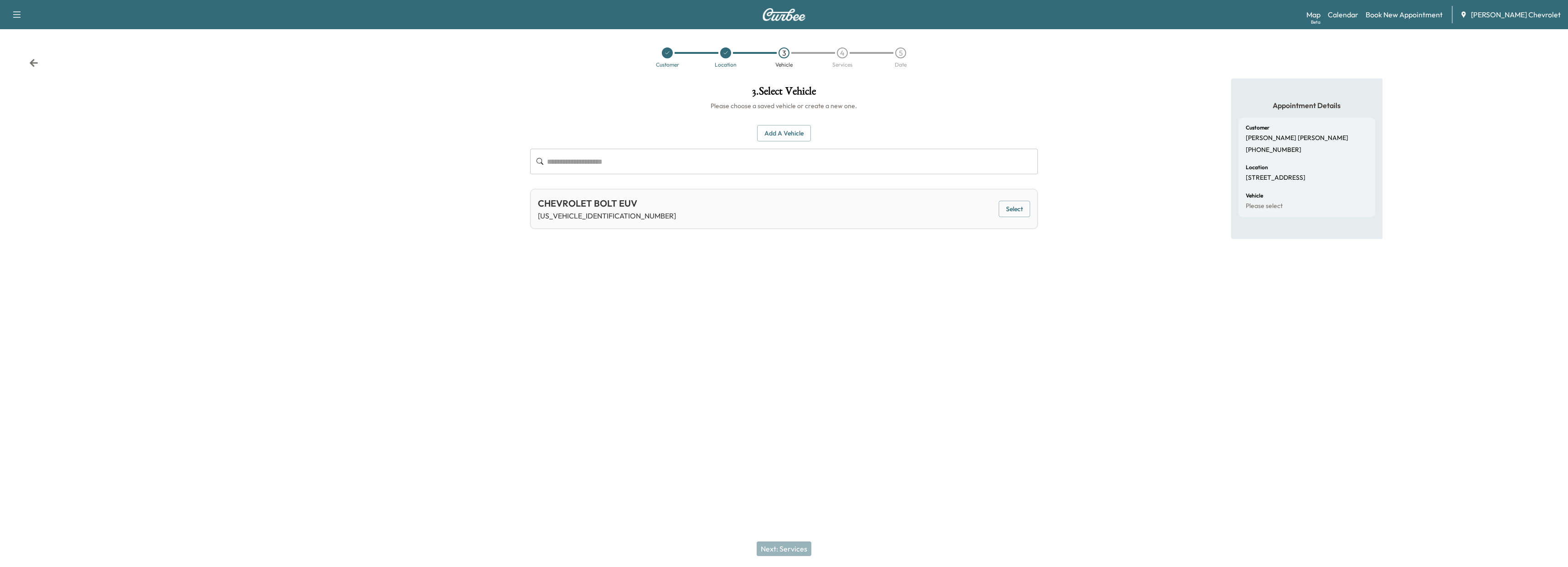
click at [779, 129] on button "Add a Vehicle" at bounding box center [784, 133] width 54 height 17
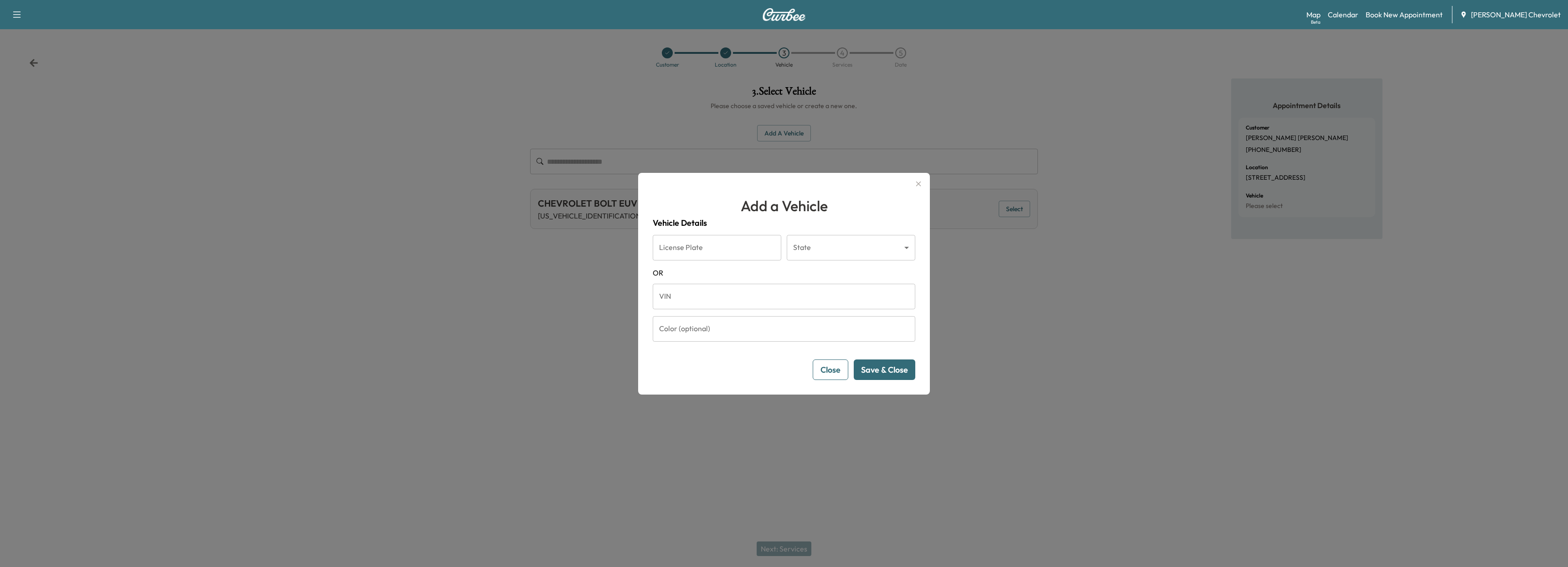
click at [917, 179] on icon "button" at bounding box center [918, 183] width 11 height 11
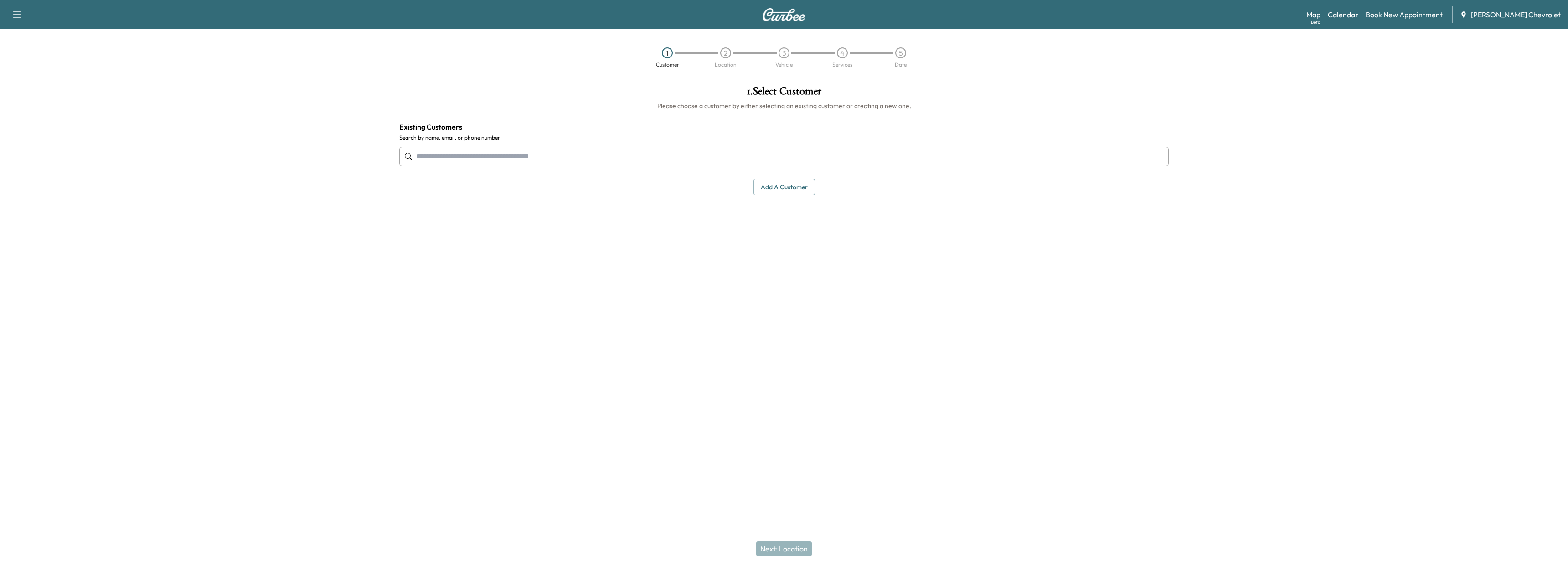
click at [1401, 19] on link "Book New Appointment" at bounding box center [1404, 14] width 77 height 11
click at [1358, 17] on link "Calendar" at bounding box center [1342, 14] width 31 height 11
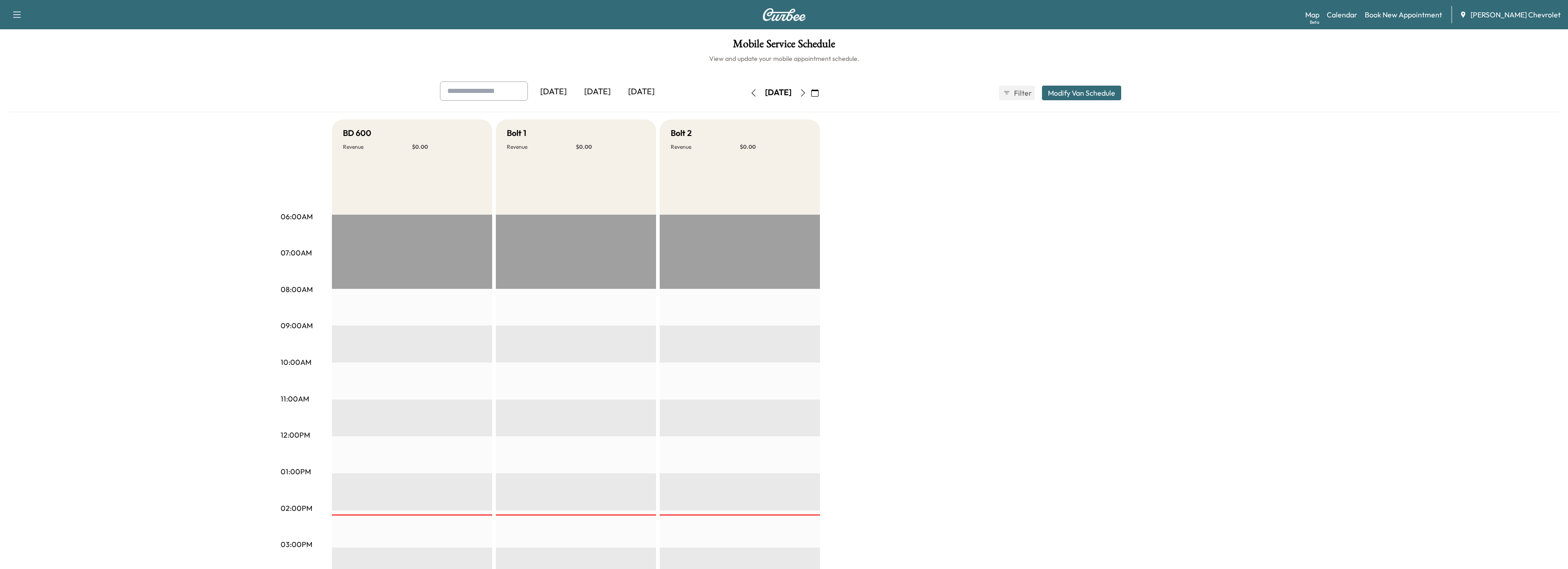
click at [806, 90] on icon "button" at bounding box center [803, 92] width 8 height 7
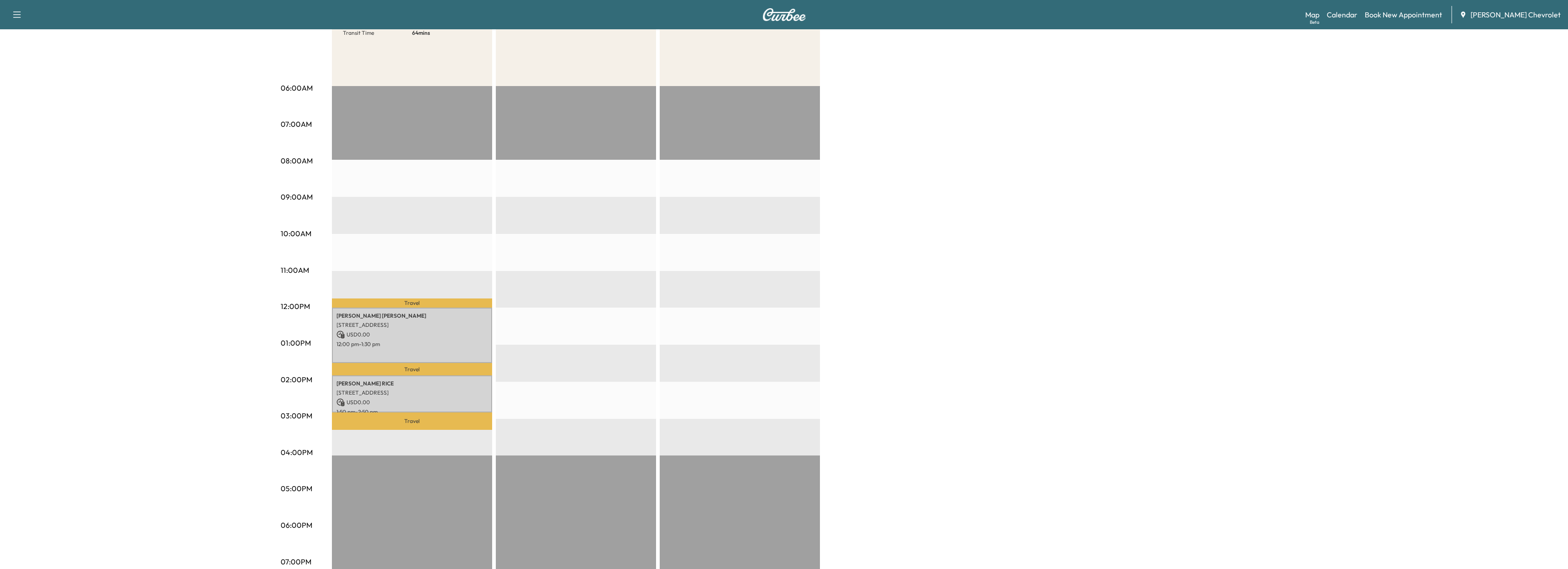
scroll to position [137, 0]
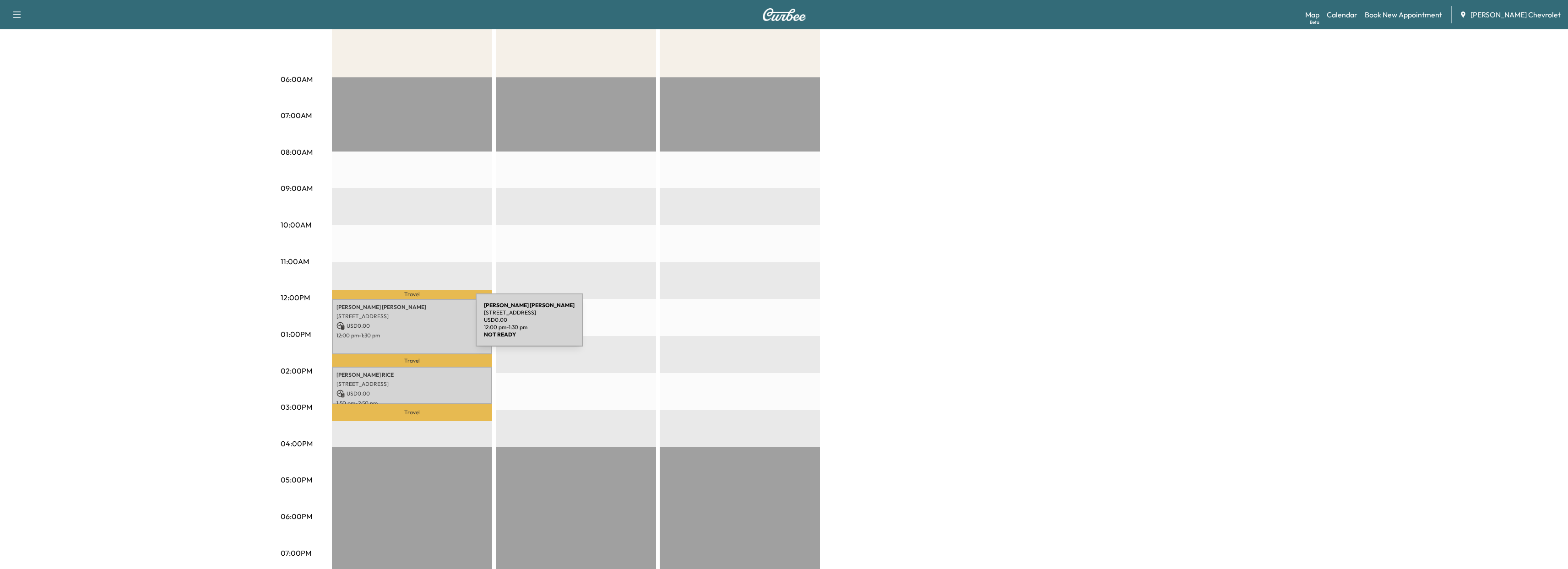
click at [408, 324] on p "USD 0.00" at bounding box center [412, 326] width 151 height 8
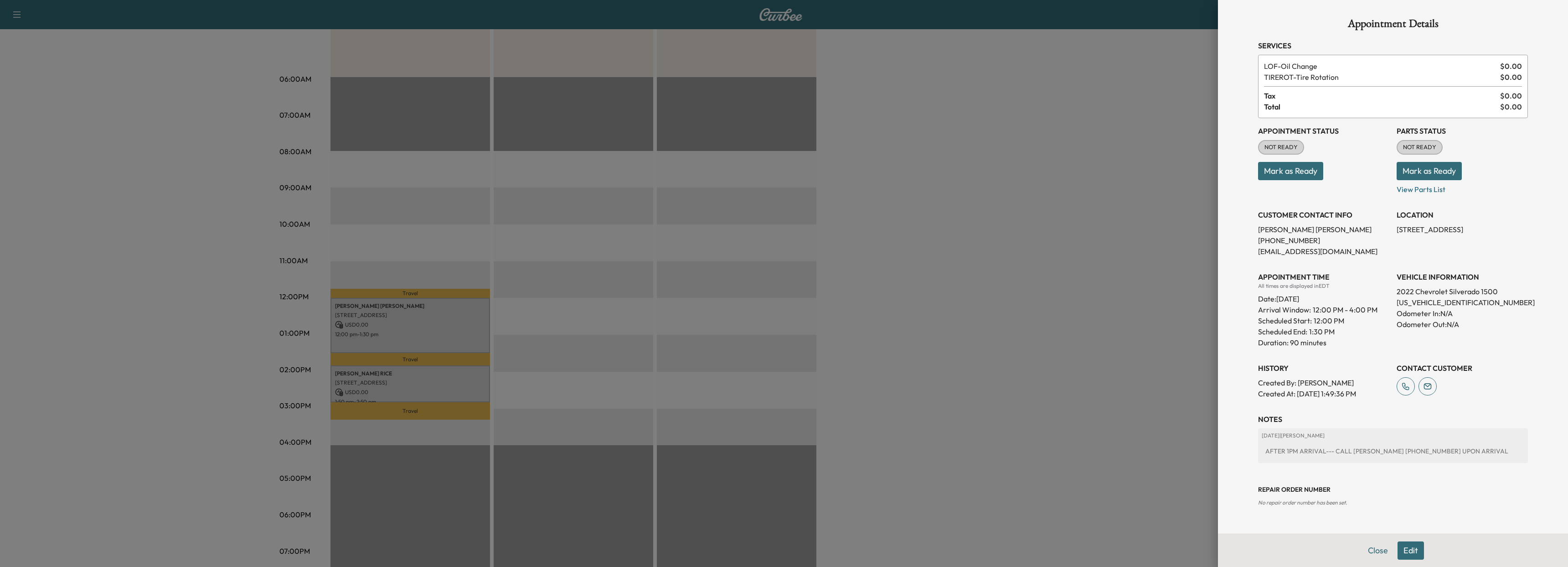
click at [1308, 252] on p "[EMAIL_ADDRESS][DOMAIN_NAME]" at bounding box center [1323, 251] width 131 height 11
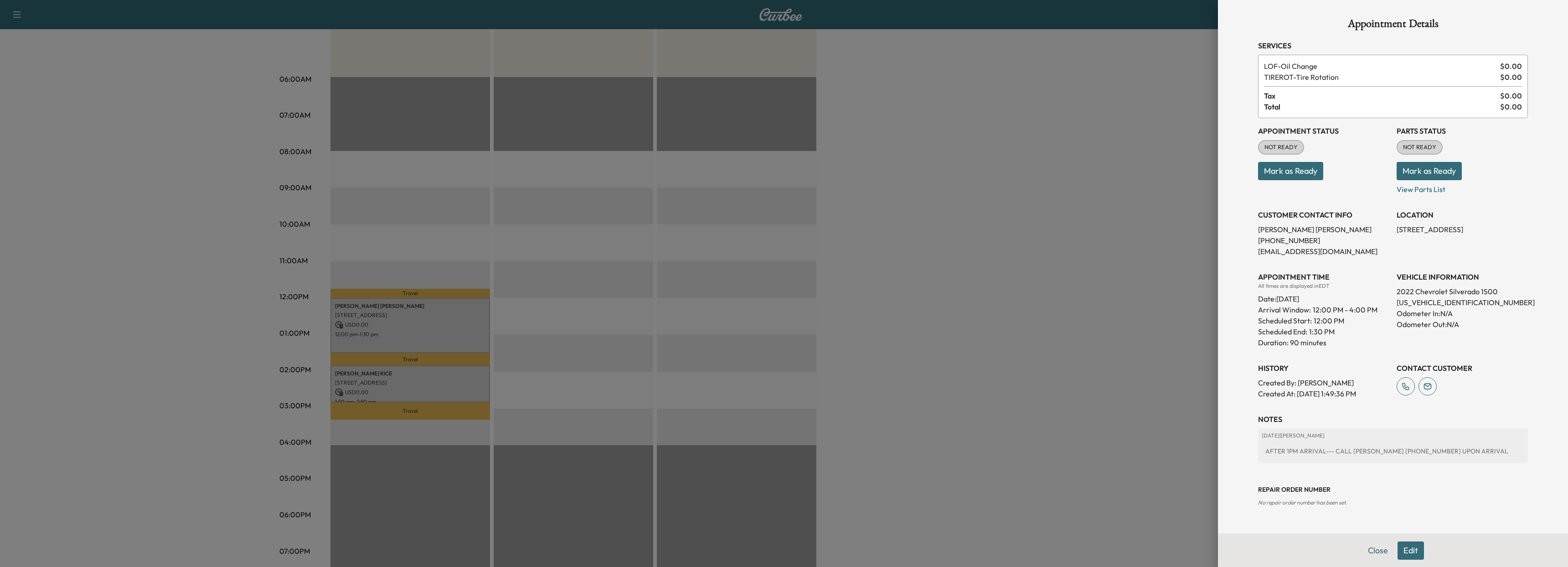
click at [1082, 291] on div at bounding box center [784, 283] width 1568 height 567
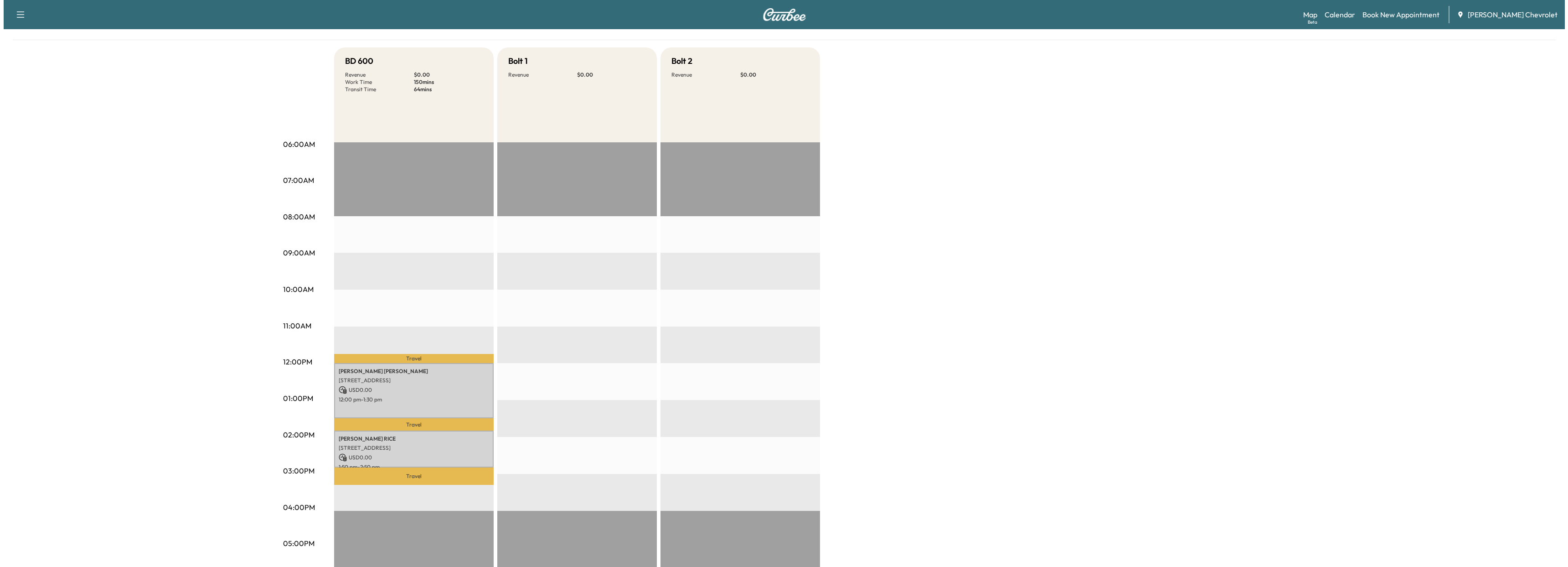
scroll to position [0, 0]
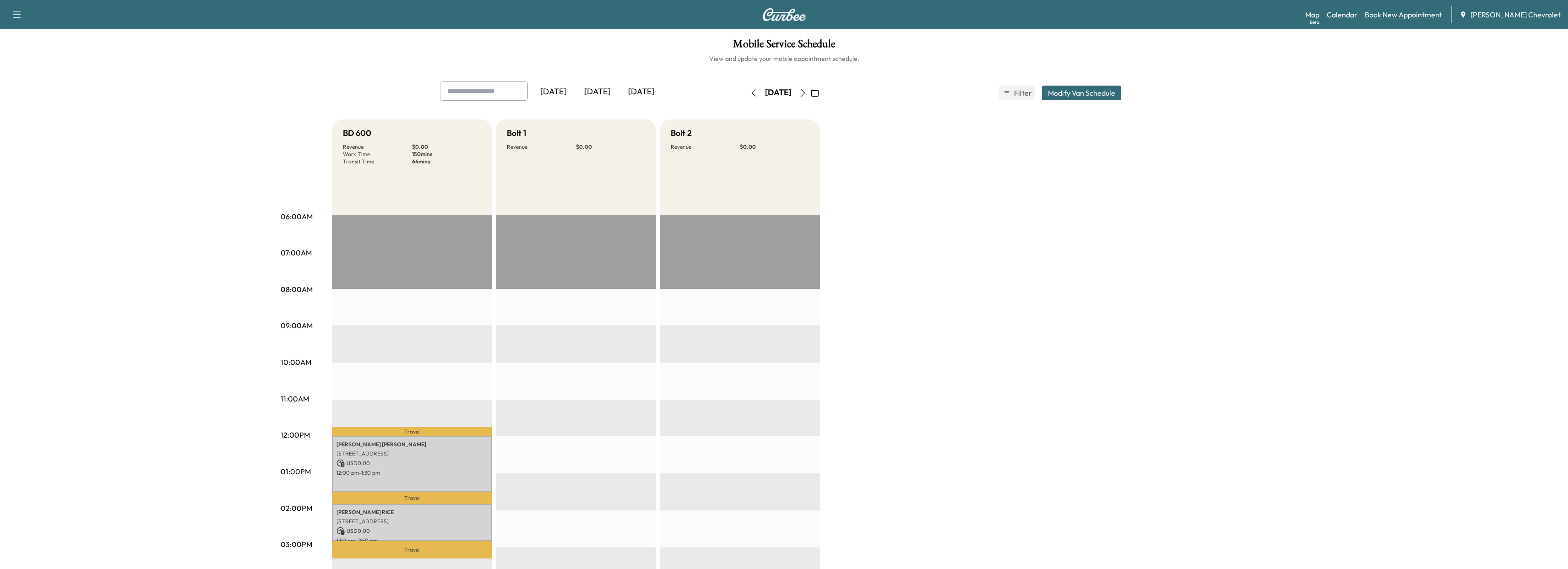
click at [1418, 20] on div "Map Beta Calendar Book New Appointment [PERSON_NAME] Chevrolet" at bounding box center [1432, 14] width 255 height 17
click at [1415, 13] on link "Book New Appointment" at bounding box center [1403, 14] width 78 height 11
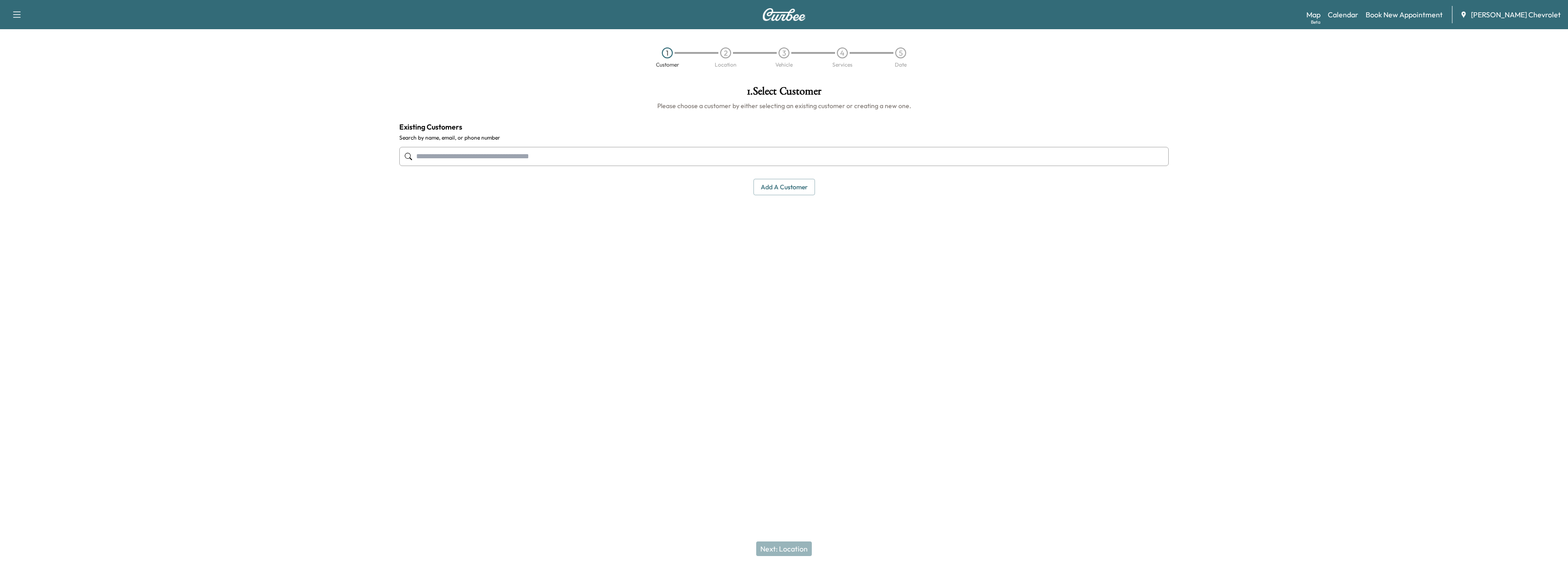
click at [482, 161] on input "text" at bounding box center [784, 156] width 769 height 19
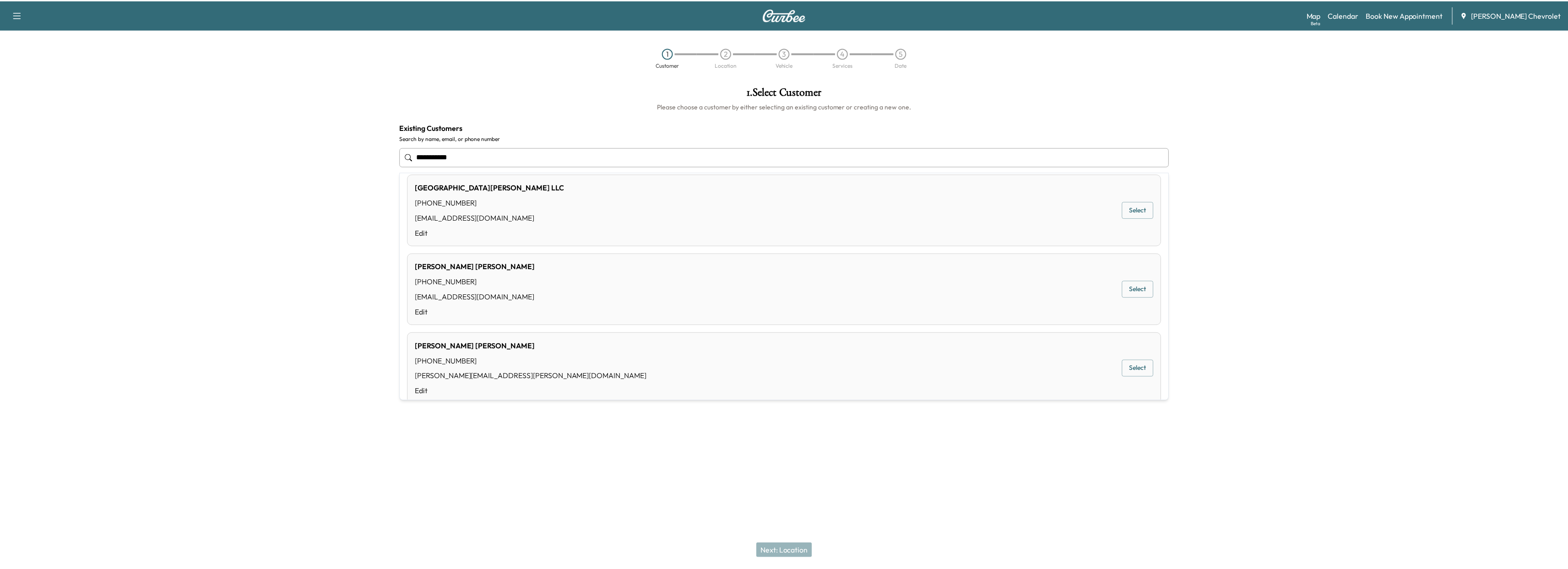
scroll to position [579, 0]
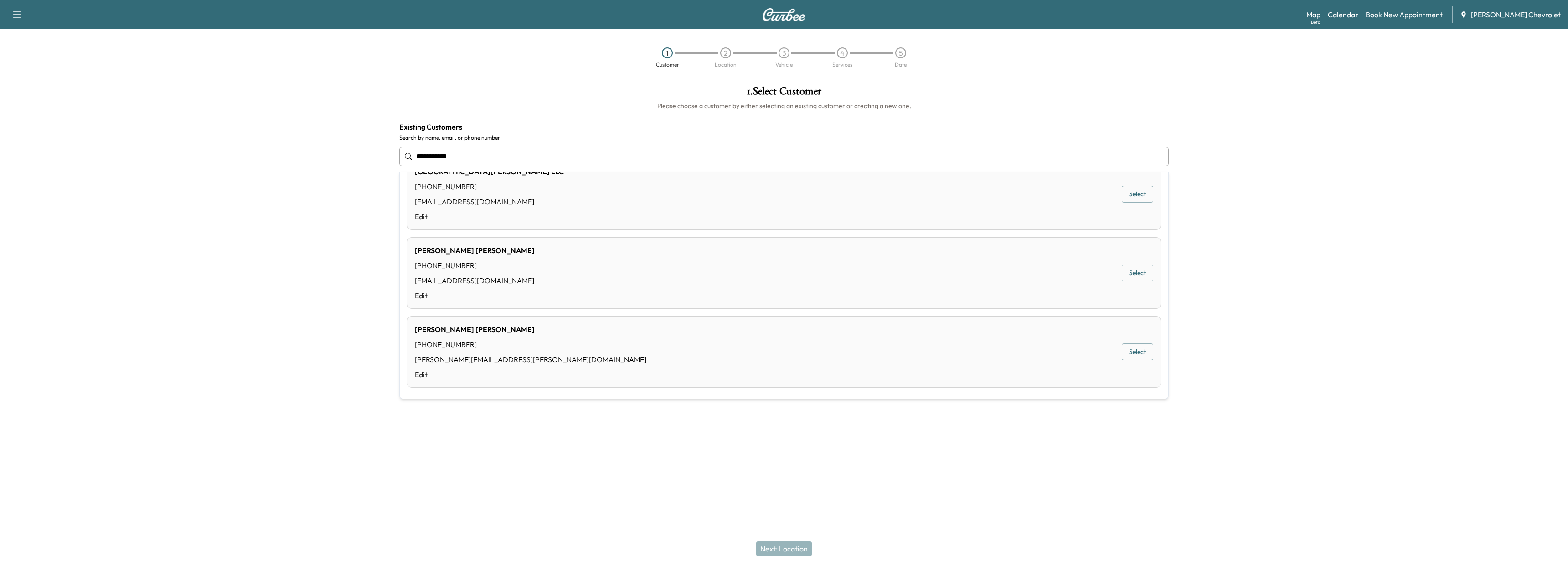
type input "**********"
click at [690, 497] on div "Support Log Out Map Beta Calendar Book New Appointment [PERSON_NAME] Chevrolet …" at bounding box center [784, 283] width 1568 height 567
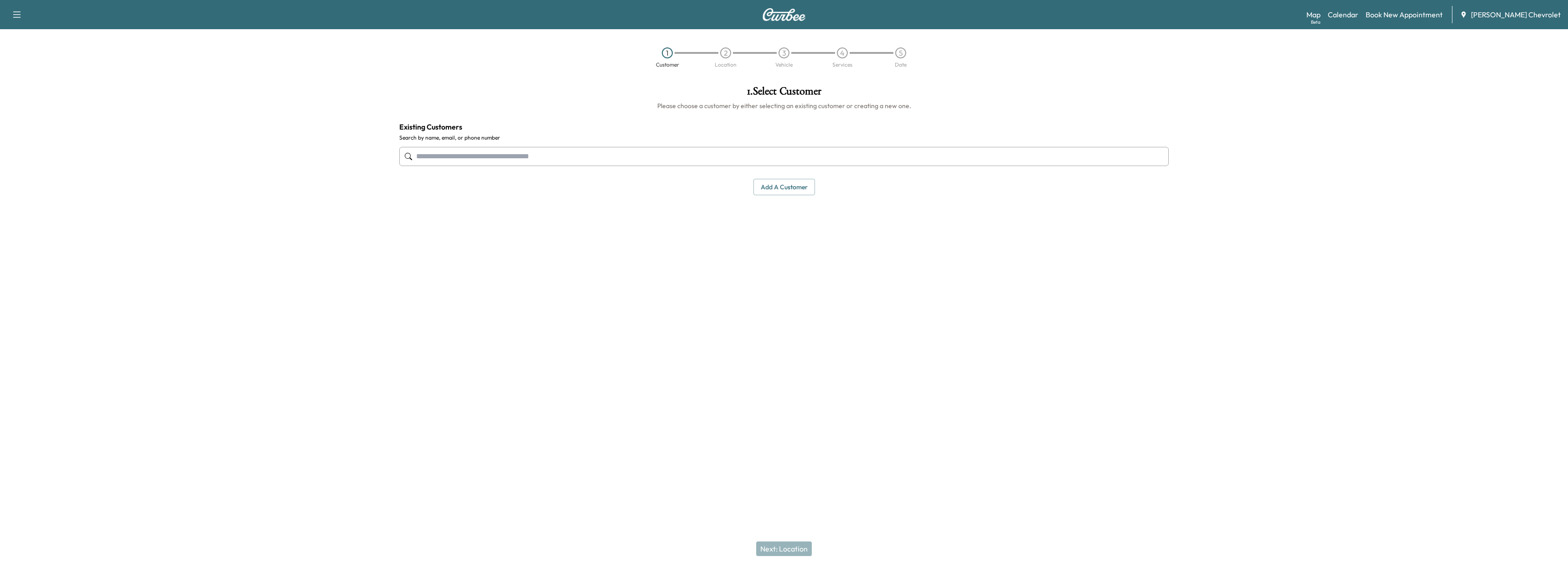
drag, startPoint x: 749, startPoint y: 193, endPoint x: 774, endPoint y: 187, distance: 25.7
click at [748, 193] on div "Add a customer" at bounding box center [784, 187] width 769 height 17
click at [774, 186] on button "Add a customer" at bounding box center [784, 187] width 61 height 17
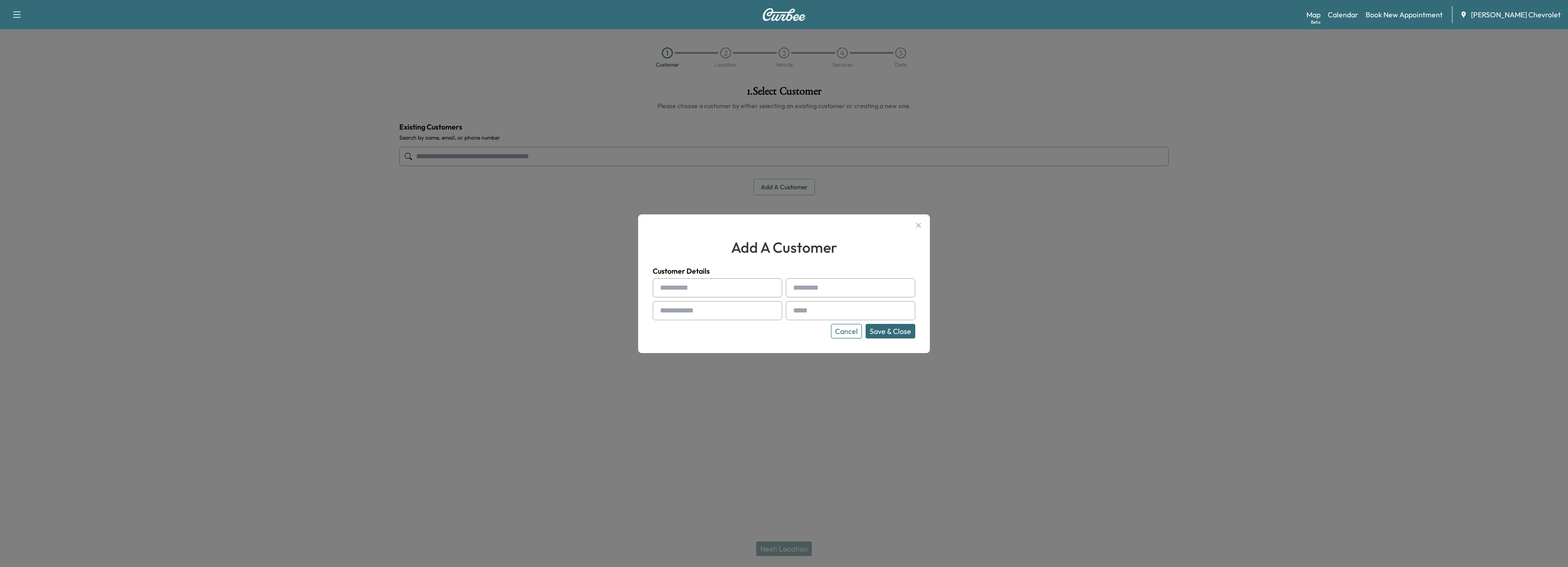
click at [711, 293] on input "text" at bounding box center [717, 287] width 129 height 19
type input "*"
type input "*****"
type input "**********"
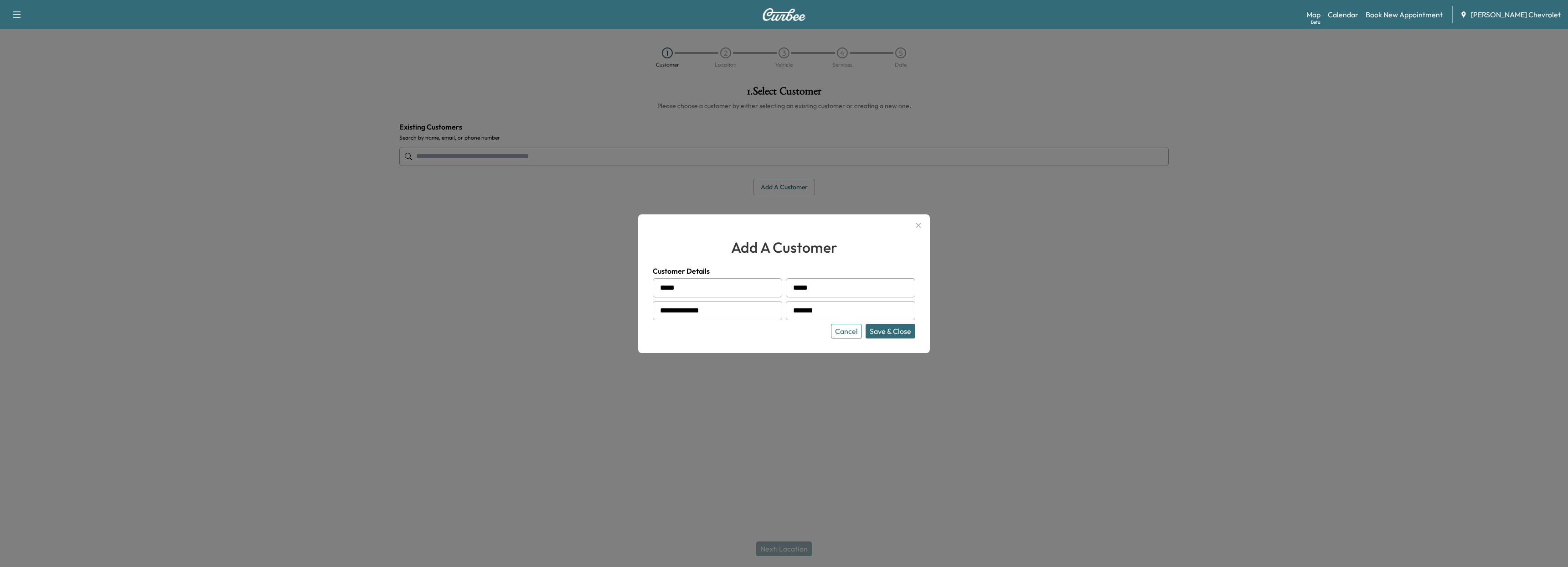
type input "**********"
click at [884, 334] on button "Save & Close" at bounding box center [891, 331] width 50 height 15
type input "**********"
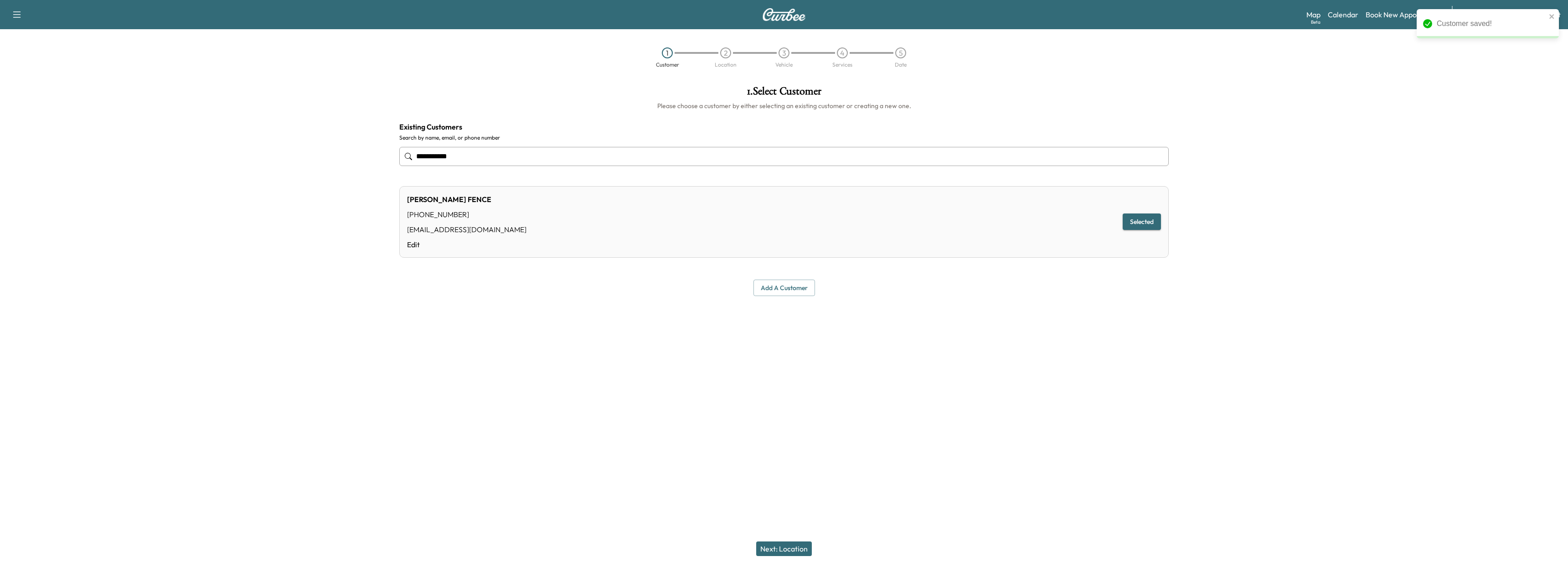
click at [772, 550] on button "Next: Location" at bounding box center [784, 549] width 56 height 15
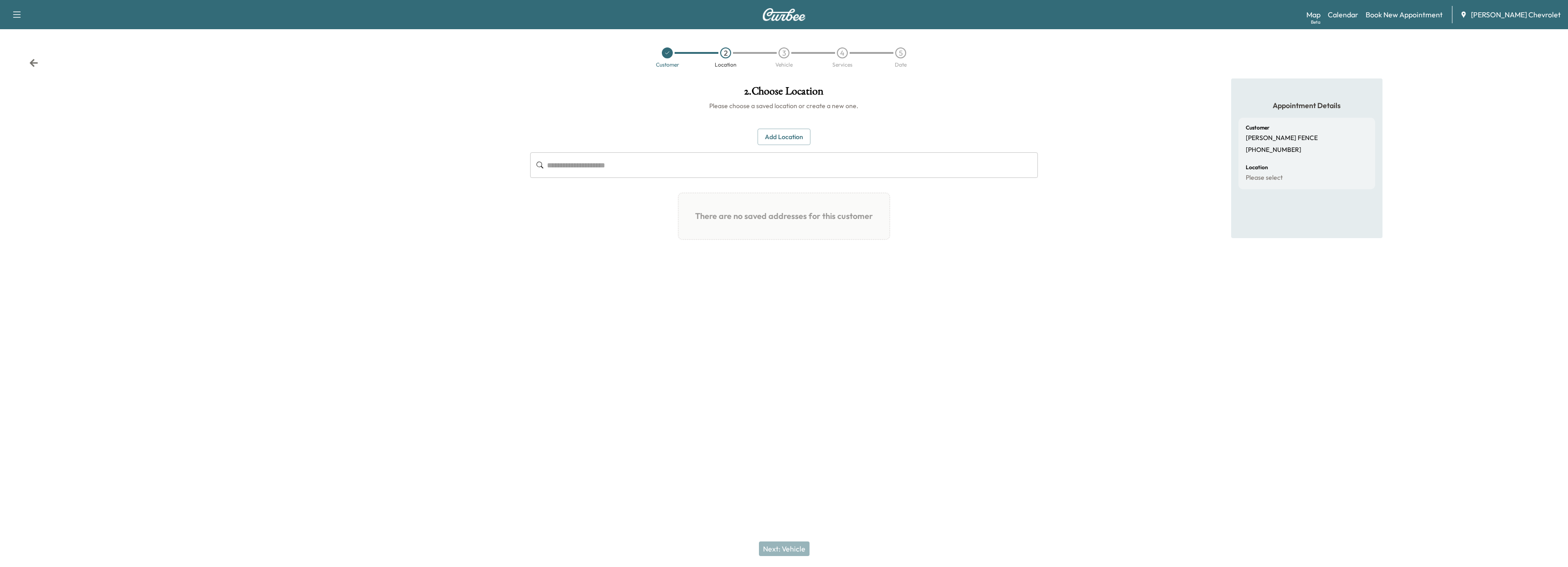
click at [784, 139] on button "Add Location" at bounding box center [784, 137] width 53 height 17
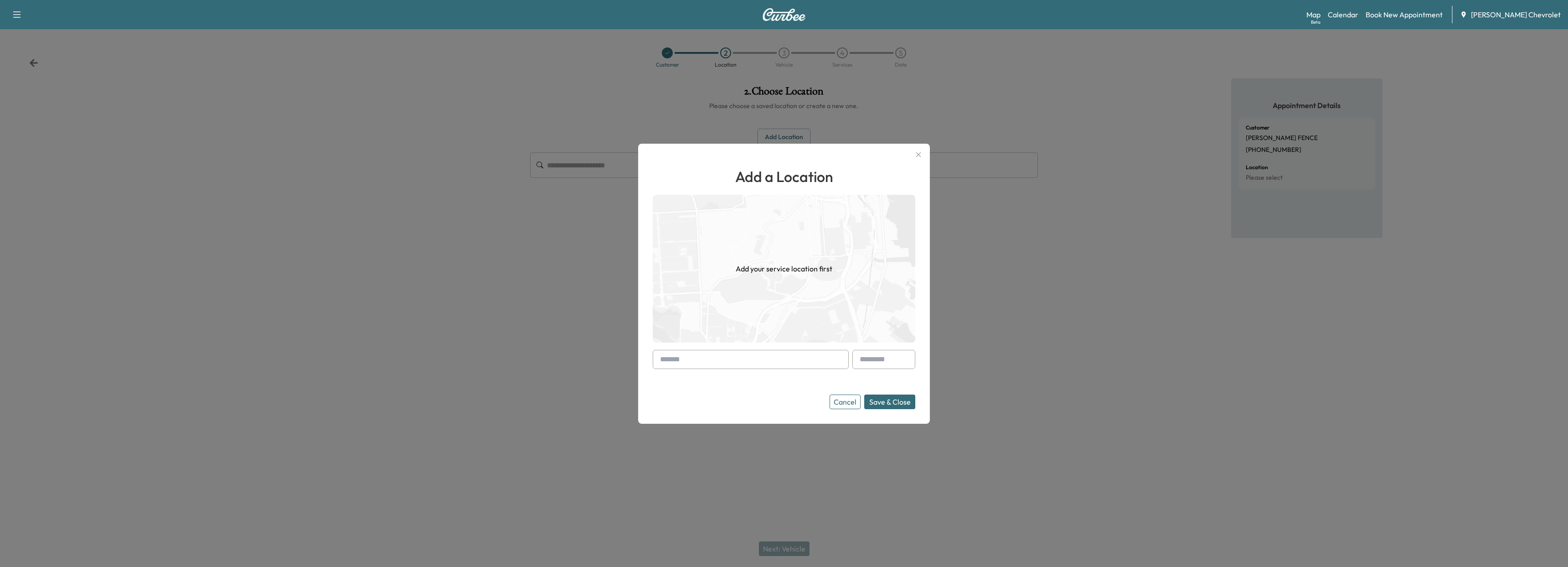
click at [662, 352] on input "text" at bounding box center [750, 359] width 196 height 19
paste input "**********"
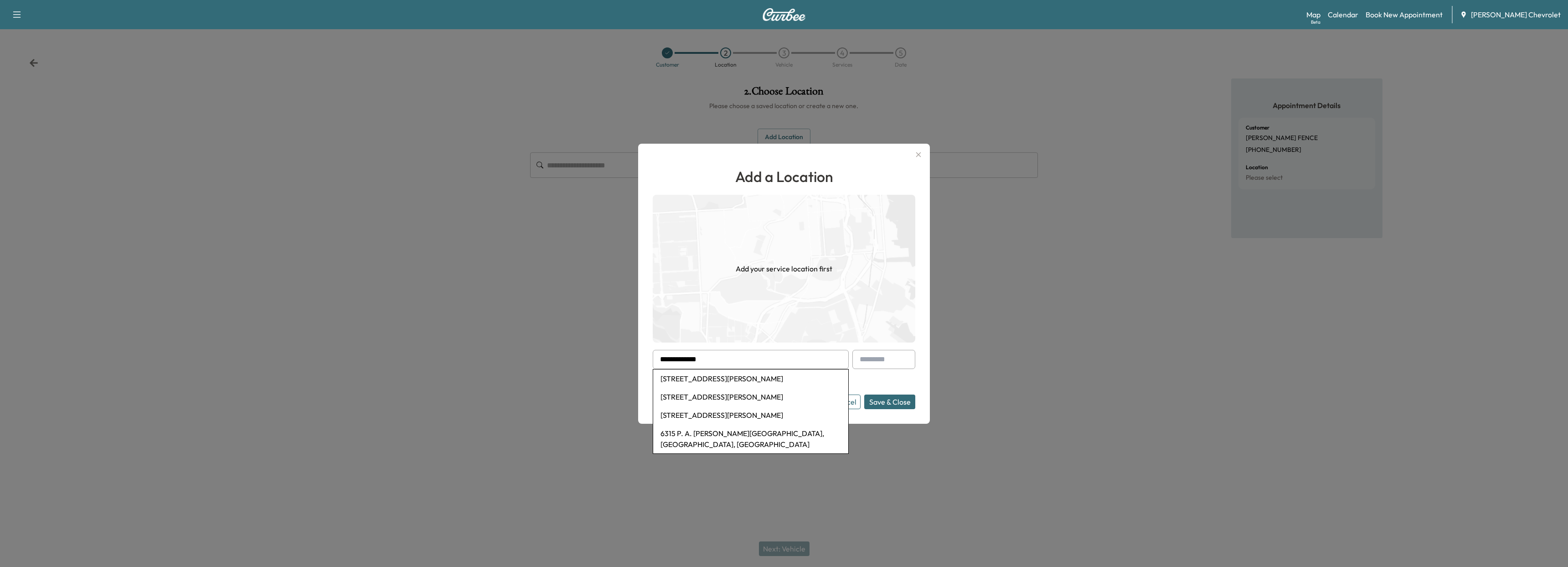
click at [710, 377] on li "[STREET_ADDRESS][PERSON_NAME]" at bounding box center [750, 379] width 195 height 18
type input "**********"
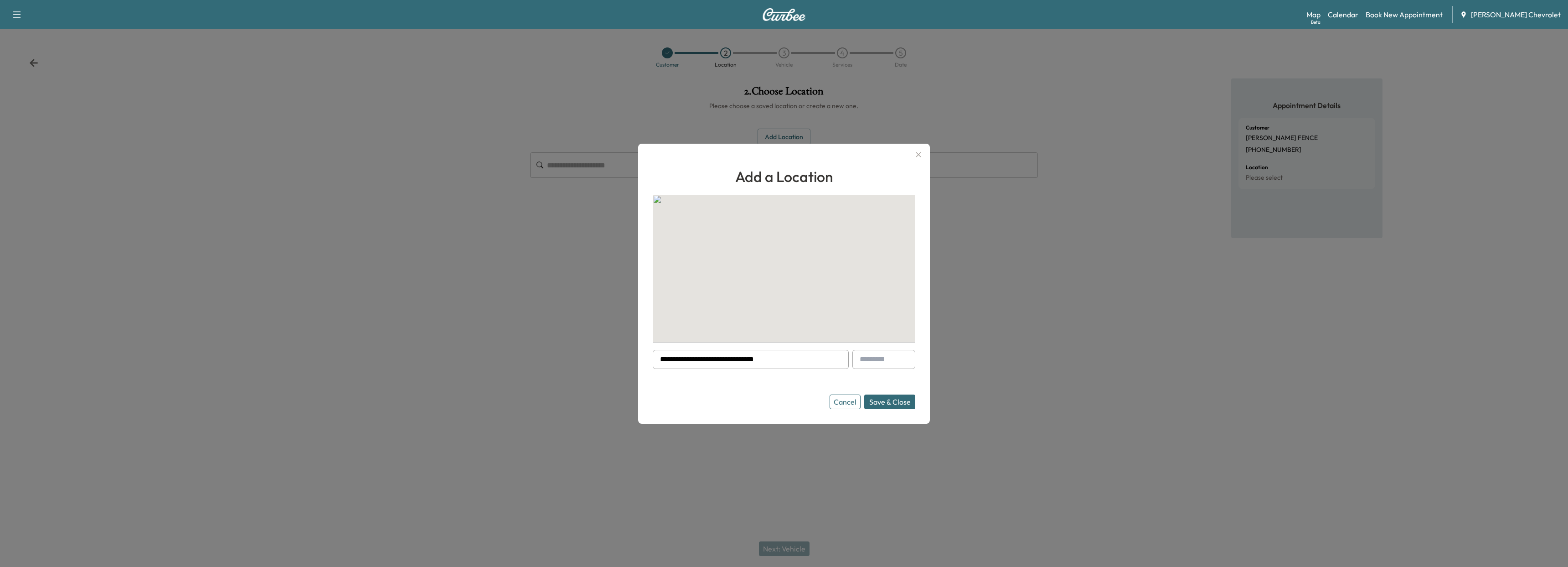
click at [931, 403] on div at bounding box center [784, 283] width 1568 height 567
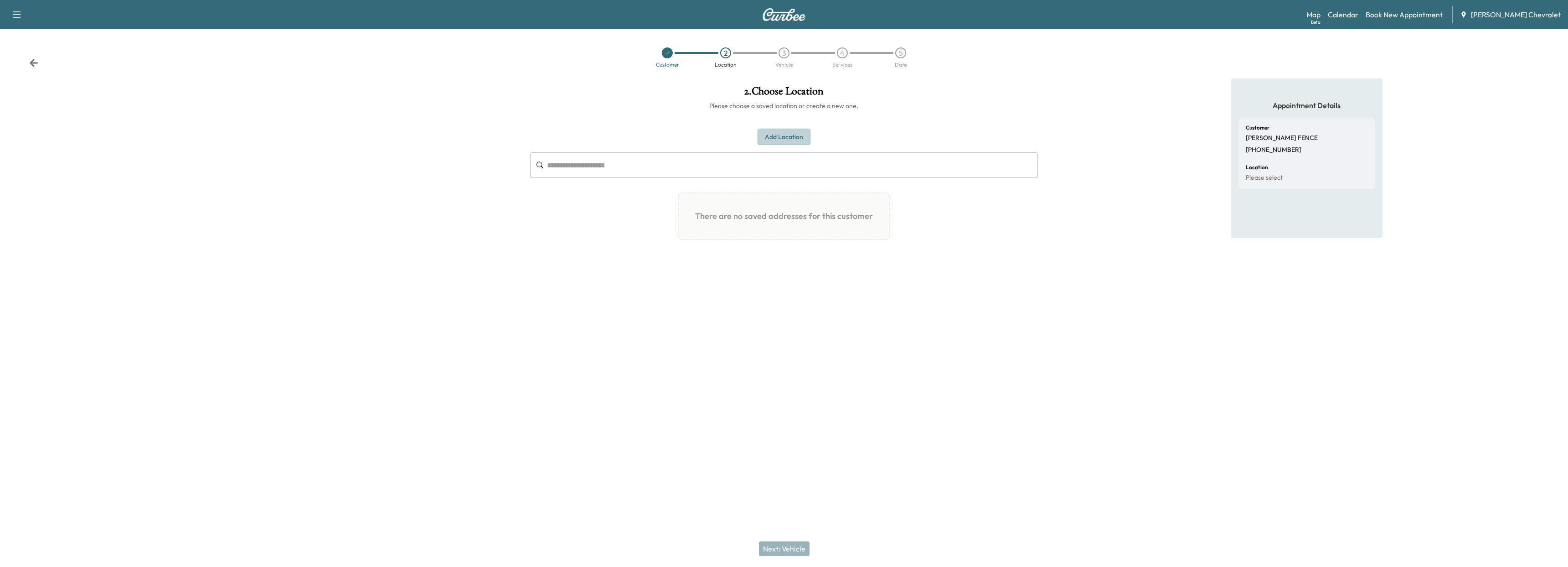
click at [767, 139] on button "Add Location" at bounding box center [784, 137] width 53 height 17
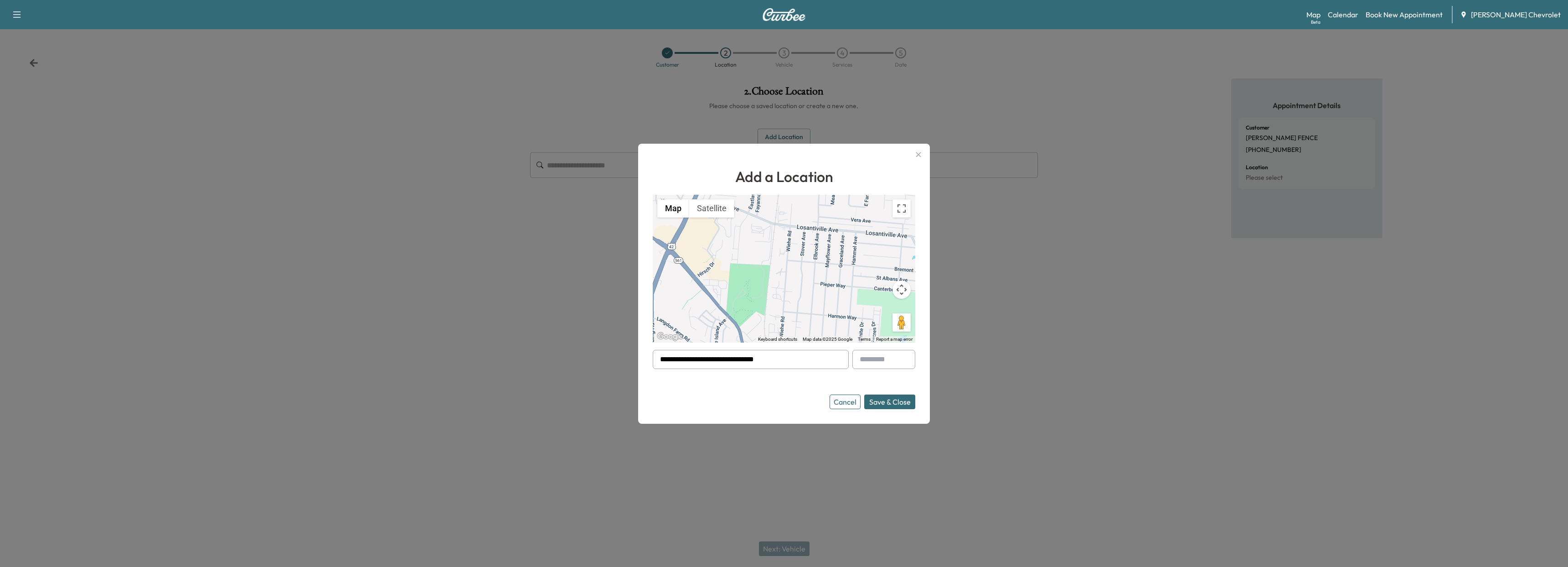
click at [878, 403] on button "Save & Close" at bounding box center [889, 402] width 51 height 15
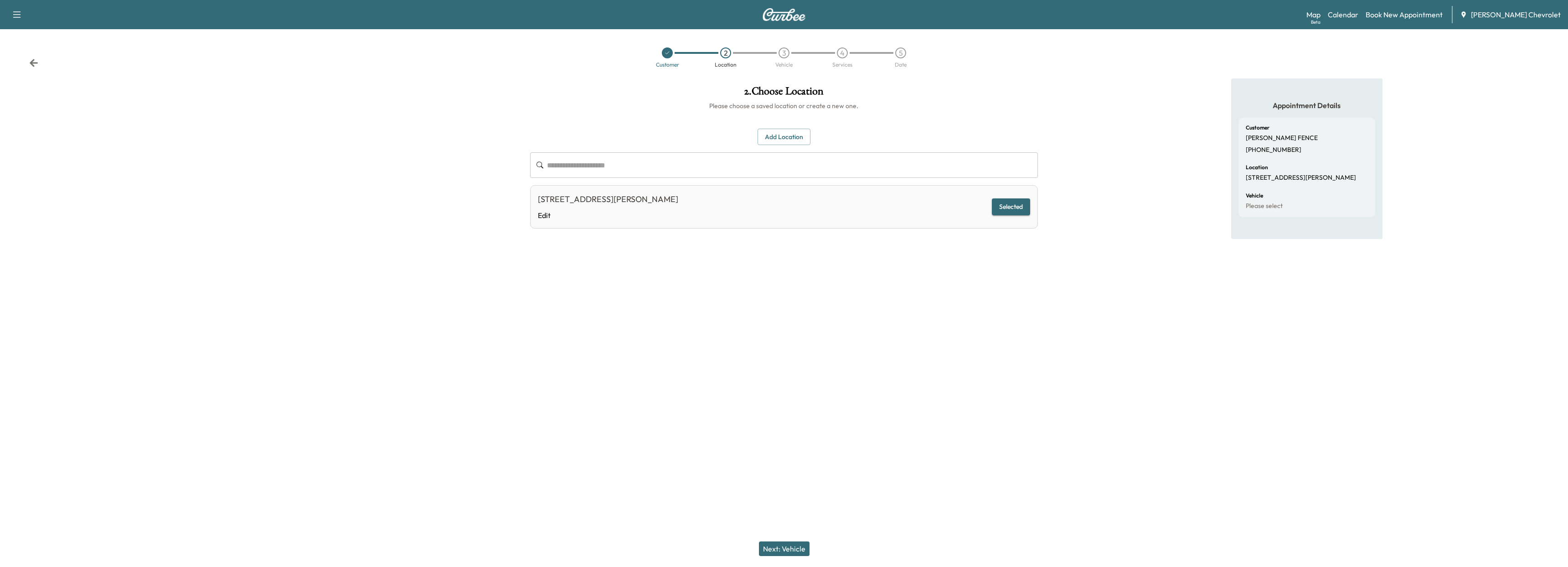
click at [791, 549] on button "Next: Vehicle" at bounding box center [784, 549] width 51 height 15
click at [760, 130] on button "Add a Vehicle" at bounding box center [784, 133] width 54 height 17
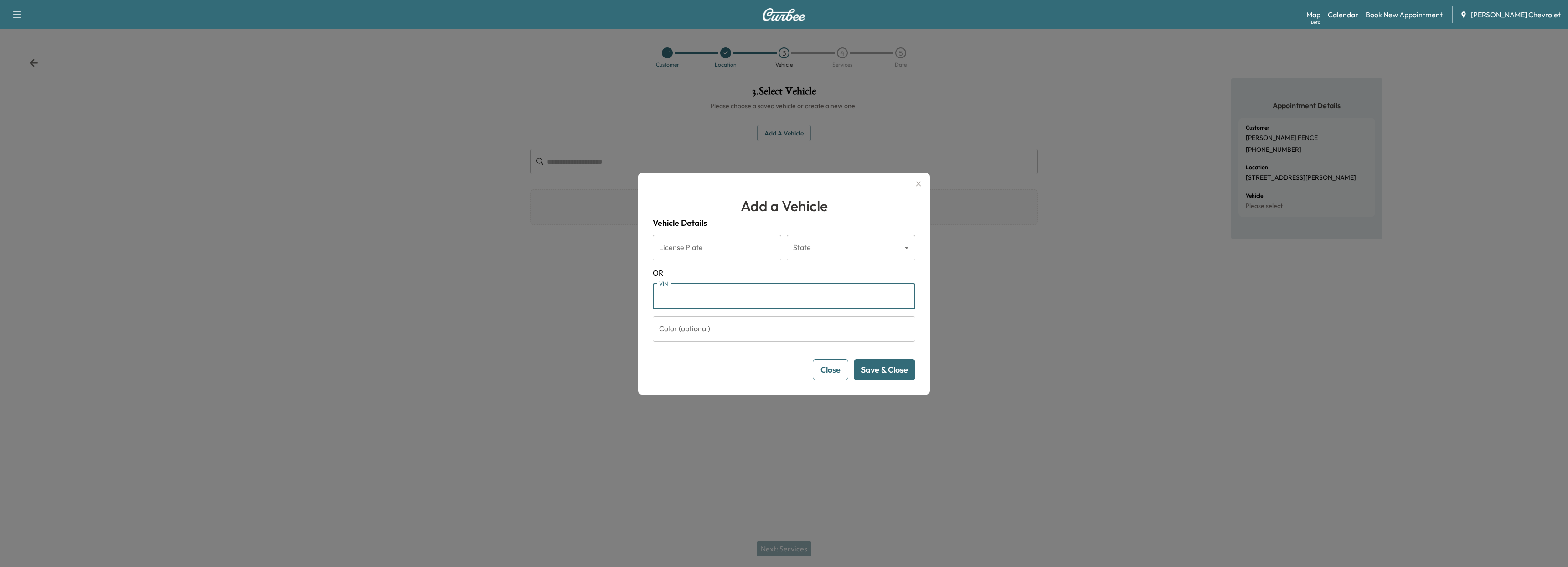
paste input "**********"
type input "**********"
click at [906, 379] on div "**********" at bounding box center [784, 283] width 291 height 222
click at [887, 368] on button "Save & Close" at bounding box center [884, 369] width 61 height 21
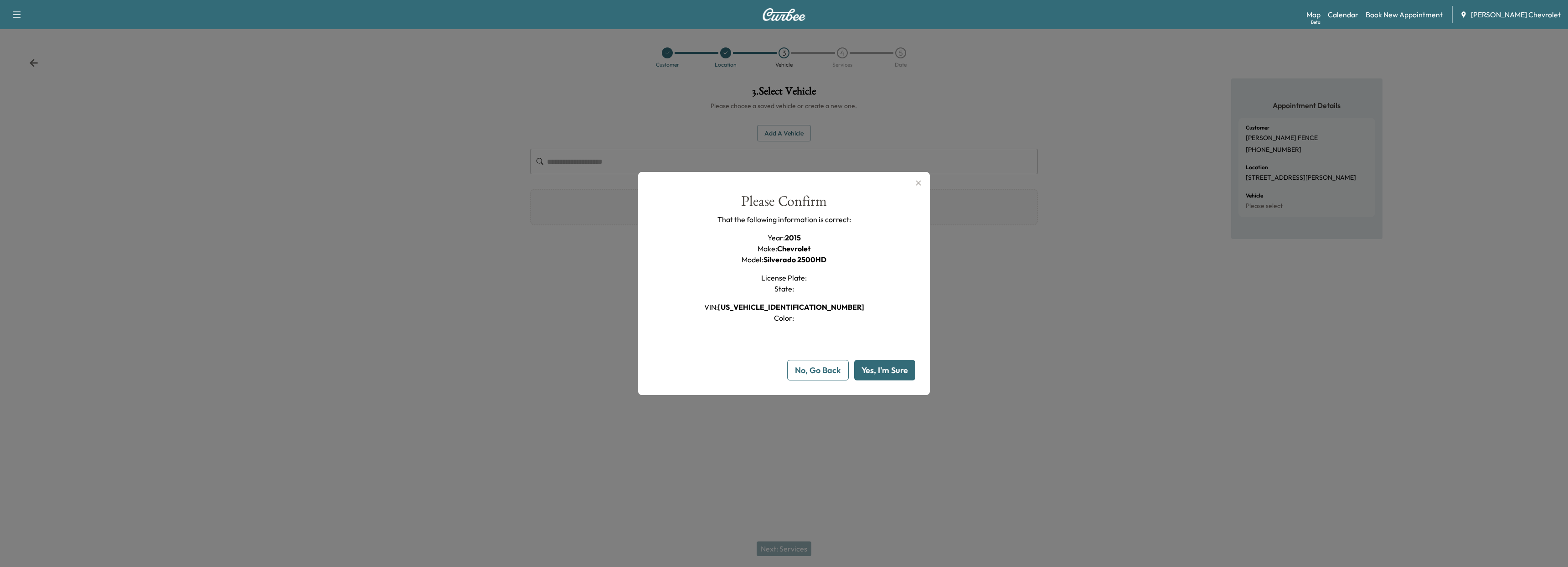
click at [887, 368] on button "Yes, I'm Sure" at bounding box center [885, 369] width 61 height 21
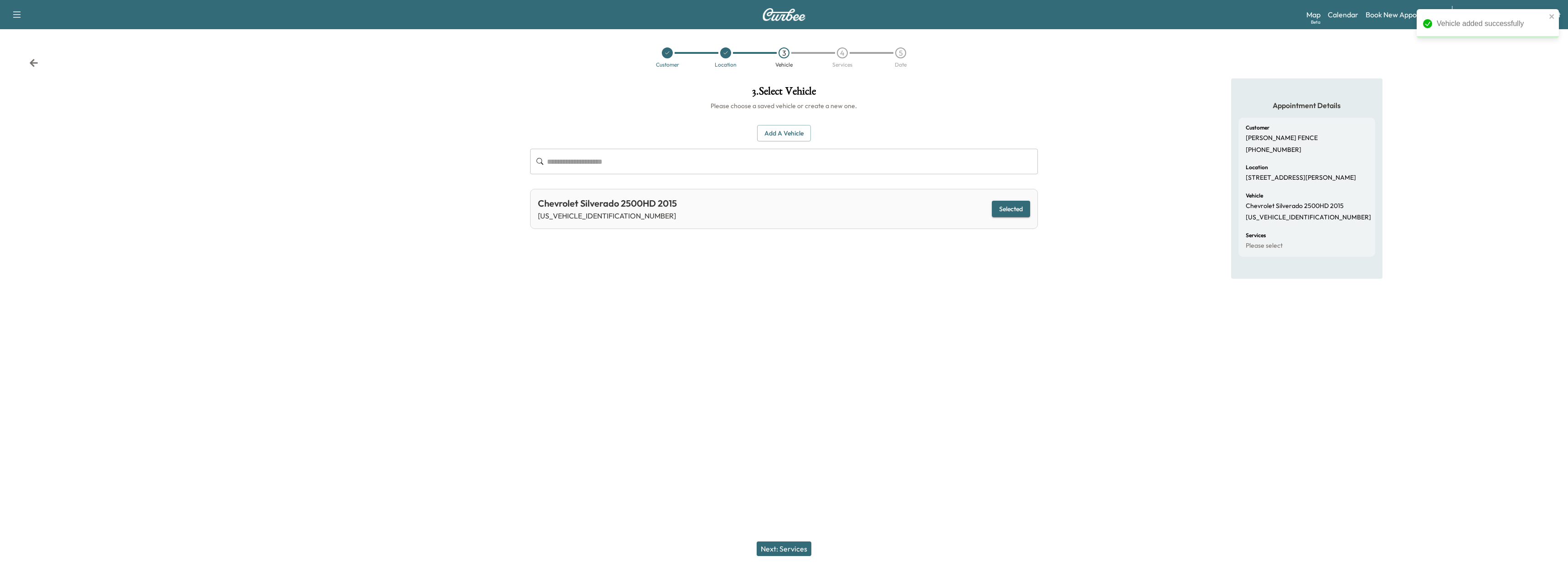
click at [1027, 205] on button "Selected" at bounding box center [1011, 209] width 38 height 17
click at [799, 552] on button "Next: Services" at bounding box center [784, 549] width 55 height 15
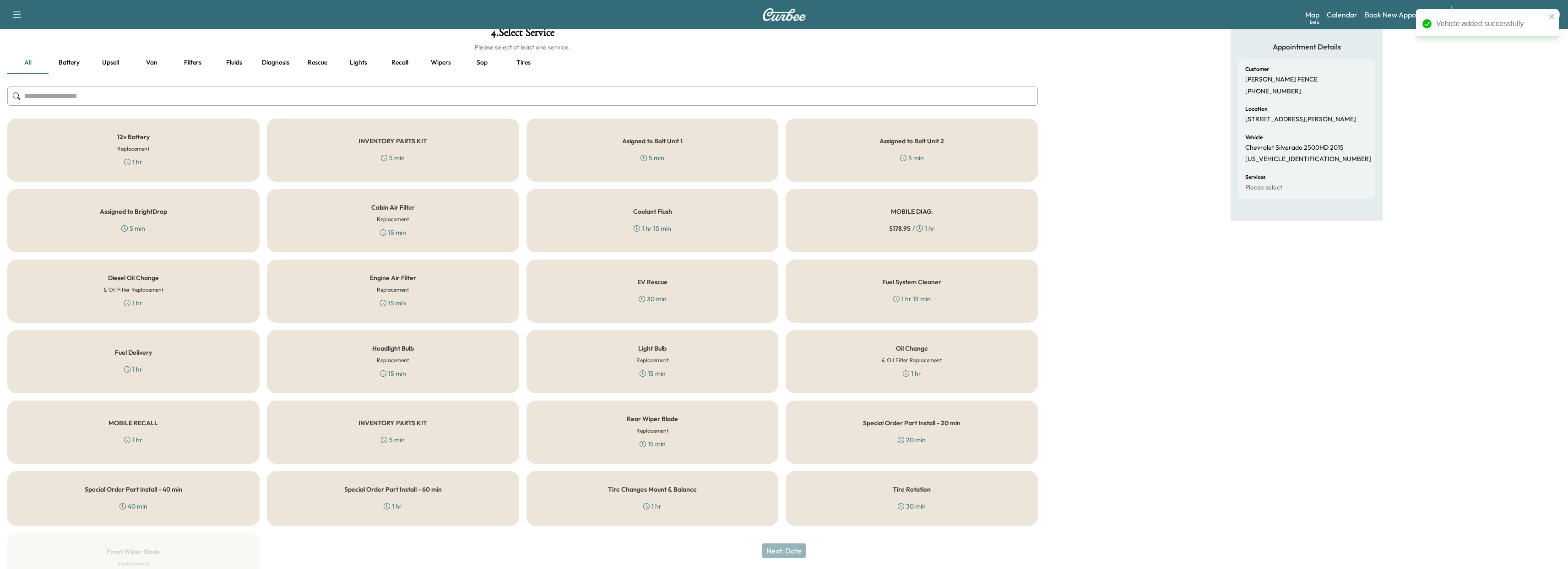
scroll to position [92, 0]
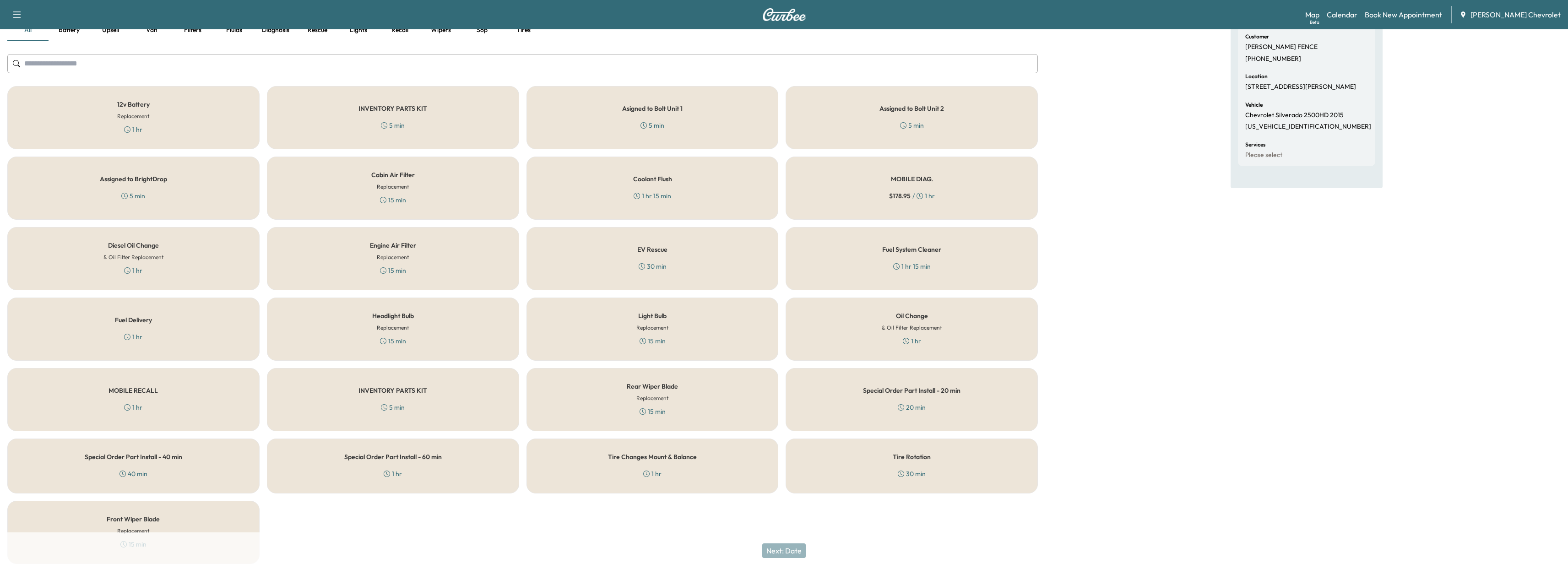
click at [846, 183] on div "MOBILE DIAG. $ 178.95 / 1 hr" at bounding box center [911, 188] width 253 height 63
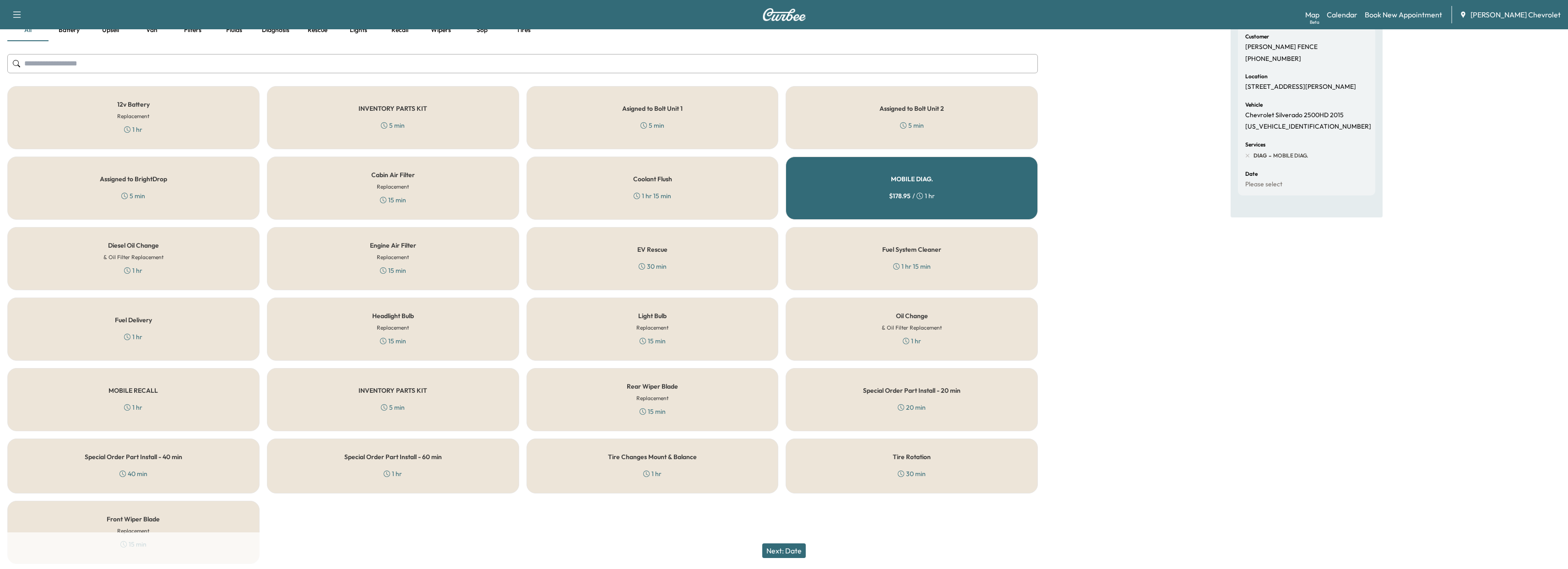
click at [729, 185] on div "Coolant Flush 1 hr 15 min" at bounding box center [652, 188] width 253 height 63
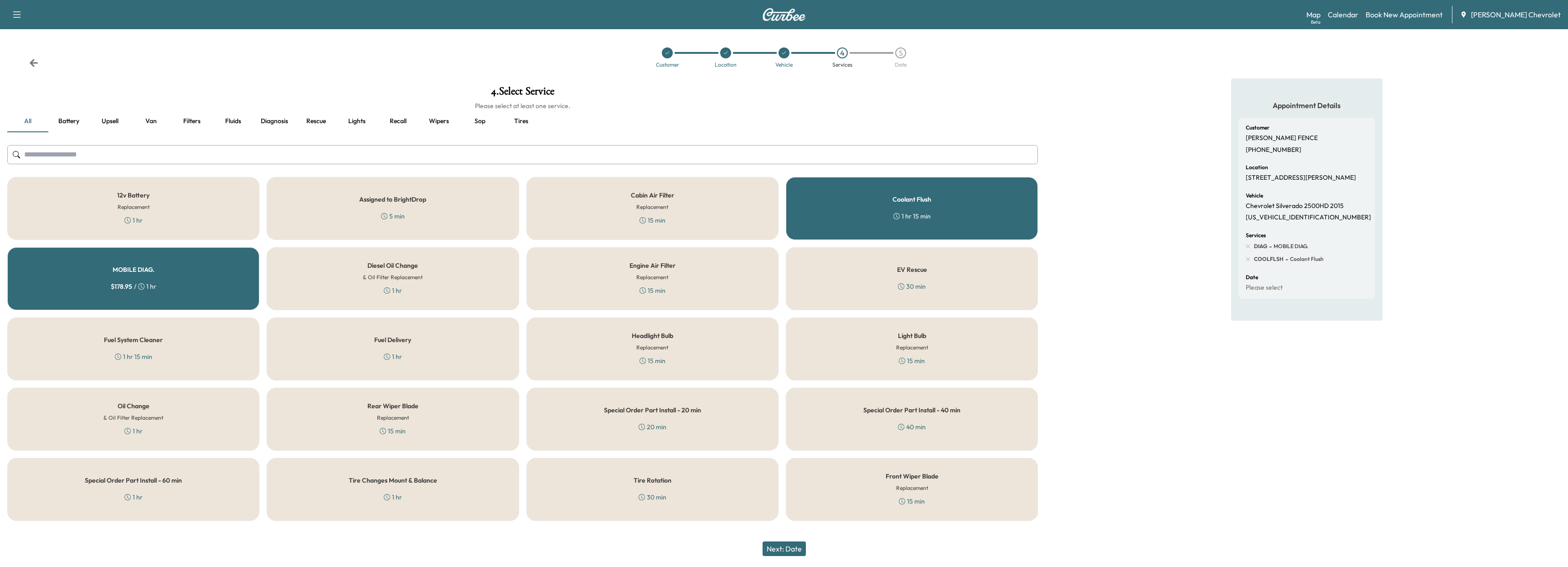
click at [191, 420] on div "Oil Change & Oil Filter Replacement 1 hr" at bounding box center [134, 419] width 252 height 63
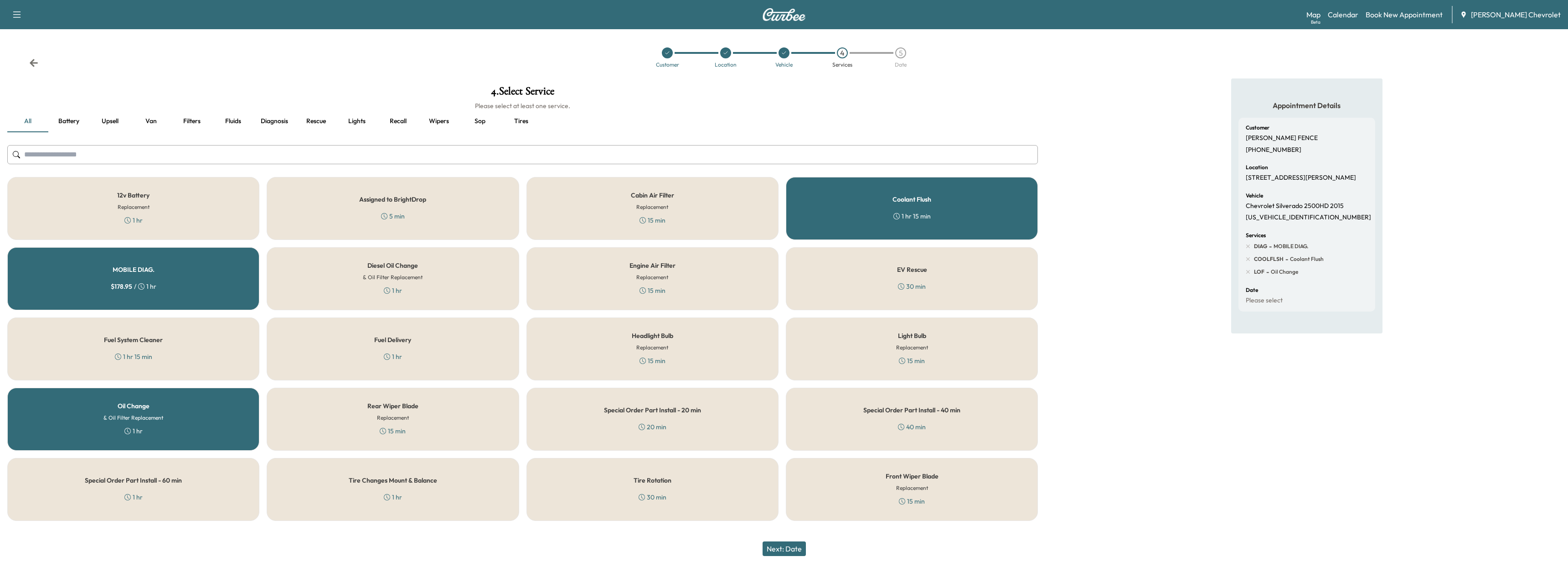
click at [431, 412] on div "Rear Wiper Blade Replacement 15 min" at bounding box center [393, 419] width 252 height 63
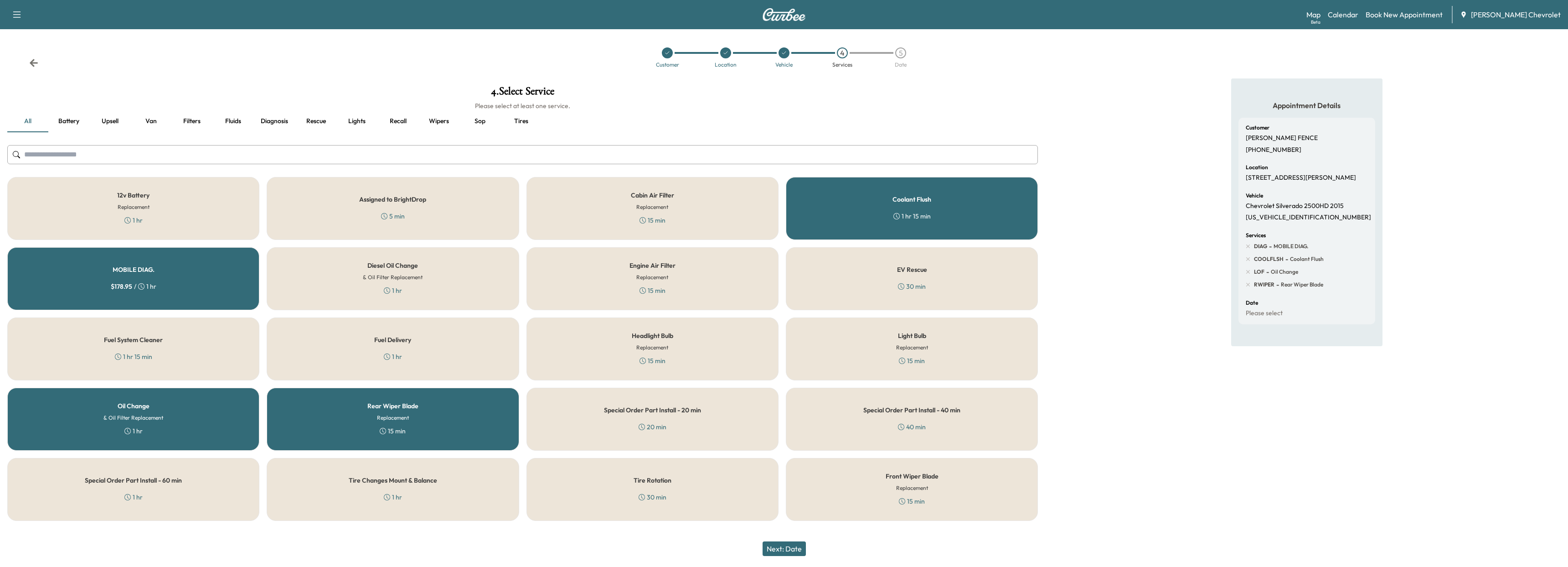
click at [460, 430] on div "Rear Wiper Blade Replacement 15 min" at bounding box center [393, 419] width 252 height 63
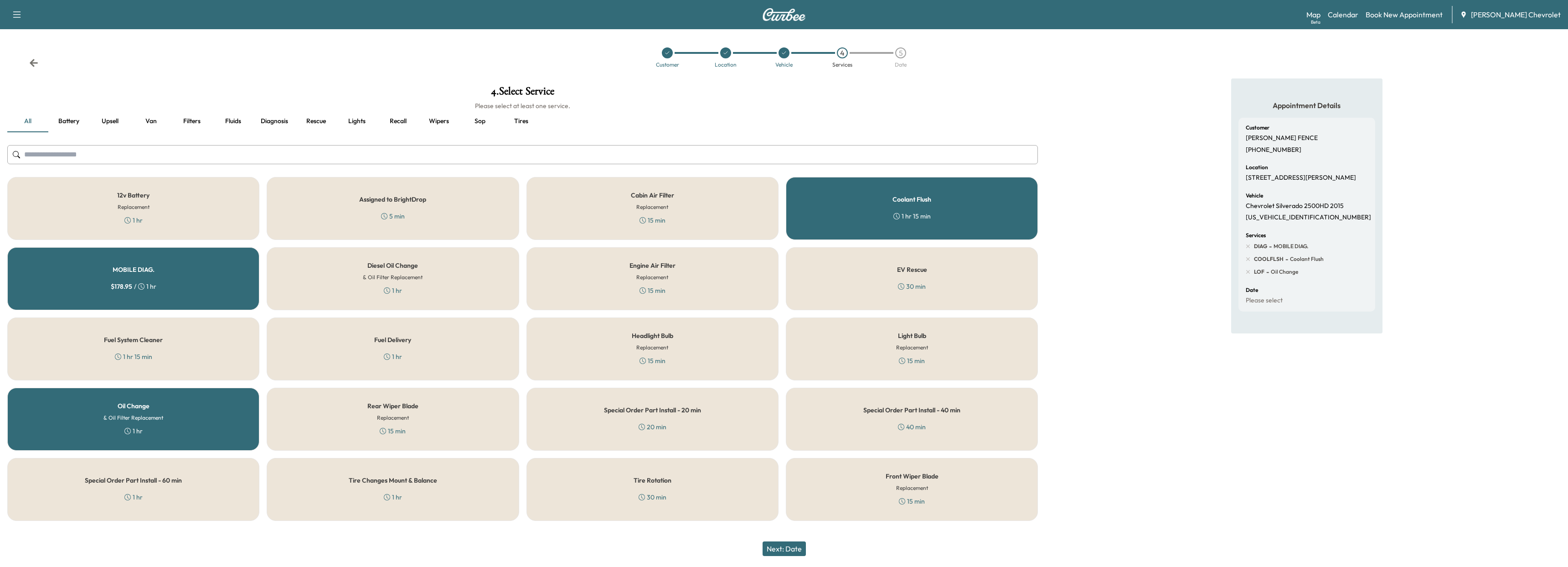
click at [691, 213] on div "Cabin Air Filter Replacement 15 min" at bounding box center [652, 208] width 252 height 63
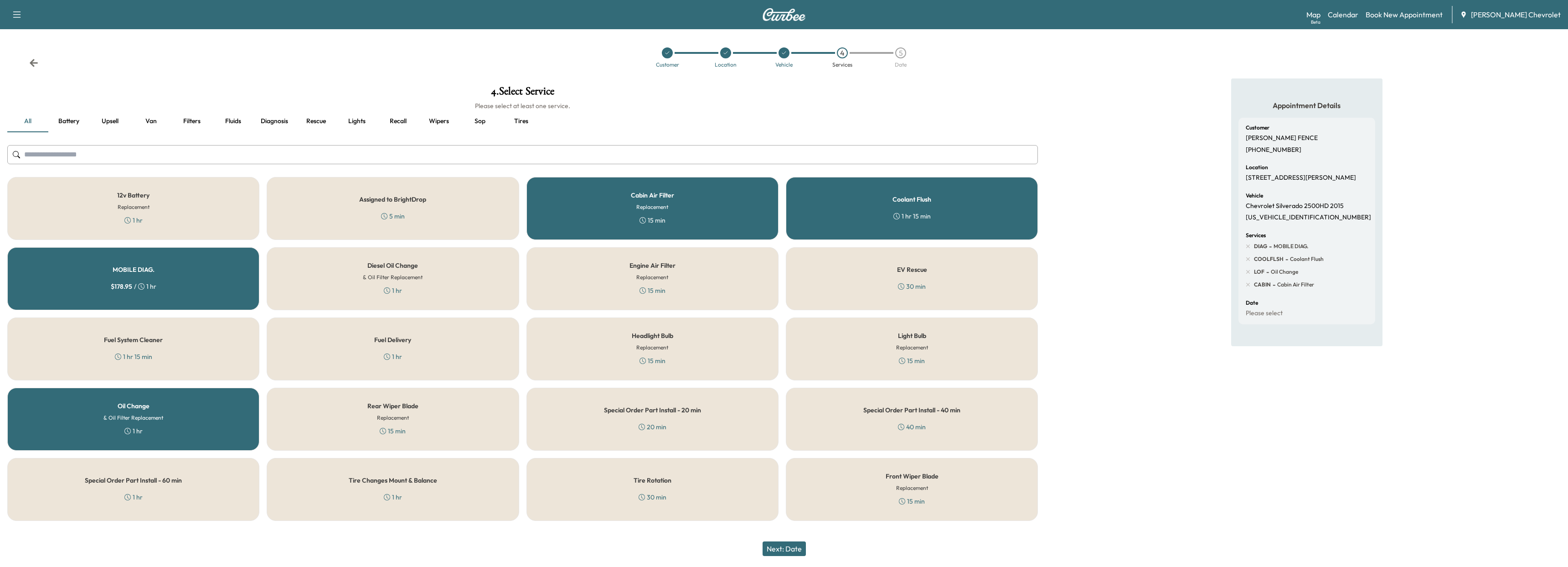
click at [876, 491] on div "Front Wiper Blade Replacement 15 min" at bounding box center [912, 489] width 252 height 63
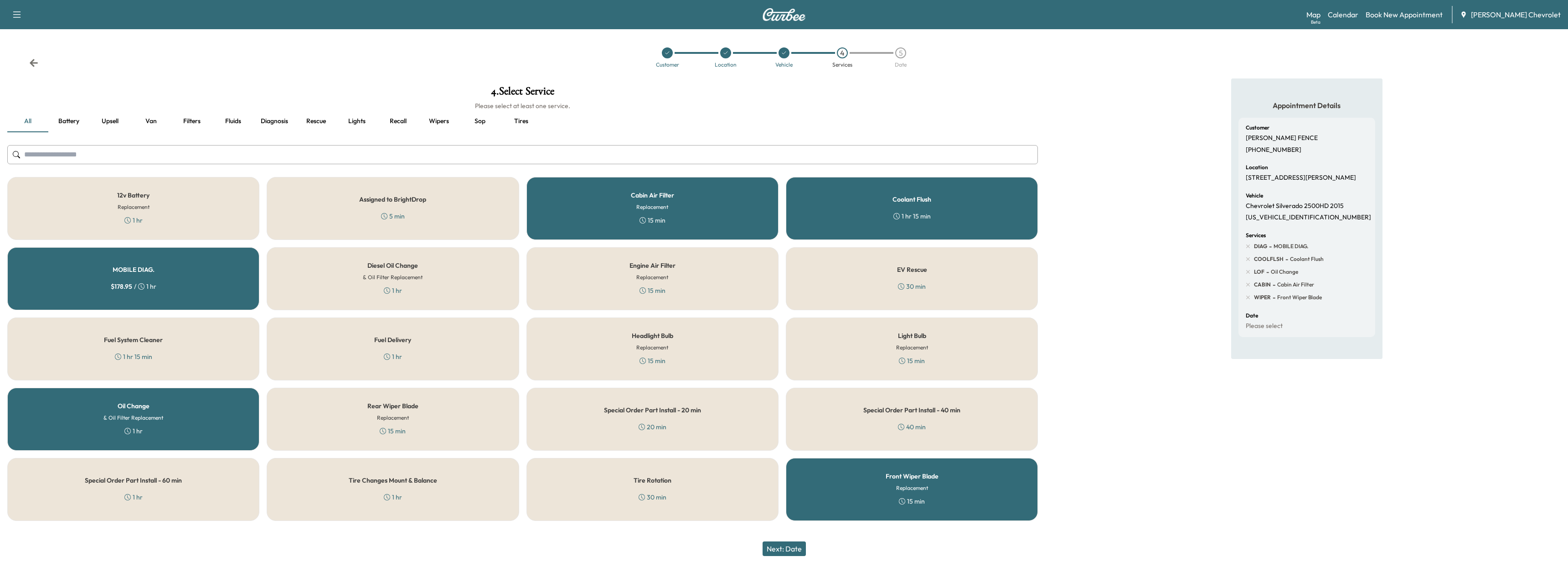
click at [579, 262] on div "Engine Air Filter Replacement 15 min" at bounding box center [652, 279] width 252 height 63
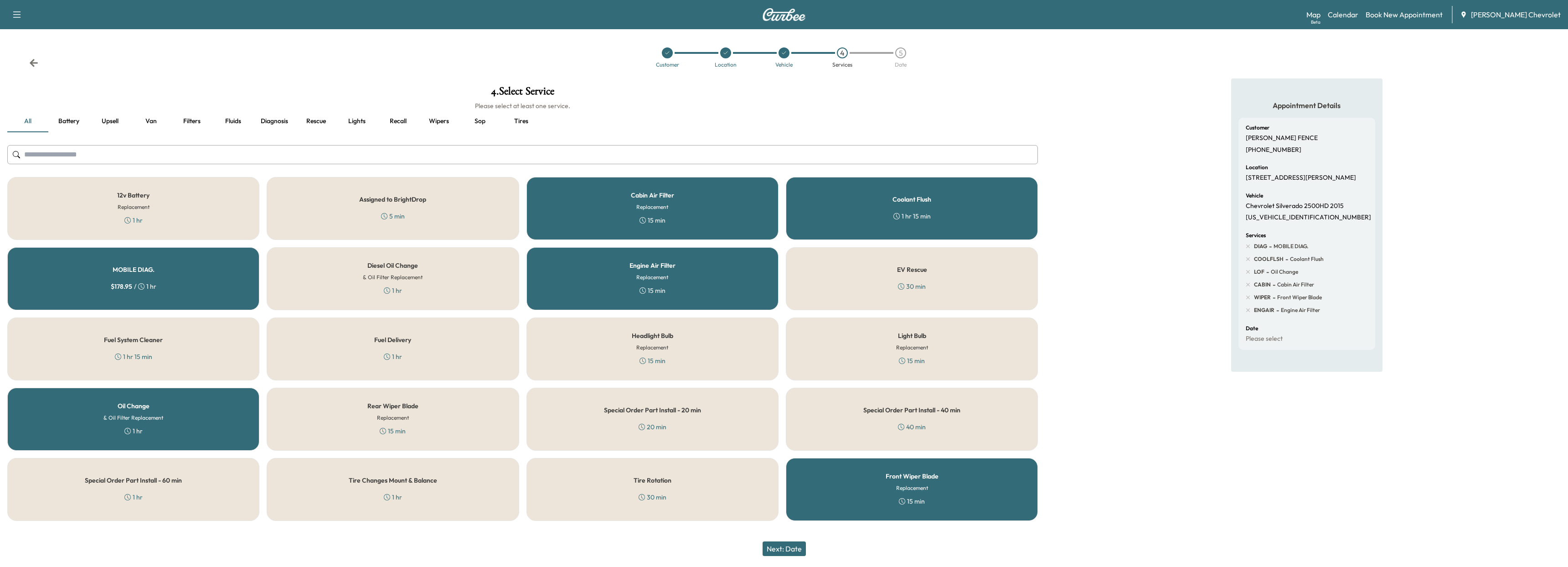
click at [169, 345] on div "Fuel System Cleaner 1 hr 15 min" at bounding box center [134, 349] width 252 height 63
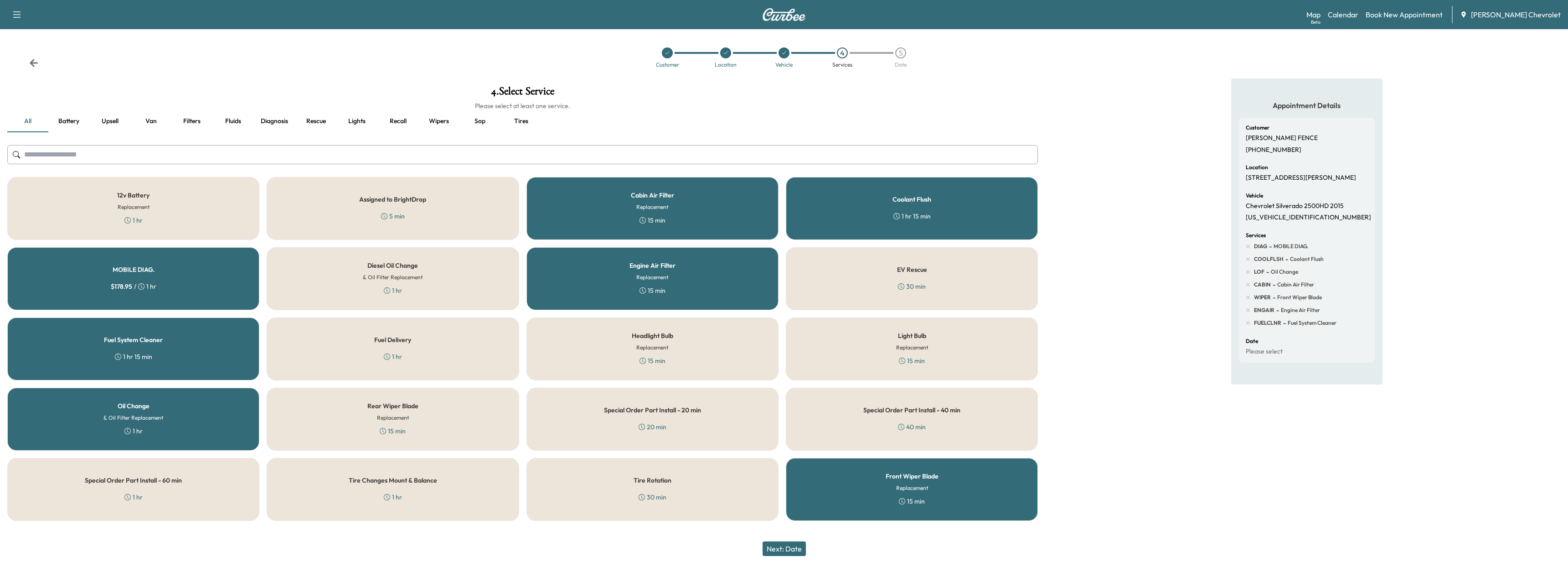
click at [795, 551] on button "Next: Date" at bounding box center [784, 549] width 43 height 15
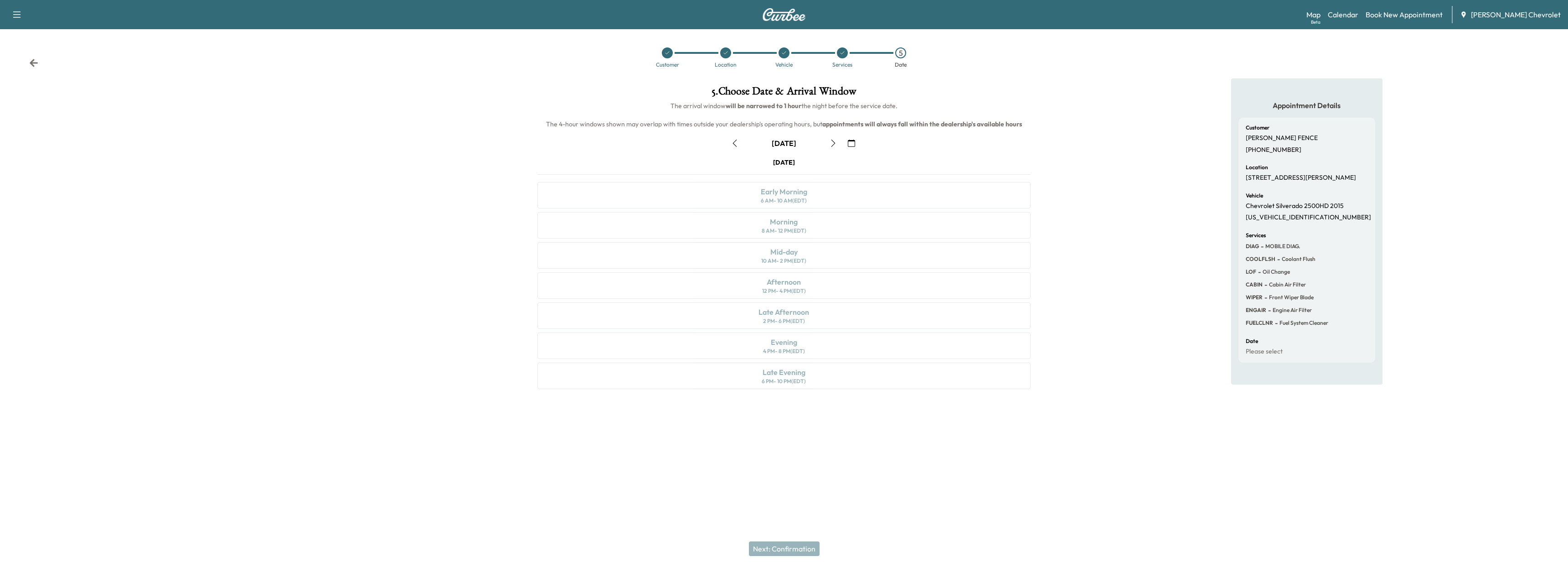
click at [834, 140] on icon "button" at bounding box center [833, 143] width 7 height 7
click at [784, 199] on div "6 AM - 10 AM (EDT)" at bounding box center [783, 200] width 46 height 7
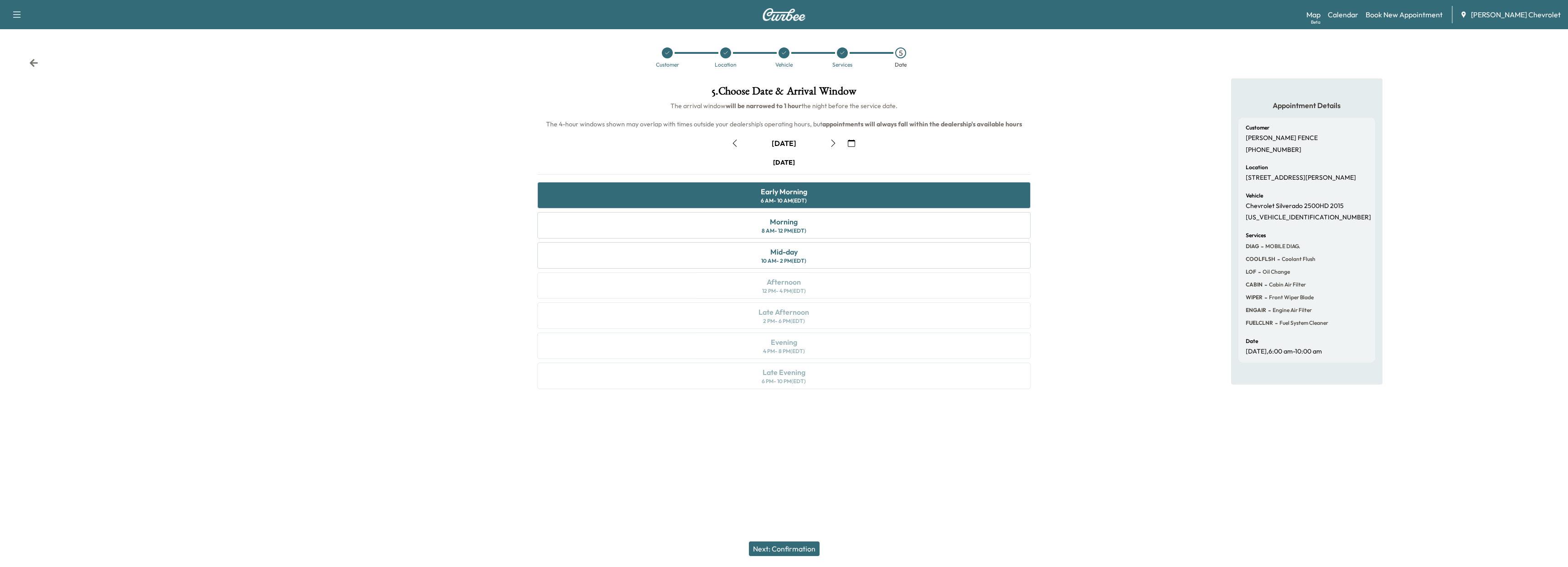
click at [771, 560] on div "Next: Confirmation" at bounding box center [784, 549] width 1568 height 37
click at [770, 554] on button "Next: Confirmation" at bounding box center [784, 549] width 71 height 15
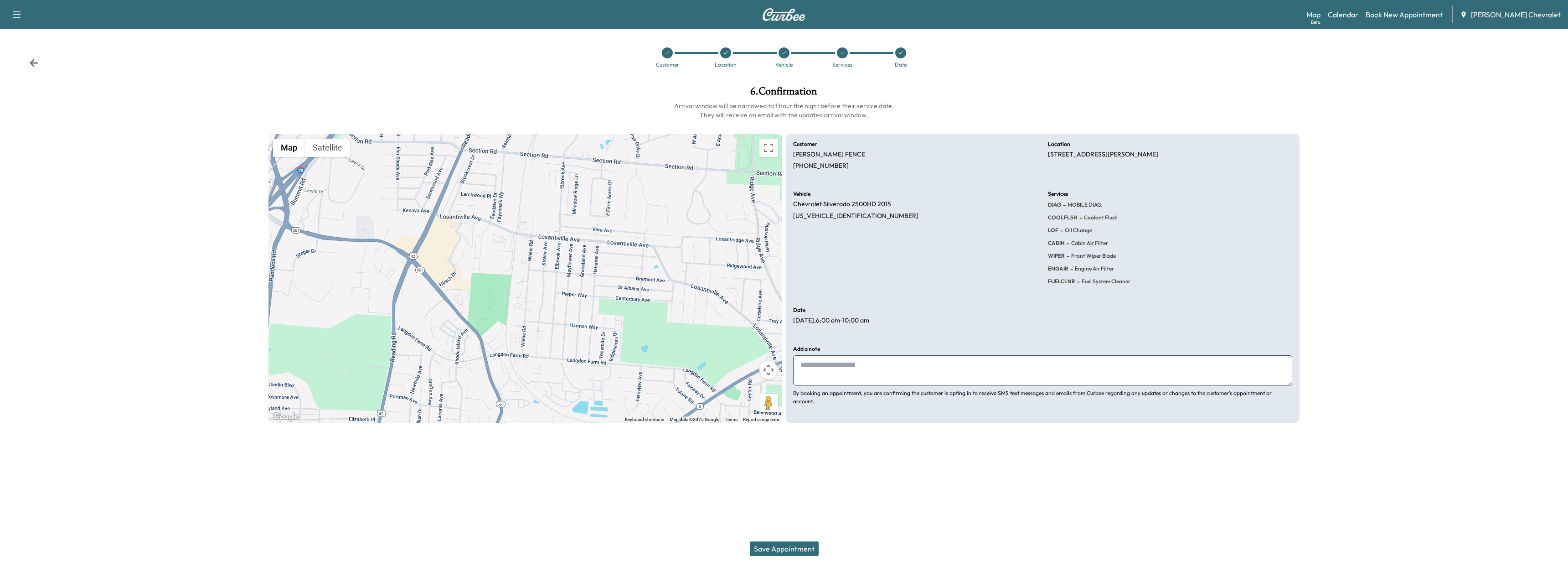
click at [818, 375] on textarea at bounding box center [1042, 370] width 499 height 30
type textarea "**********"
click at [769, 550] on button "Save Appointment" at bounding box center [784, 549] width 69 height 15
